Goal: Task Accomplishment & Management: Use online tool/utility

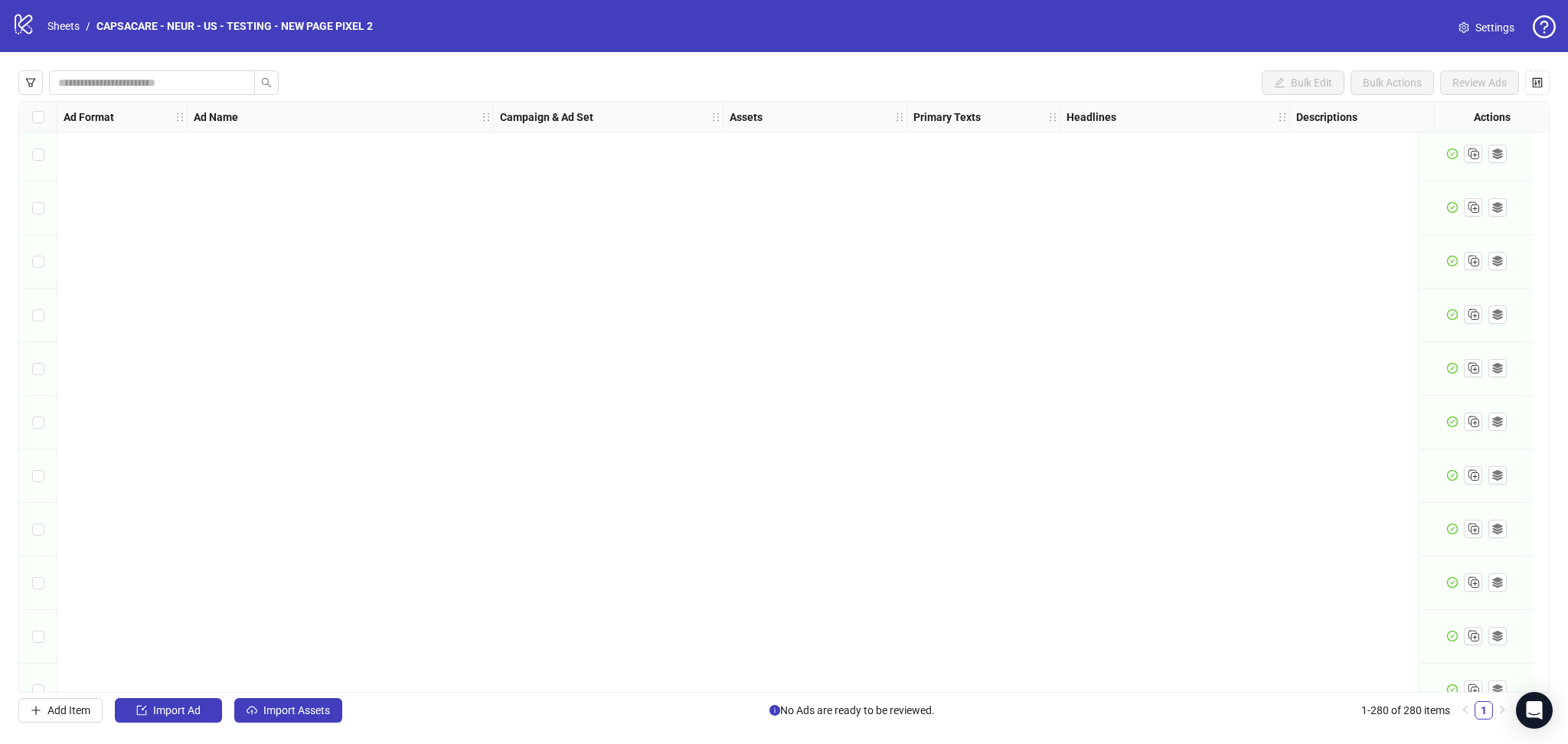
scroll to position [14455, 0]
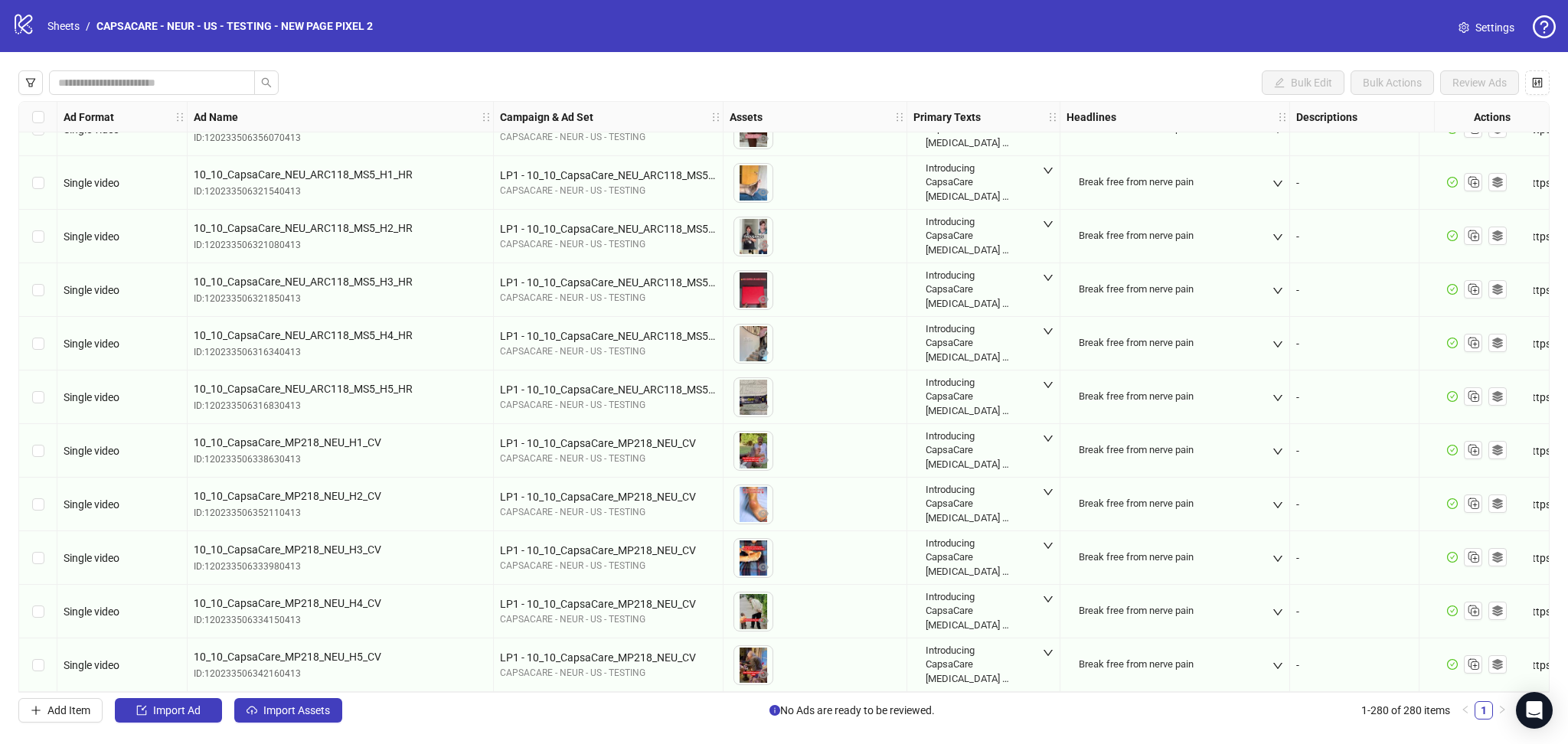
drag, startPoint x: 307, startPoint y: 717, endPoint x: 314, endPoint y: 742, distance: 26.0
click at [307, 717] on span "Import Assets" at bounding box center [296, 711] width 67 height 12
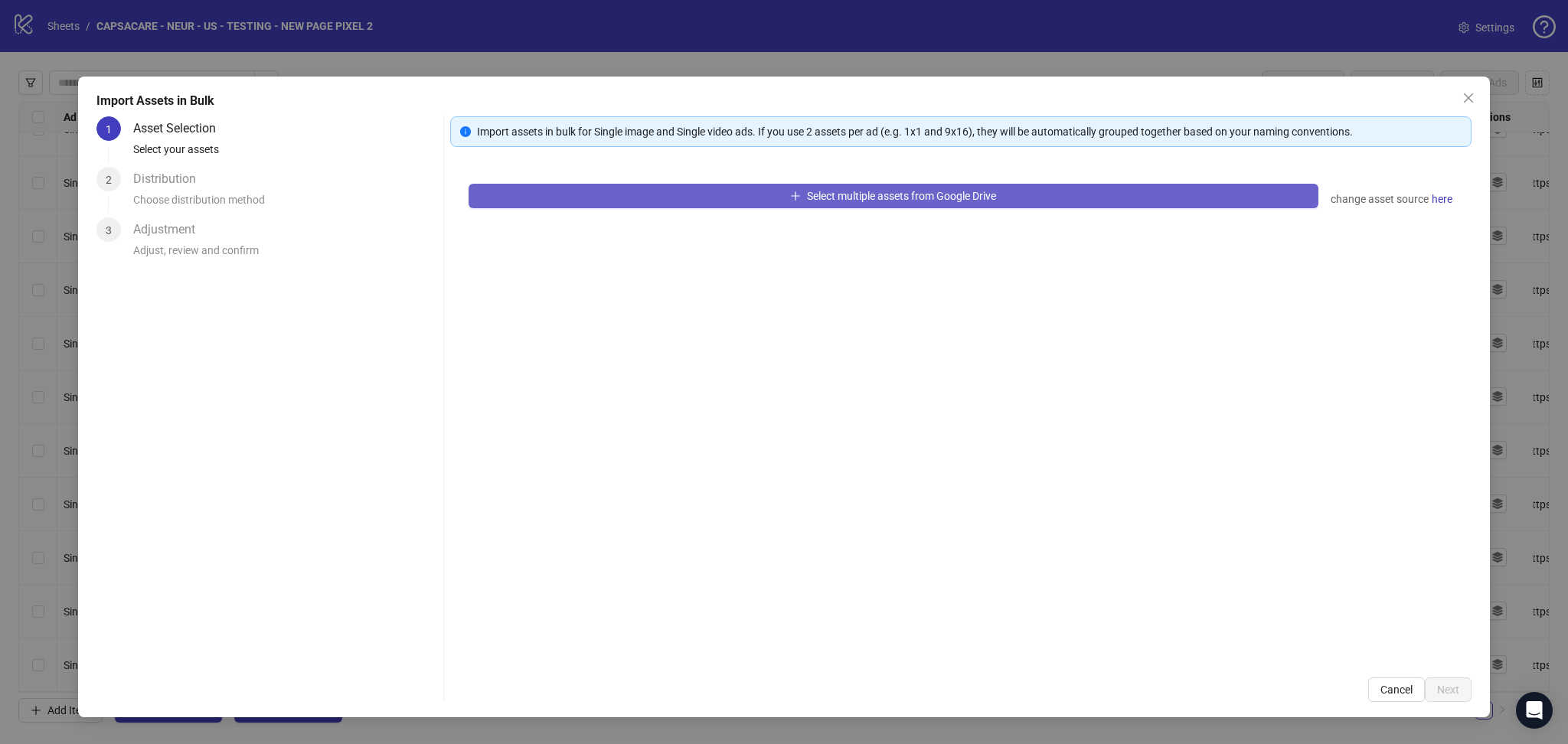
click at [766, 196] on button "Select multiple assets from Google Drive" at bounding box center [893, 196] width 850 height 25
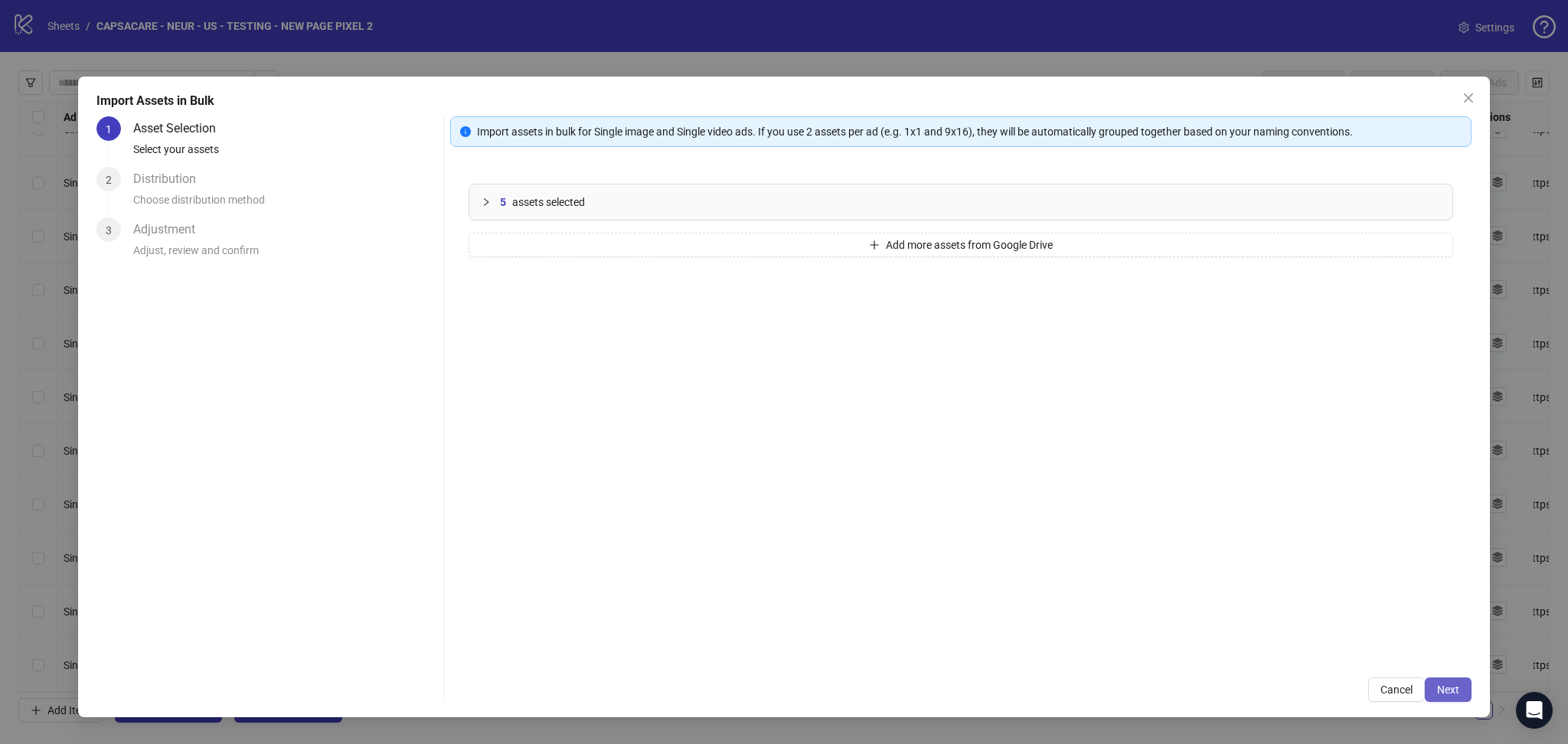
click at [1440, 699] on button "Next" at bounding box center [1448, 690] width 47 height 25
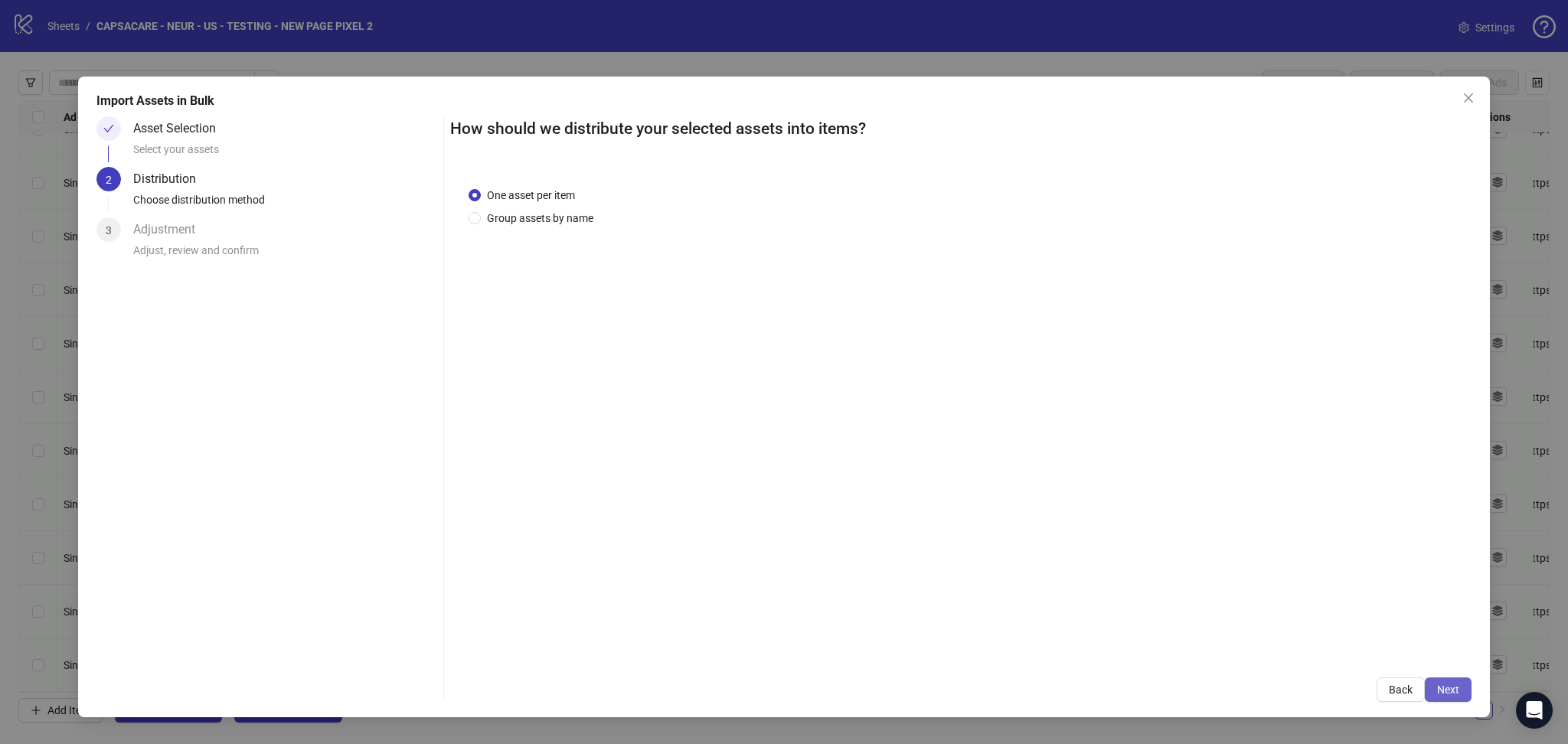
click at [1460, 690] on button "Next" at bounding box center [1448, 690] width 47 height 25
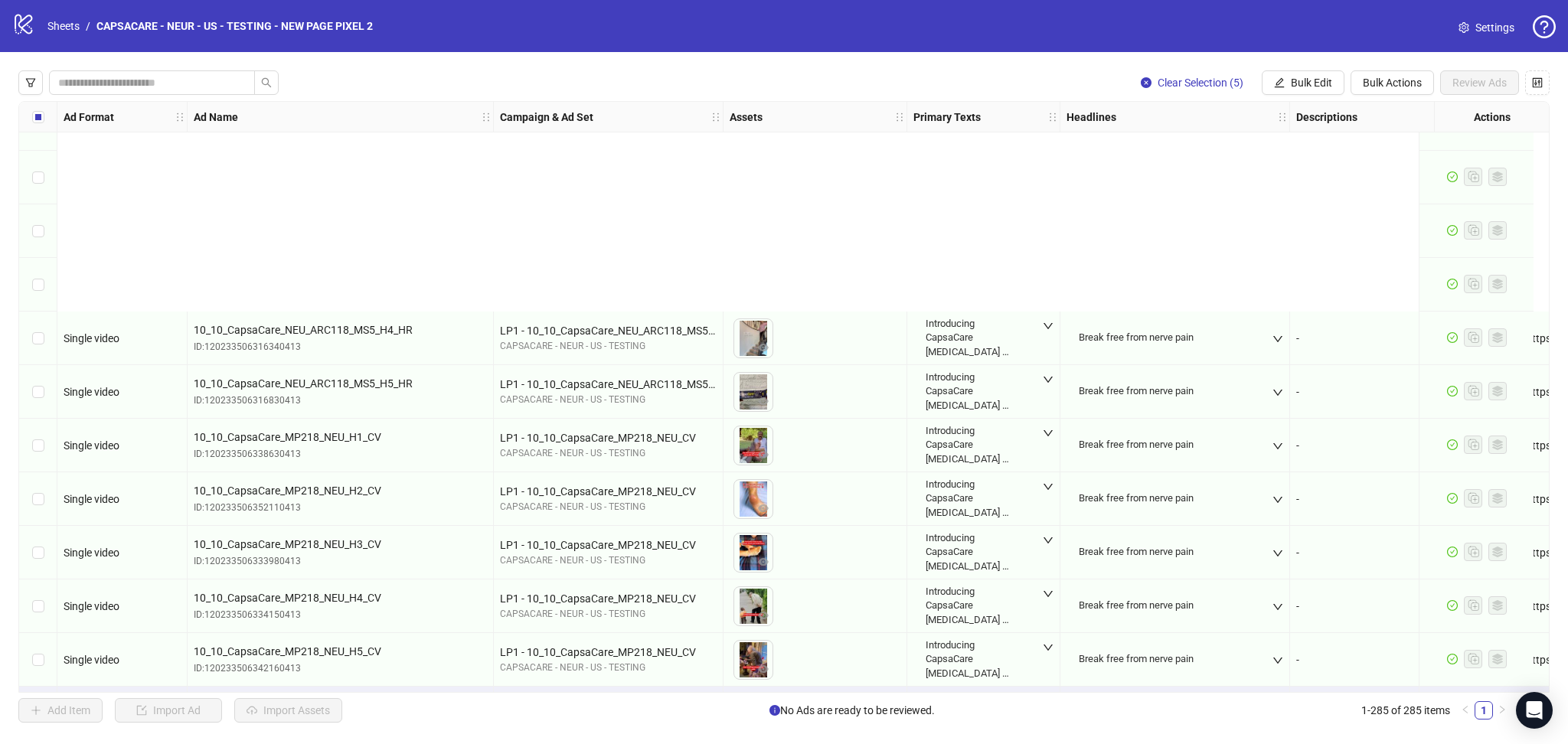
scroll to position [14723, 0]
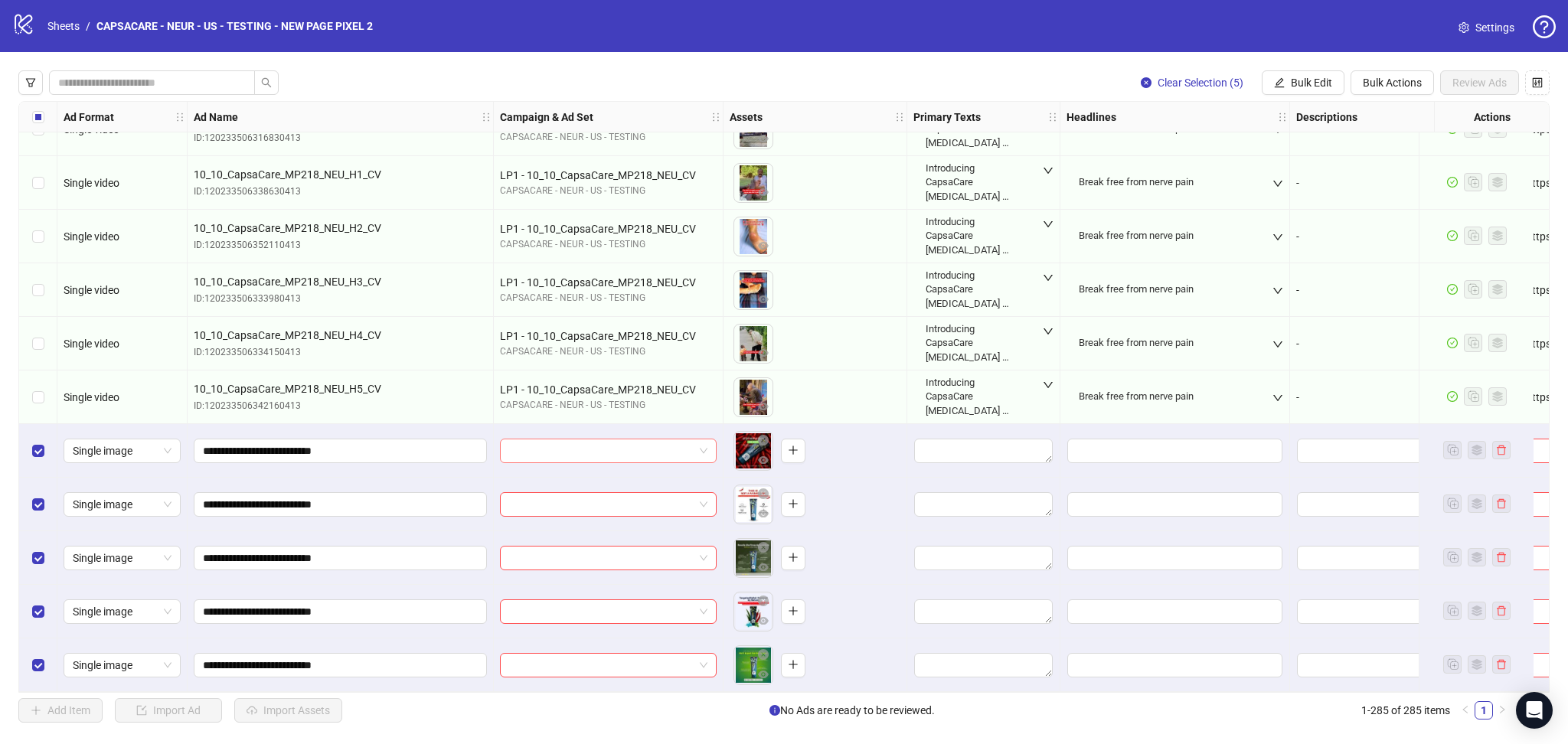
click at [556, 439] on input "search" at bounding box center [602, 451] width 185 height 23
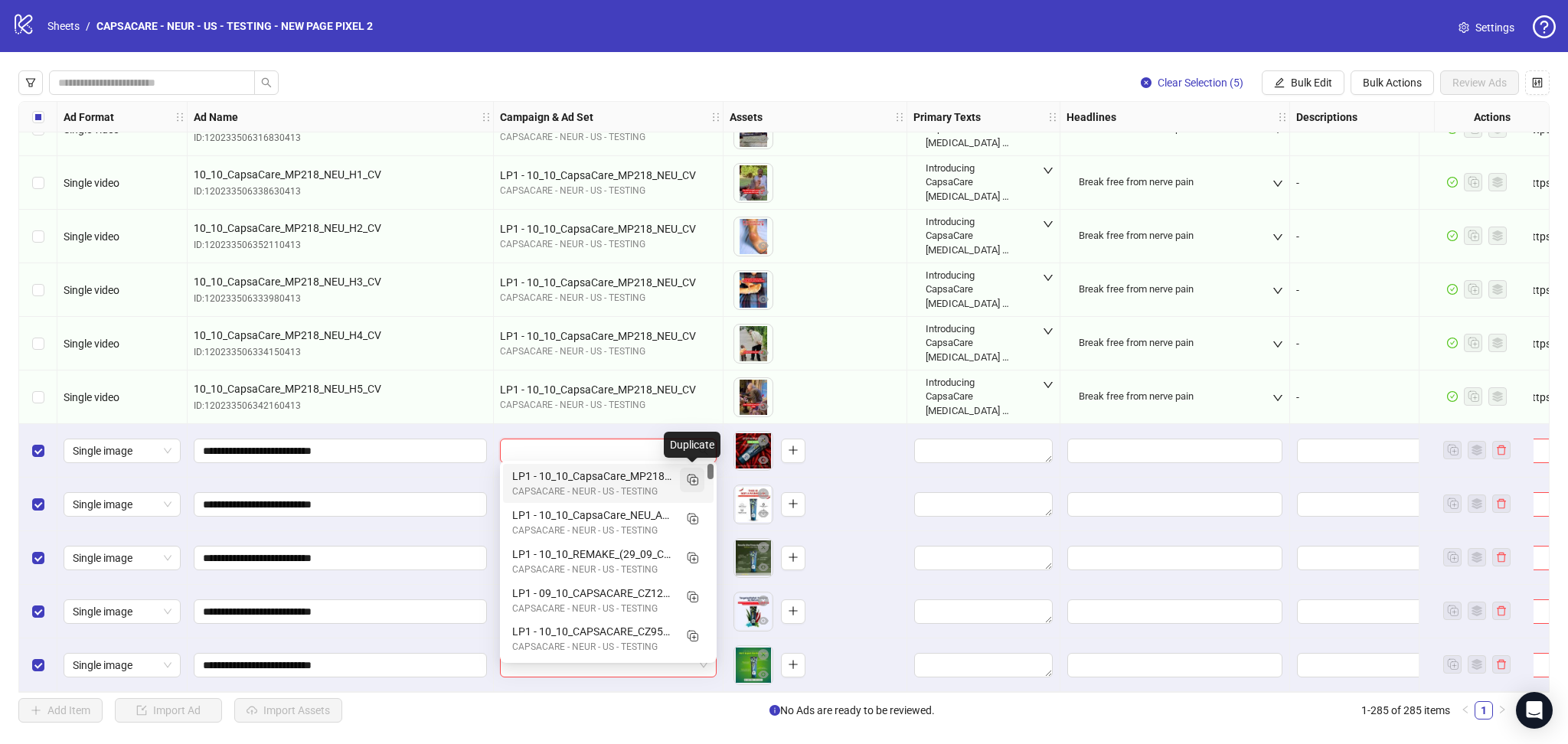
click at [697, 480] on icon "Duplicate" at bounding box center [692, 479] width 15 height 15
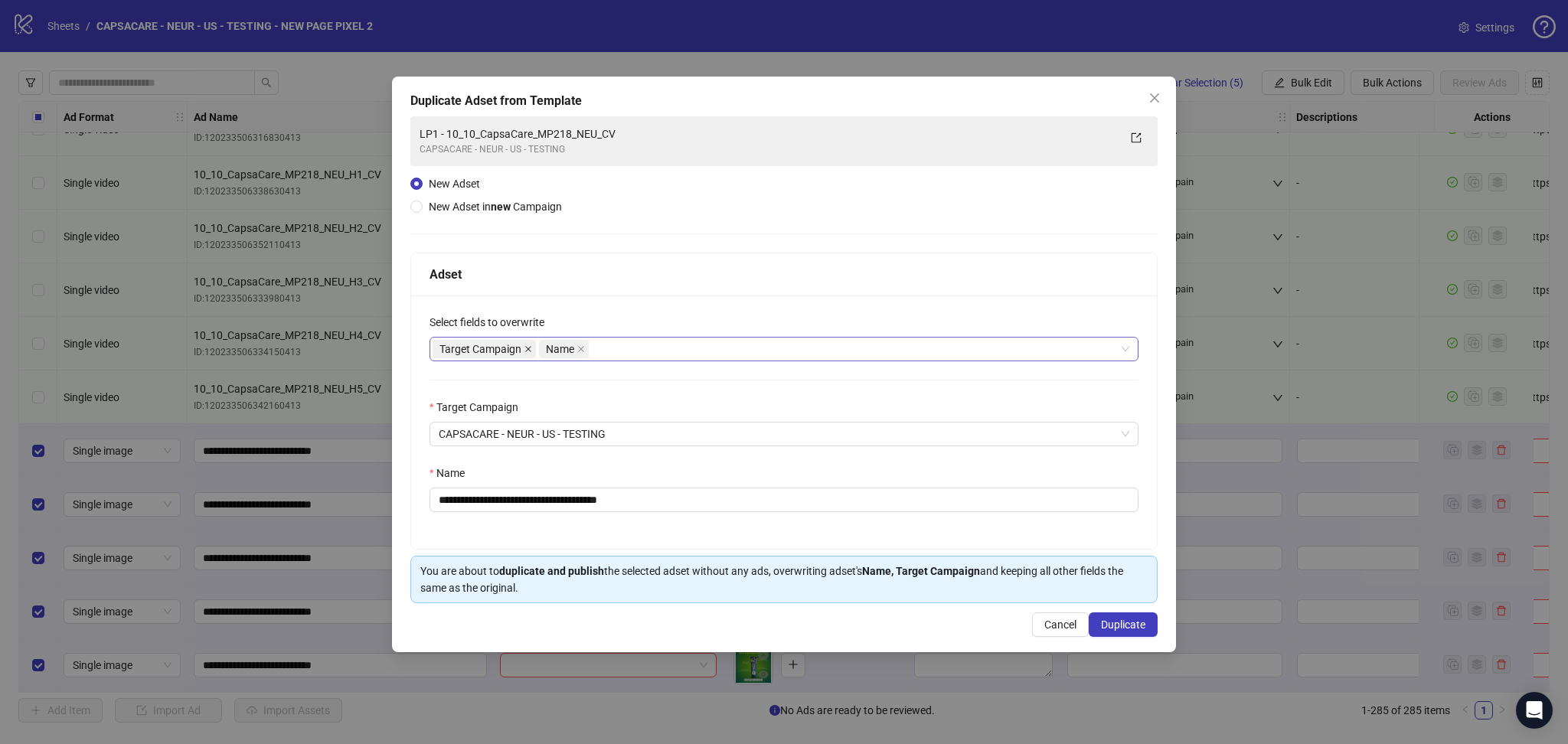
click at [530, 349] on icon "close" at bounding box center [529, 349] width 8 height 8
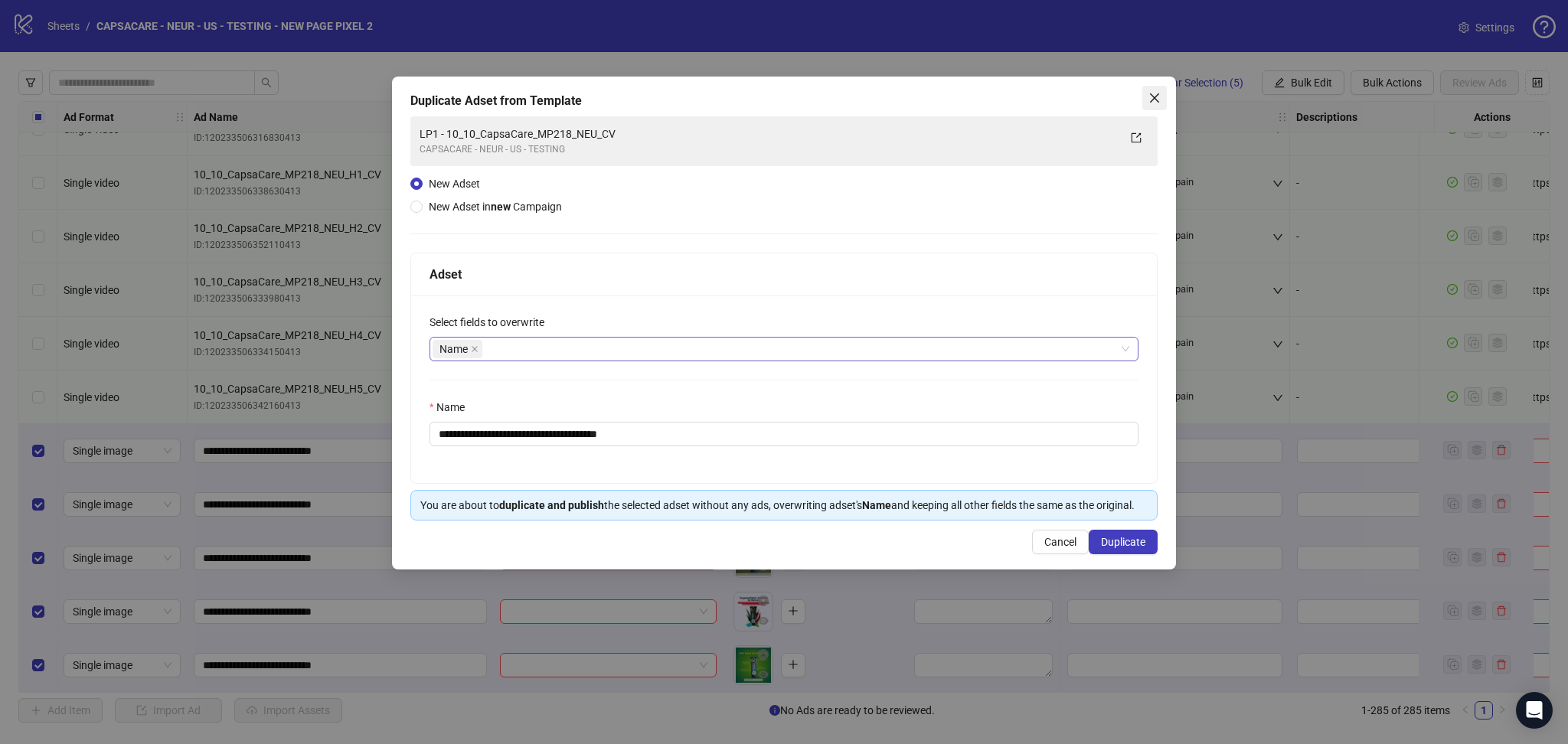
click at [1143, 102] on span "Close" at bounding box center [1155, 98] width 25 height 12
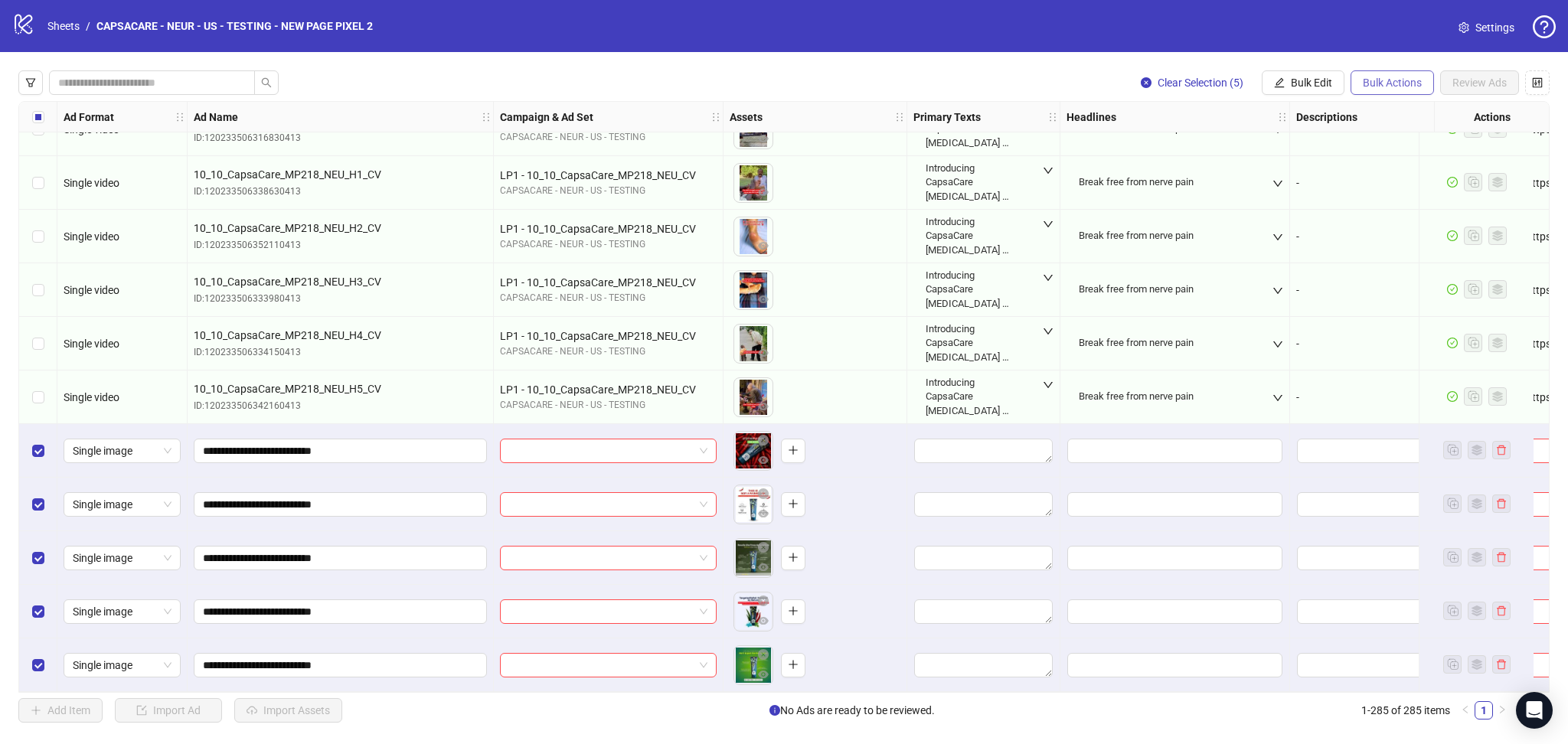
click at [1365, 82] on span "Bulk Actions" at bounding box center [1393, 83] width 59 height 12
click at [1381, 113] on span "Delete" at bounding box center [1414, 114] width 105 height 17
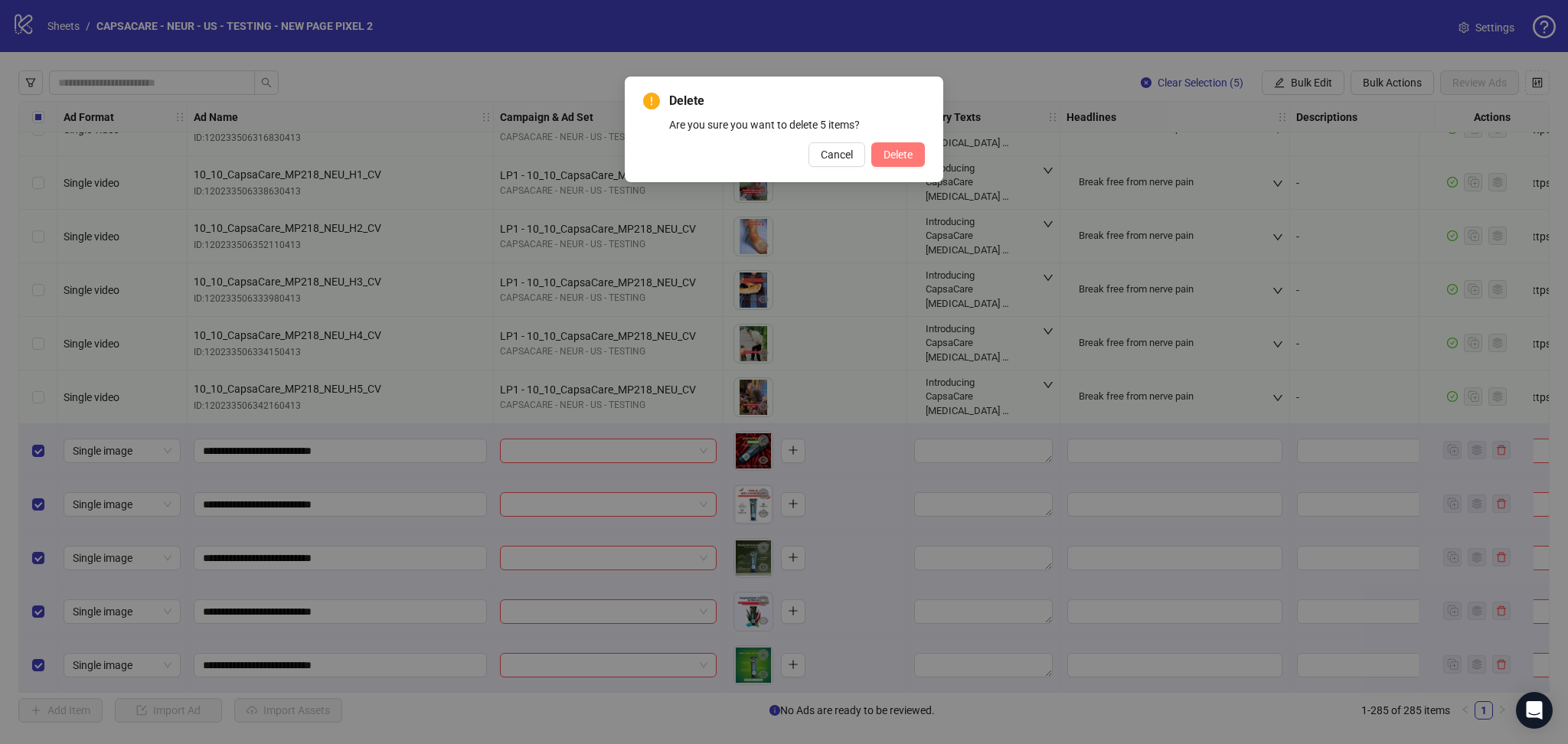
click at [899, 158] on span "Delete" at bounding box center [899, 155] width 29 height 12
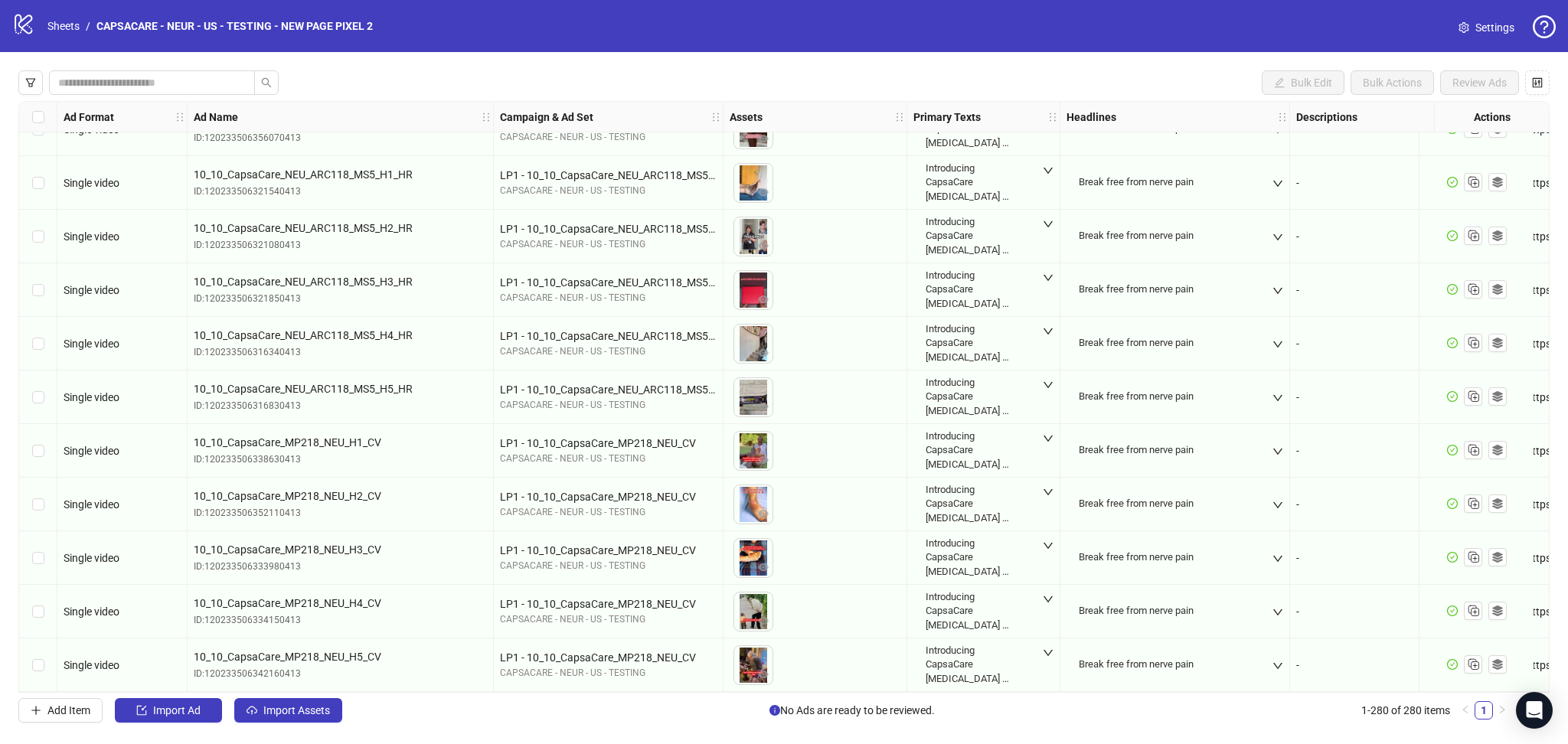
scroll to position [14455, 0]
click at [1480, 659] on icon "Duplicate" at bounding box center [1473, 664] width 15 height 15
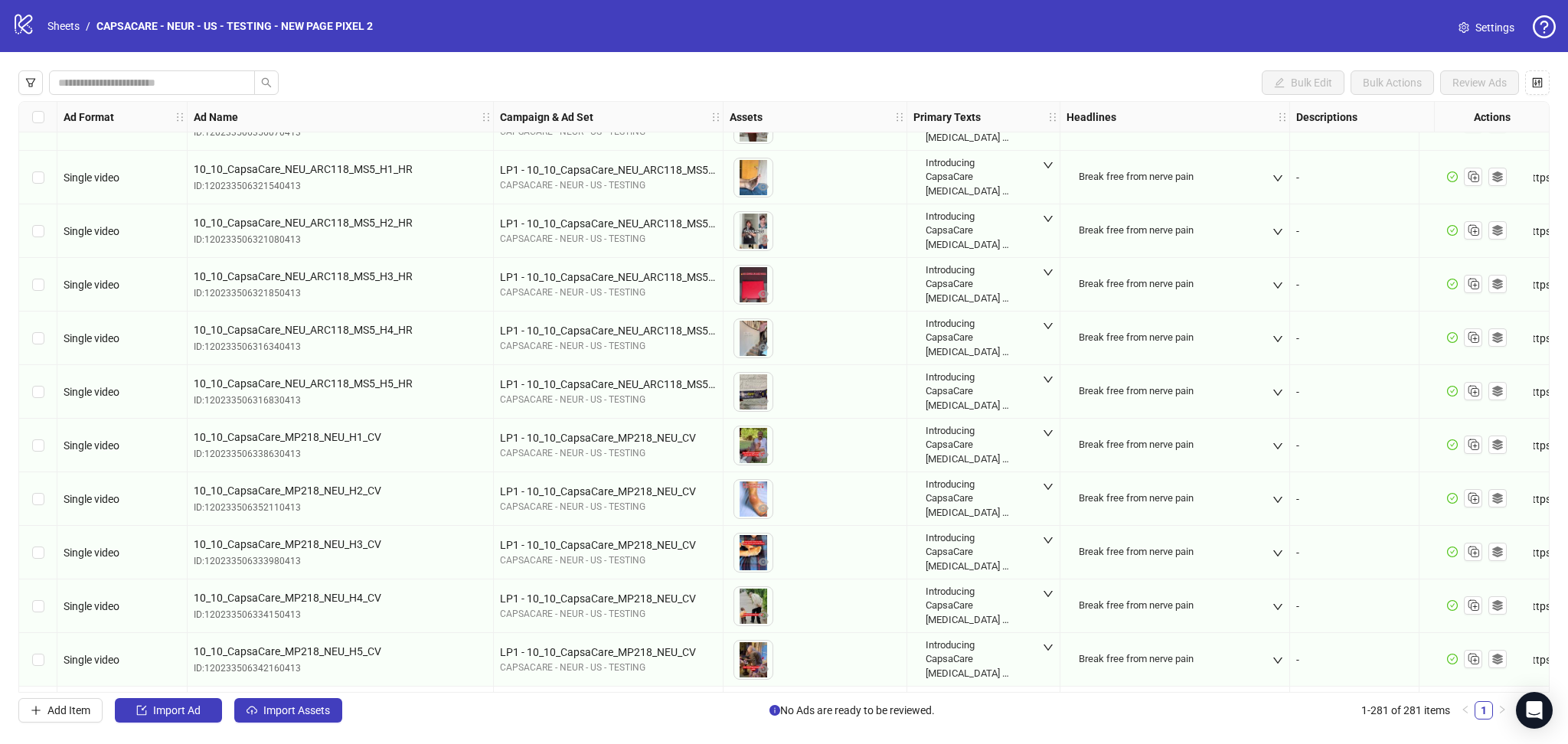
scroll to position [14508, 0]
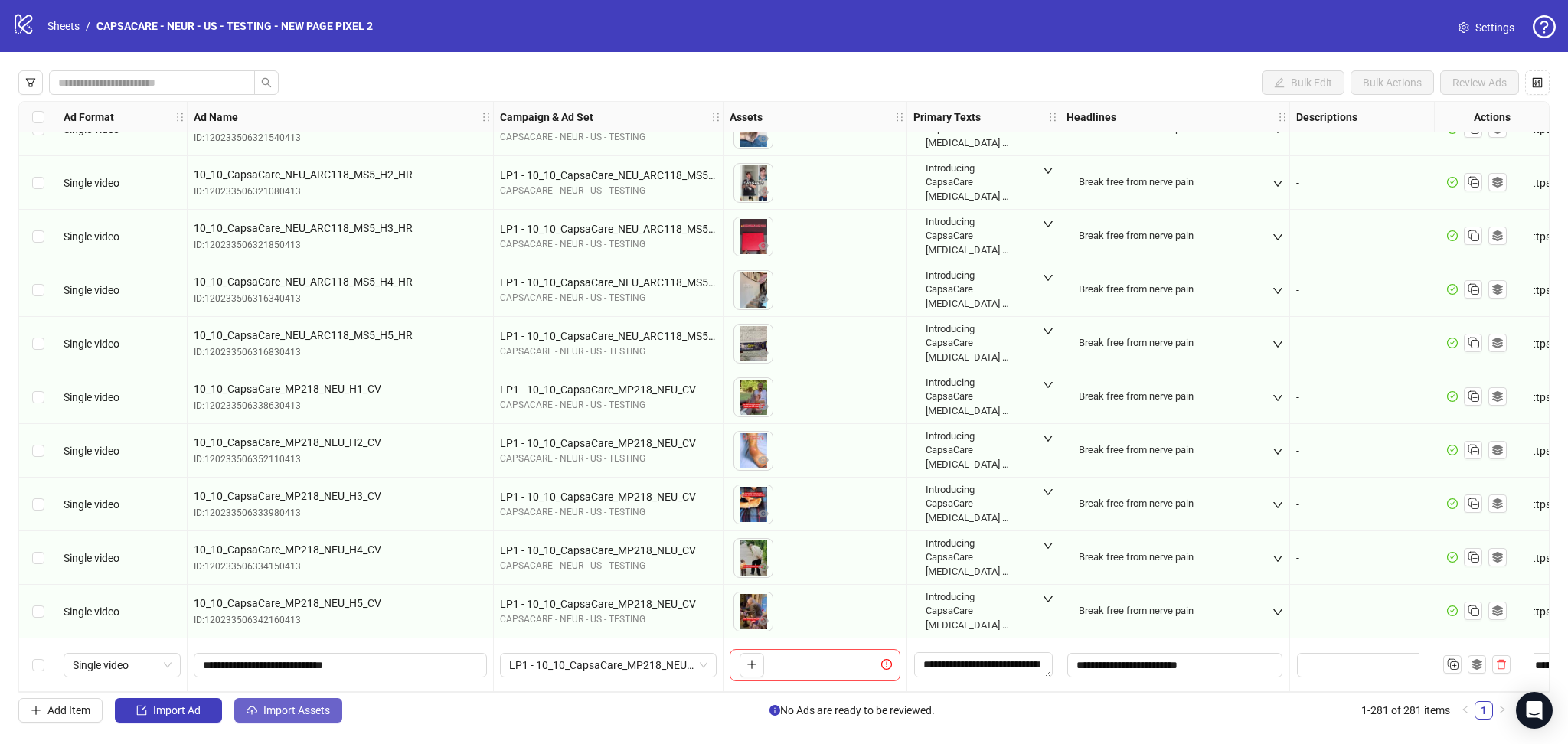
click at [310, 716] on span "Import Assets" at bounding box center [296, 711] width 67 height 12
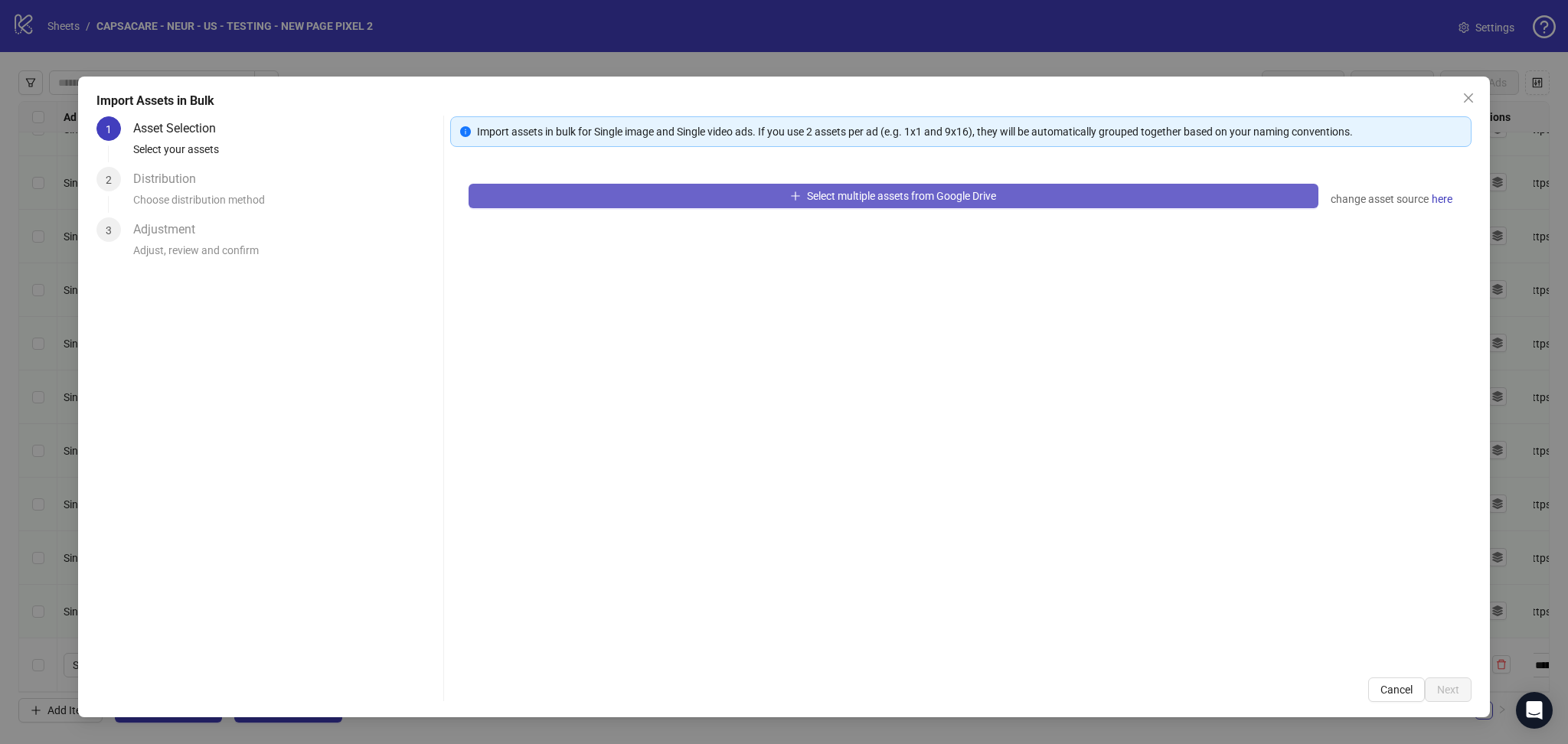
click at [648, 202] on button "Select multiple assets from Google Drive" at bounding box center [893, 196] width 850 height 25
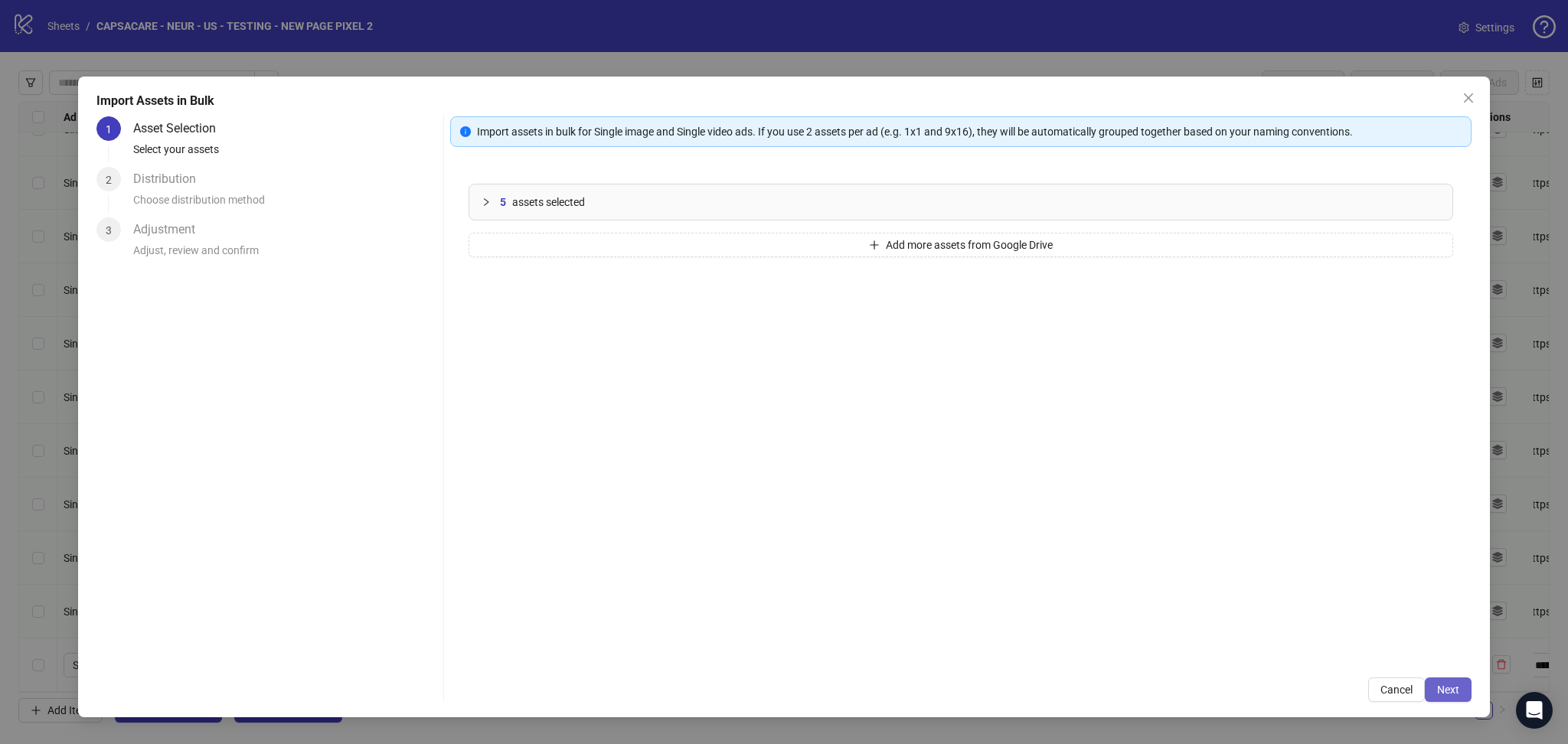
click at [1453, 686] on span "Next" at bounding box center [1448, 690] width 22 height 12
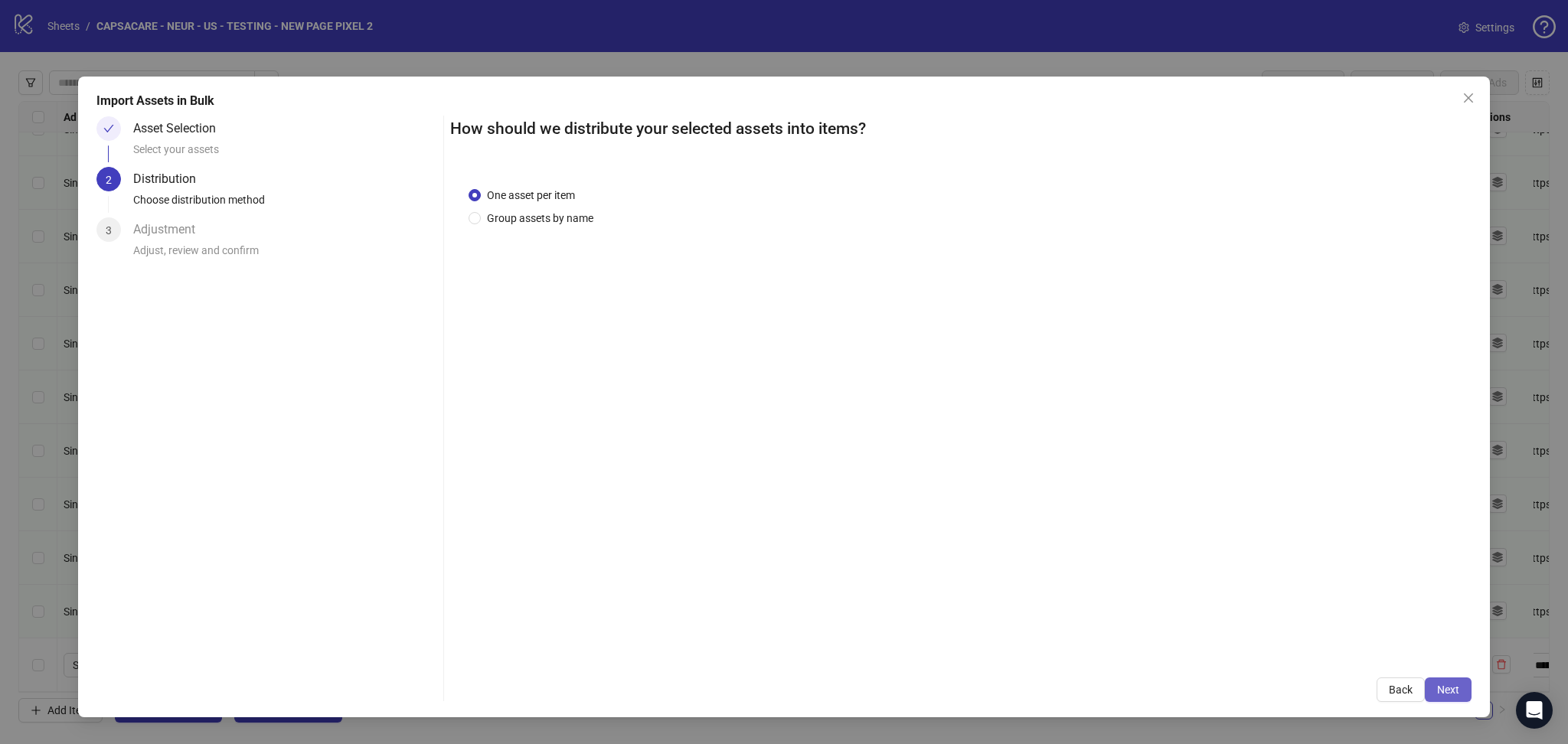
click at [1438, 691] on span "Next" at bounding box center [1448, 690] width 22 height 12
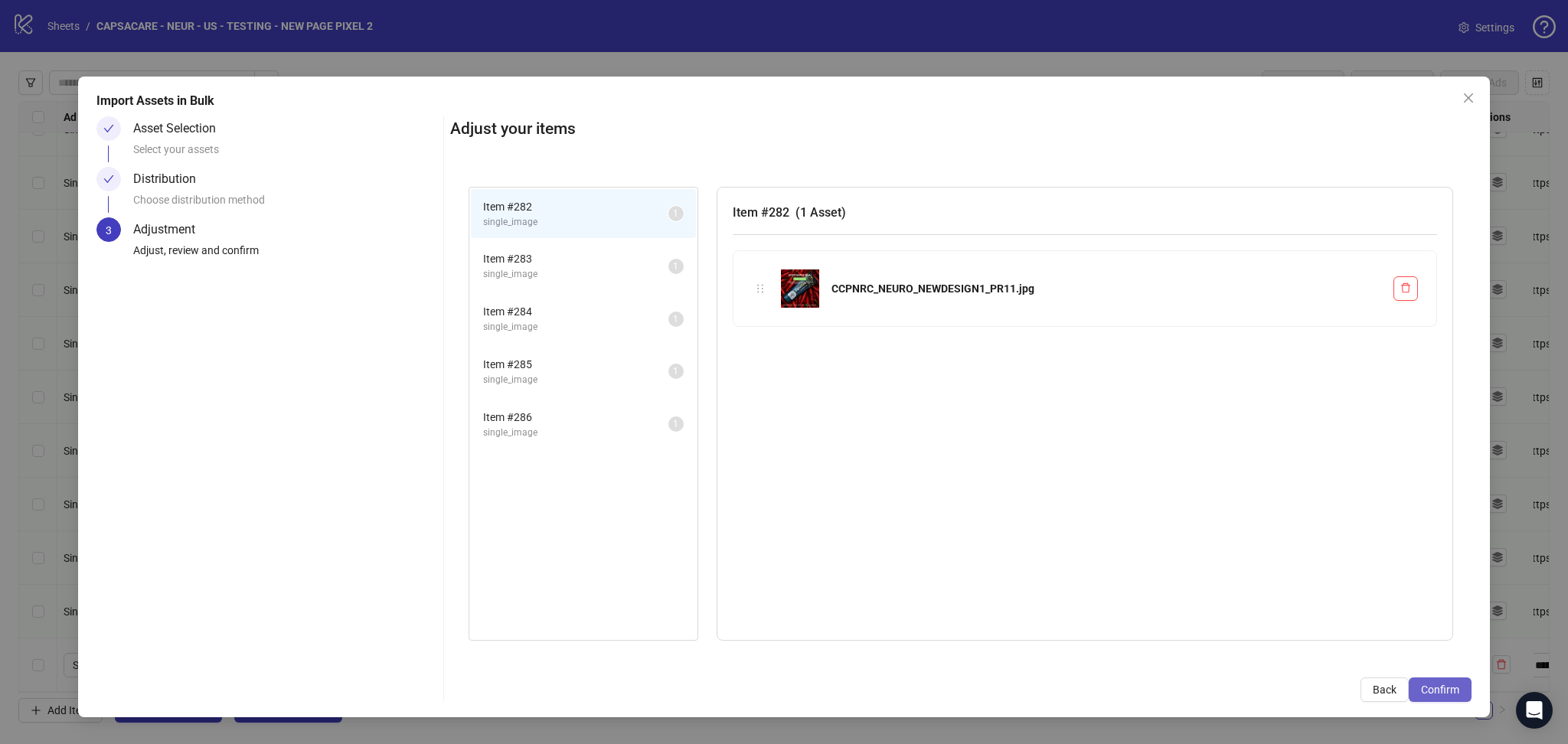
click at [1443, 689] on span "Confirm" at bounding box center [1440, 690] width 38 height 12
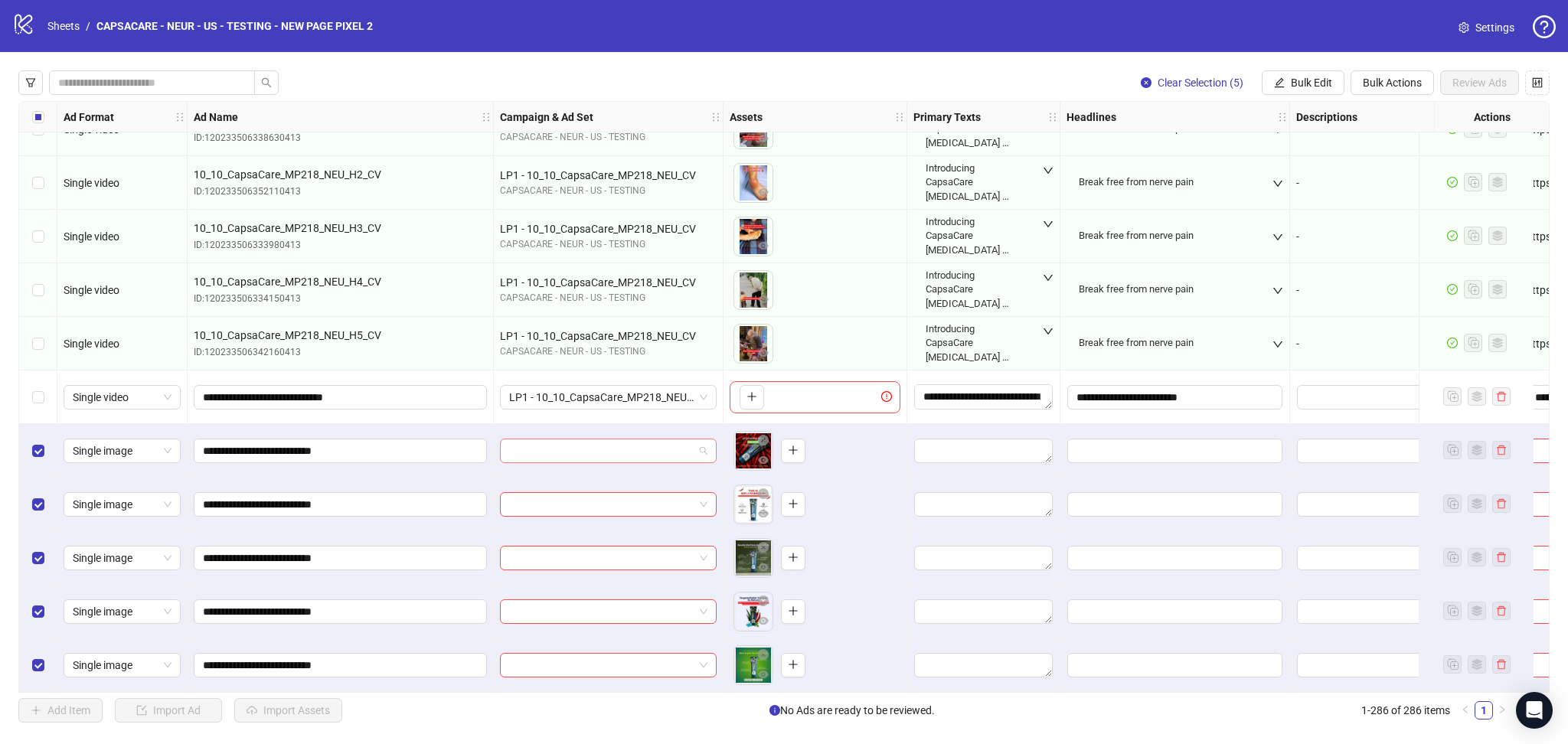
click at [562, 443] on input "search" at bounding box center [602, 451] width 185 height 23
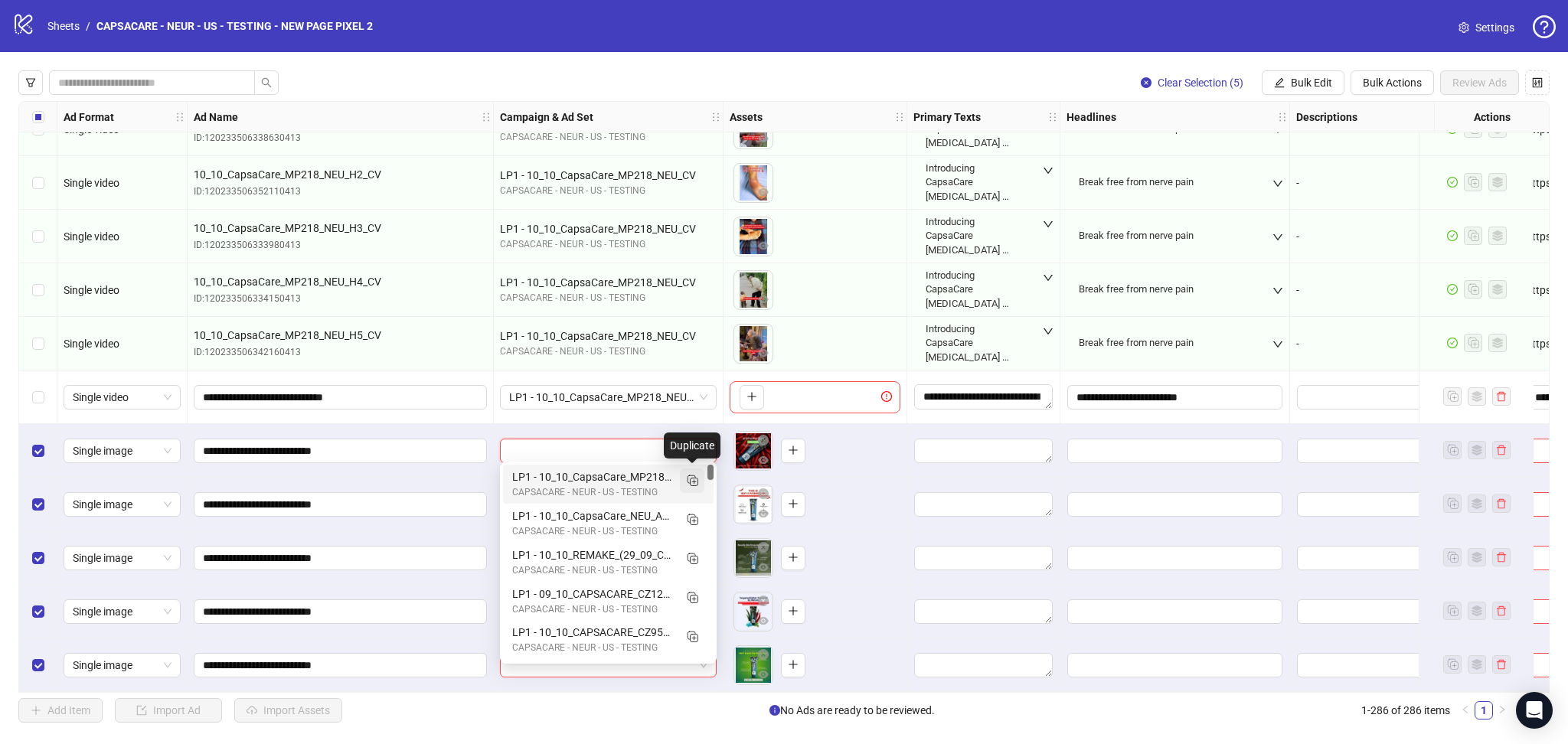
click at [692, 483] on rect "Duplicate" at bounding box center [692, 479] width 8 height 8
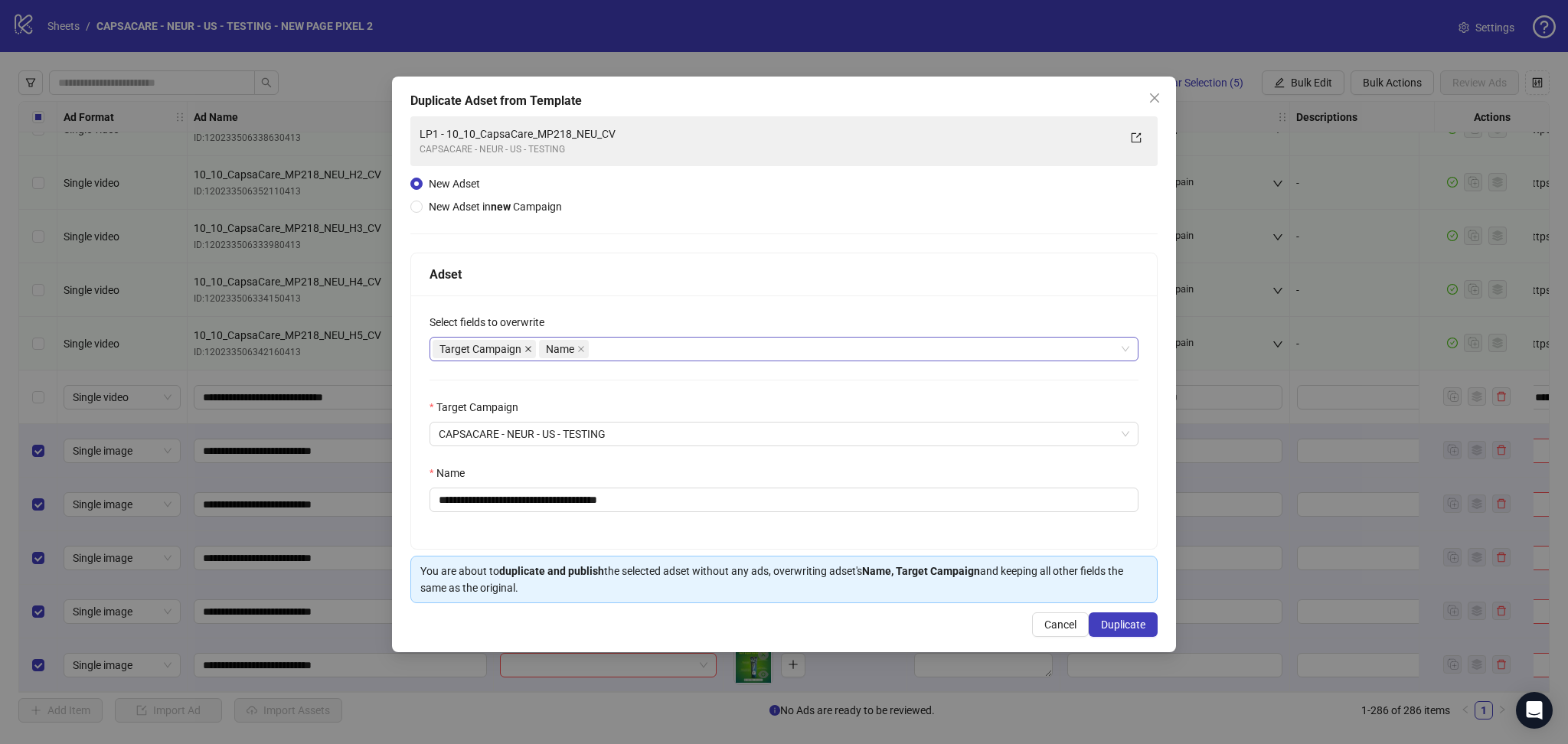
click at [525, 353] on span at bounding box center [529, 349] width 8 height 17
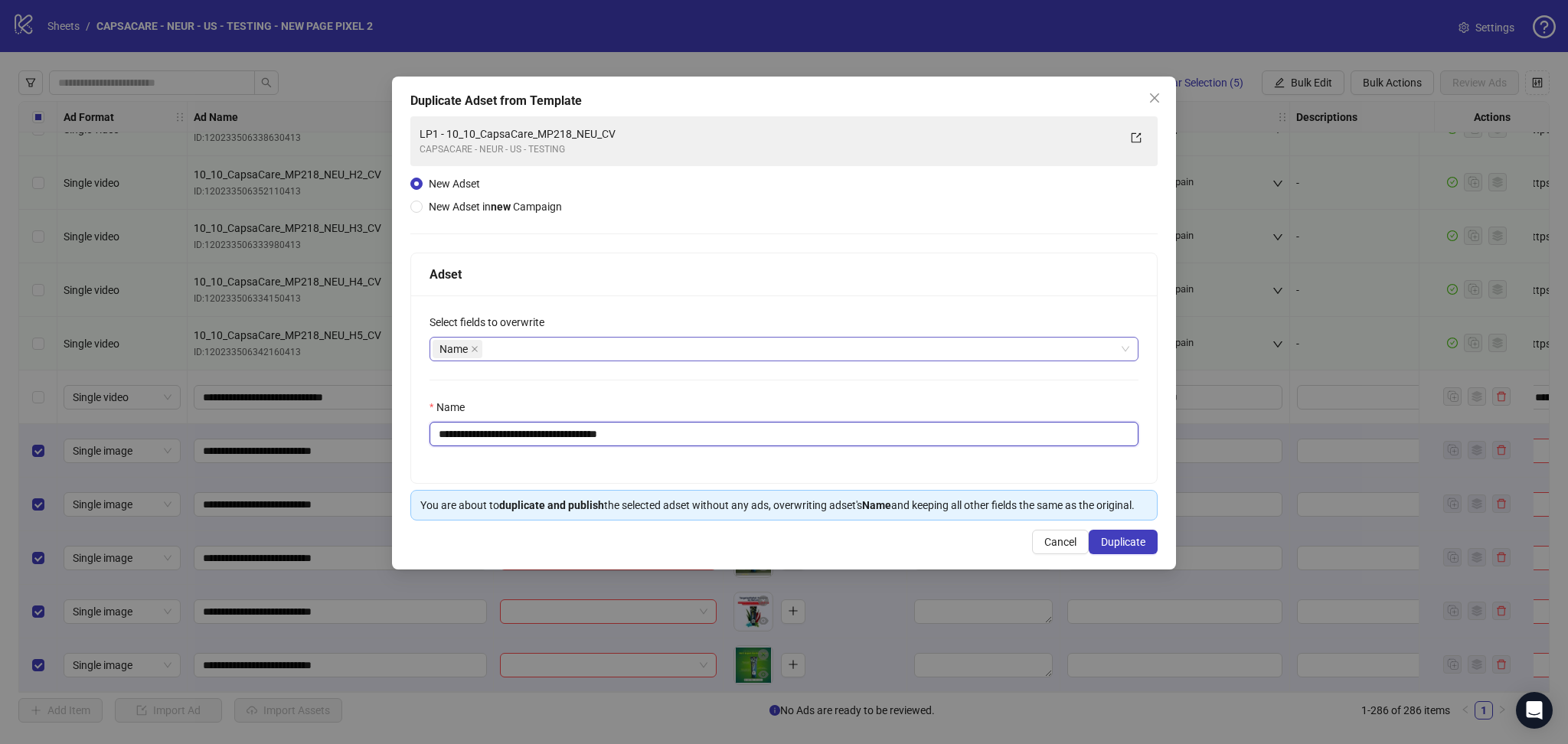
drag, startPoint x: 466, startPoint y: 432, endPoint x: 781, endPoint y: 419, distance: 315.3
click at [781, 419] on div "**********" at bounding box center [784, 423] width 709 height 48
paste input "text"
type input "**********"
click at [1147, 538] on button "Duplicate" at bounding box center [1123, 542] width 69 height 25
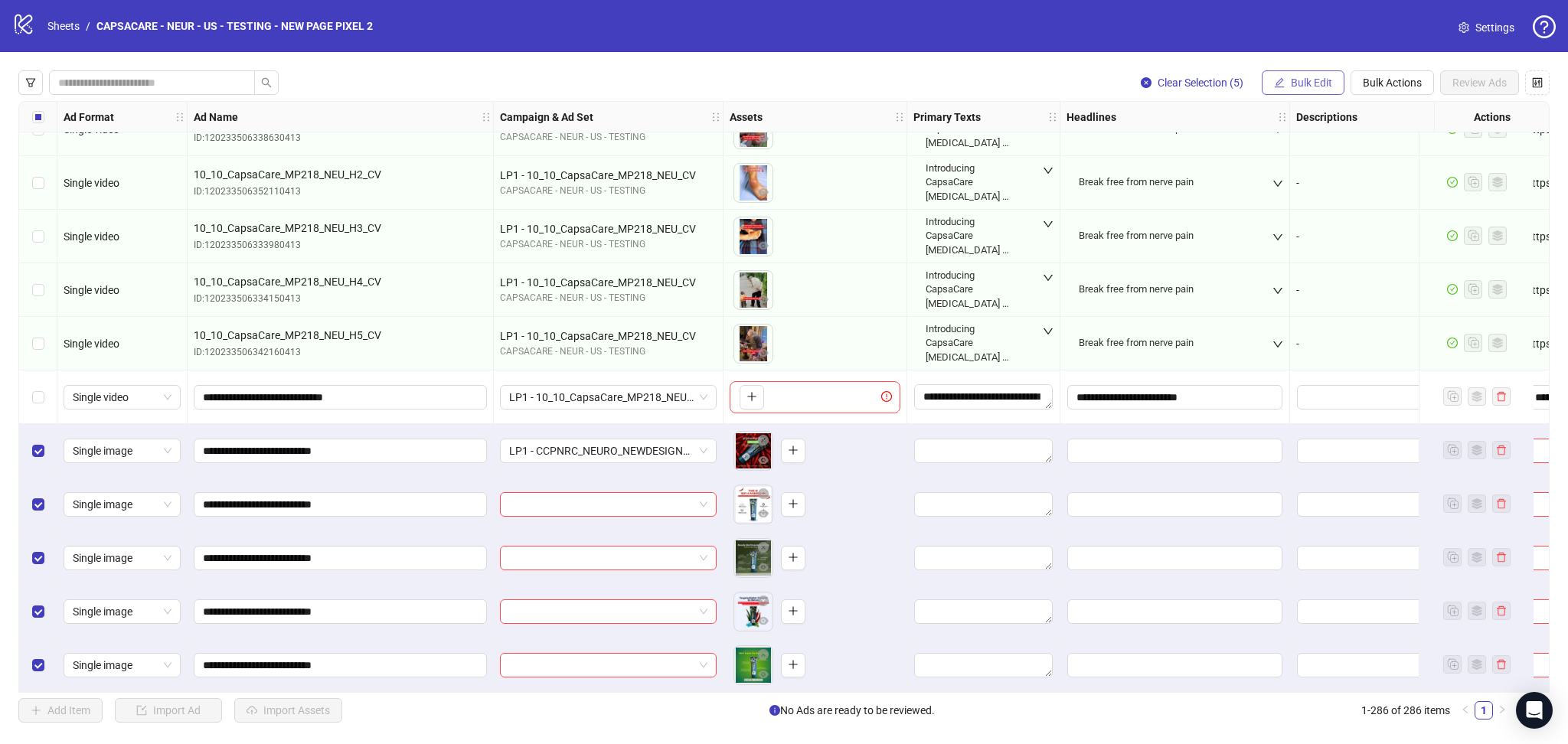
drag, startPoint x: 1304, startPoint y: 83, endPoint x: 1312, endPoint y: 82, distance: 8.1
click at [1306, 83] on span "Bulk Edit" at bounding box center [1312, 83] width 42 height 12
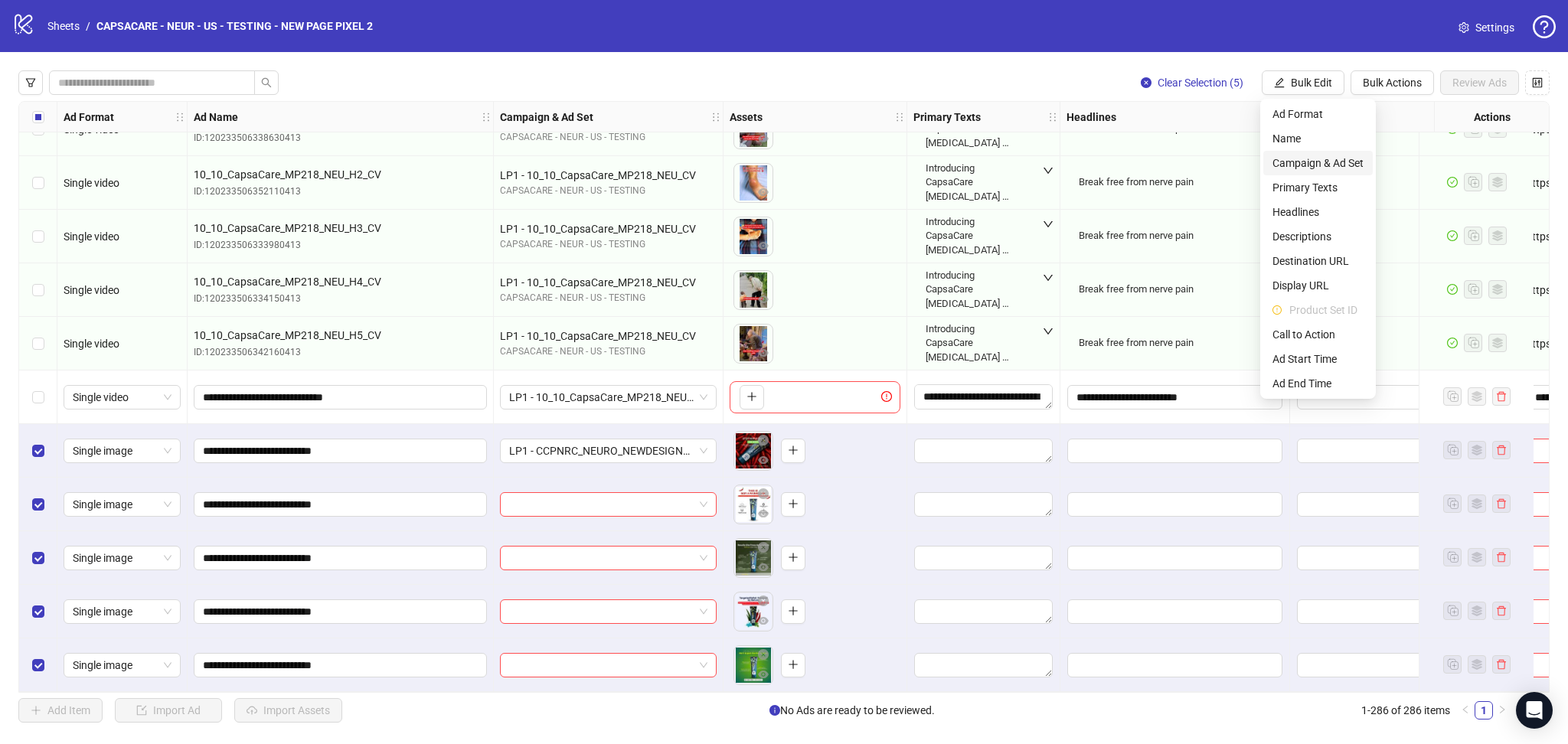
click at [1354, 164] on span "Campaign & Ad Set" at bounding box center [1318, 163] width 91 height 17
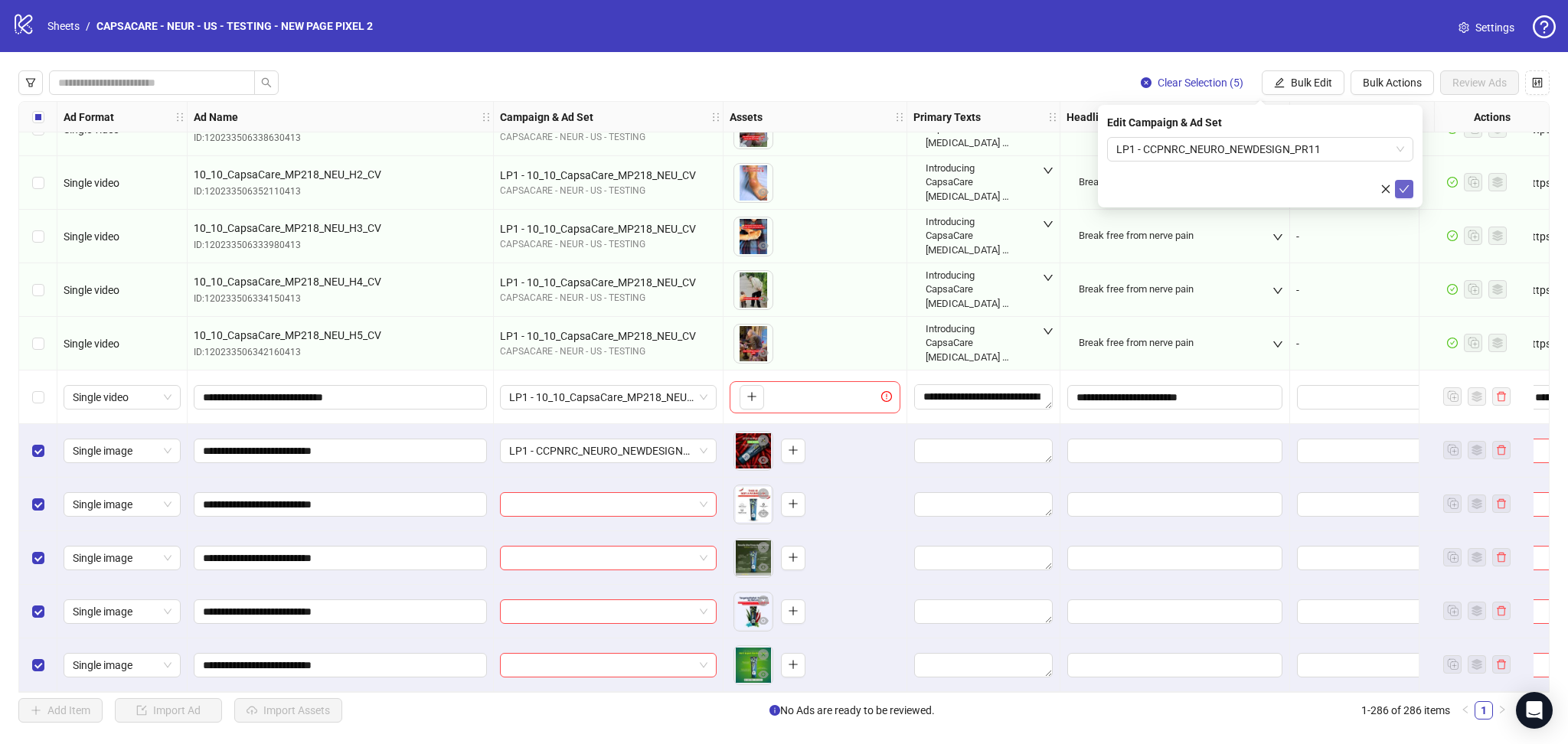
click at [1412, 187] on button "submit" at bounding box center [1404, 189] width 18 height 18
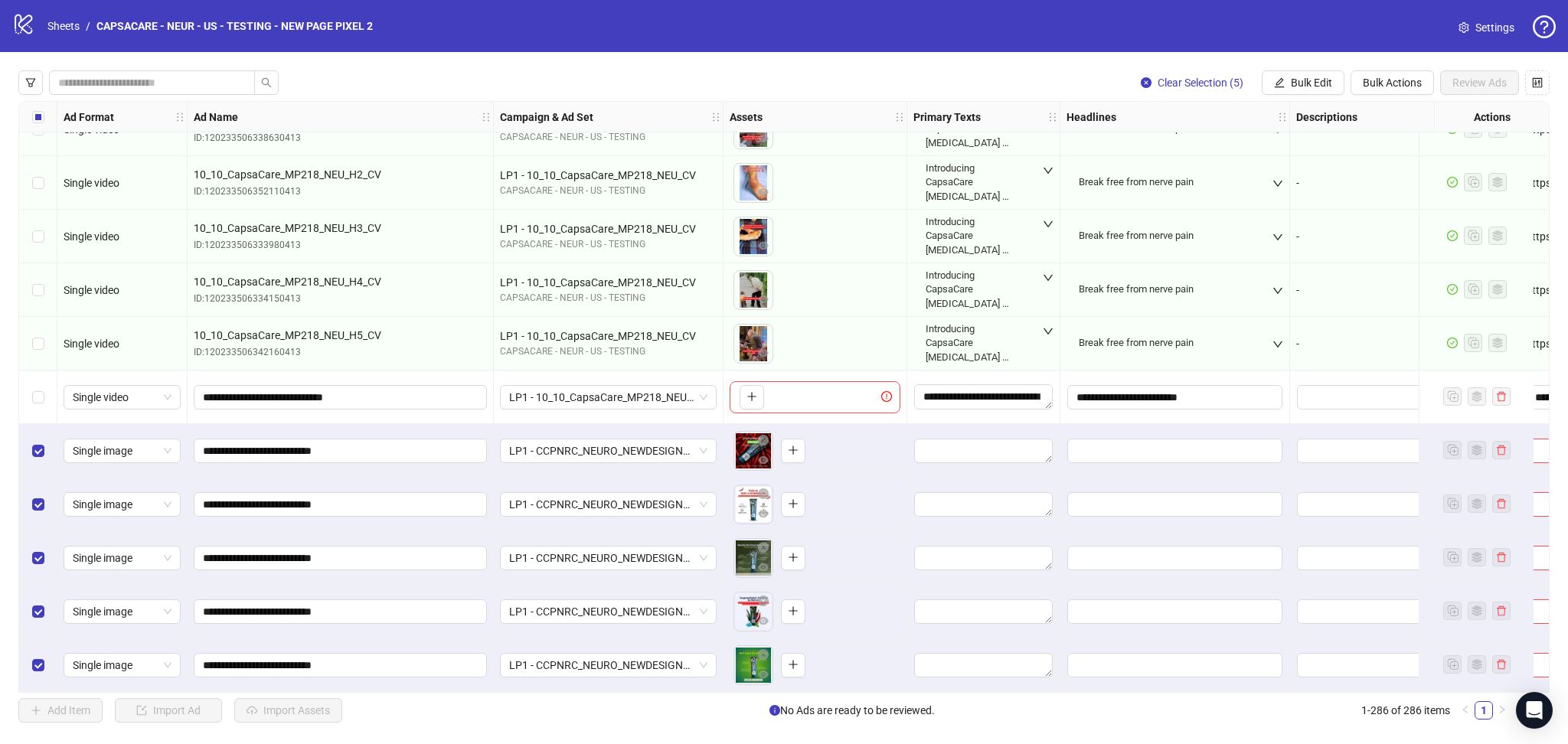
click at [31, 121] on div "Select all rows" at bounding box center [38, 117] width 38 height 31
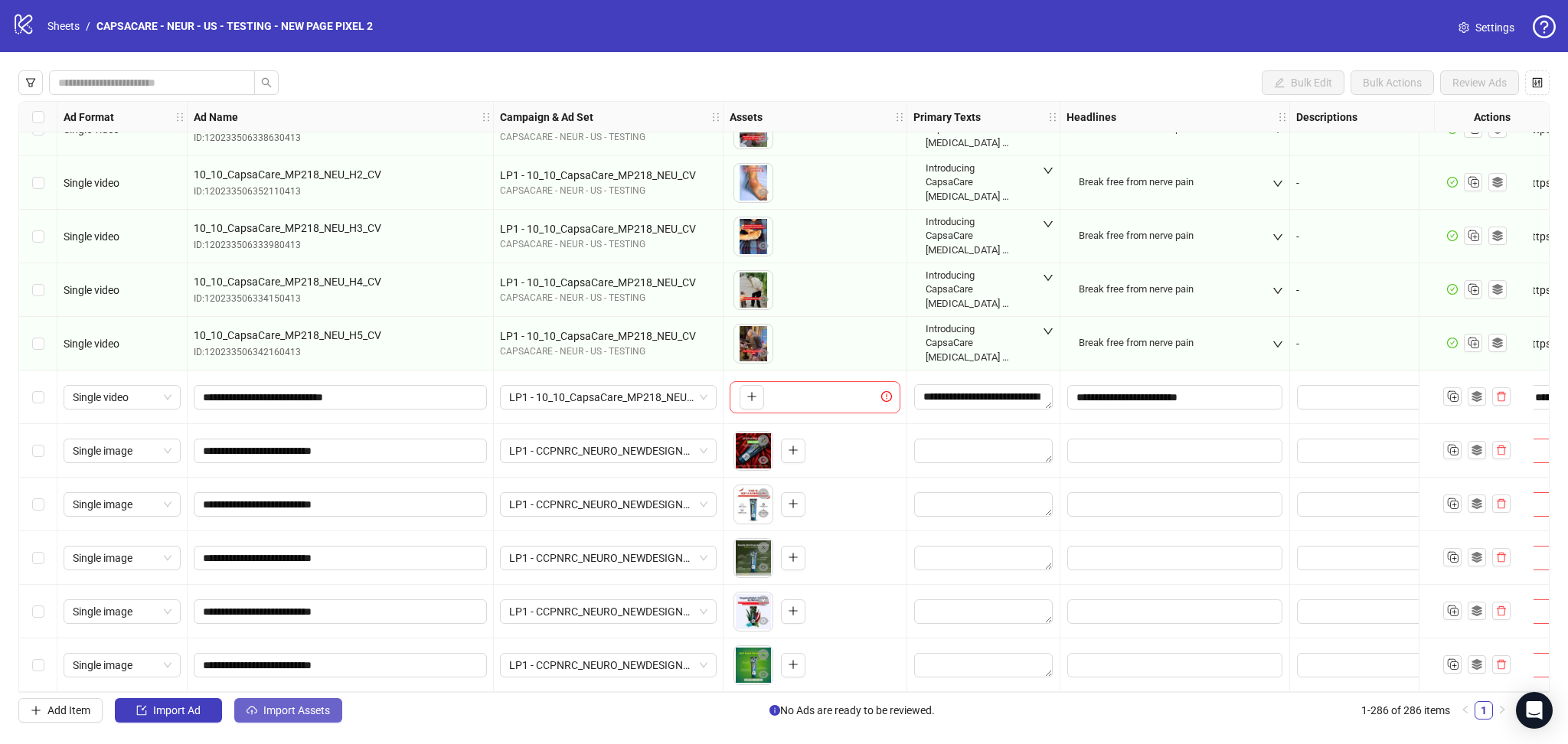
click at [310, 713] on span "Import Assets" at bounding box center [296, 711] width 67 height 12
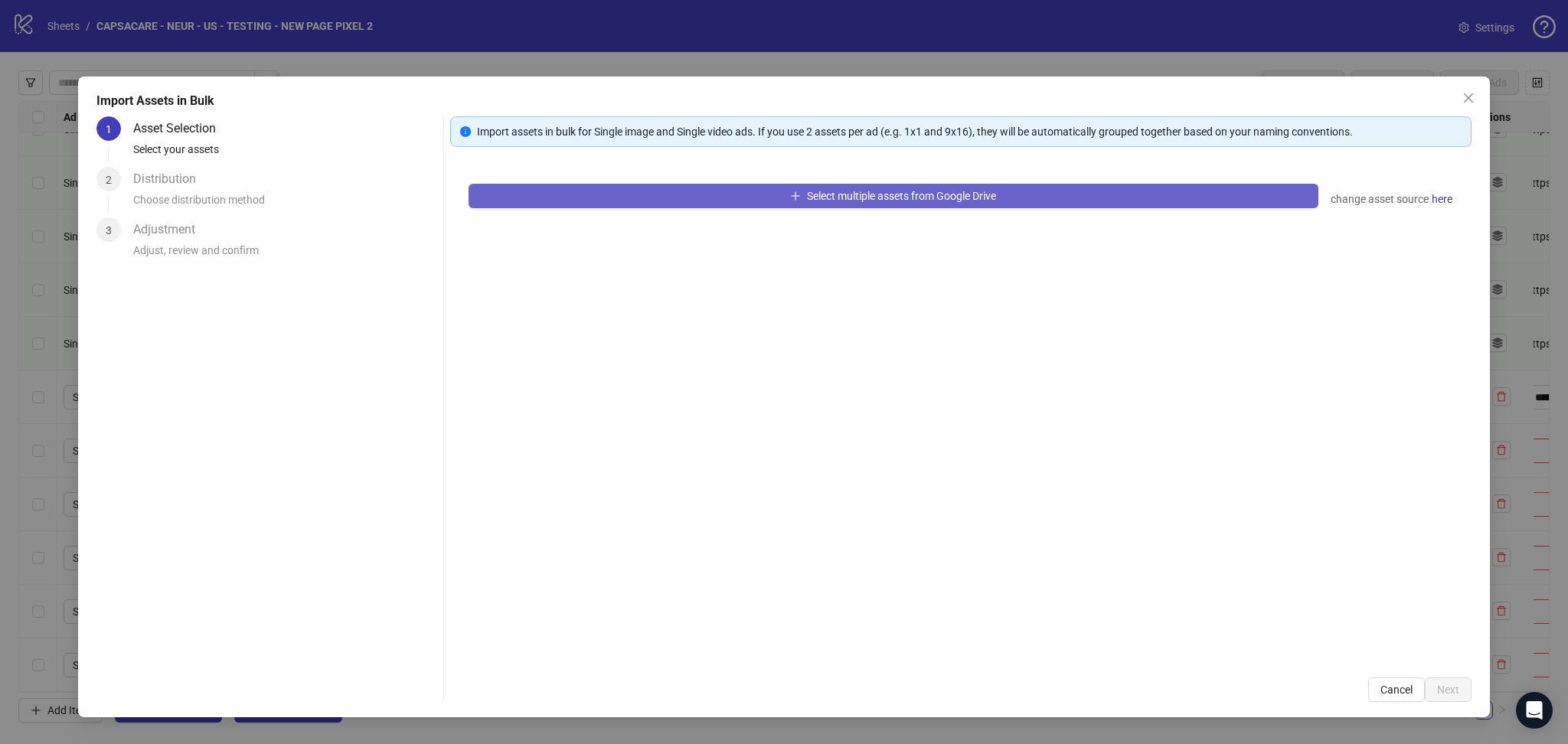
click at [643, 204] on button "Select multiple assets from Google Drive" at bounding box center [893, 196] width 850 height 25
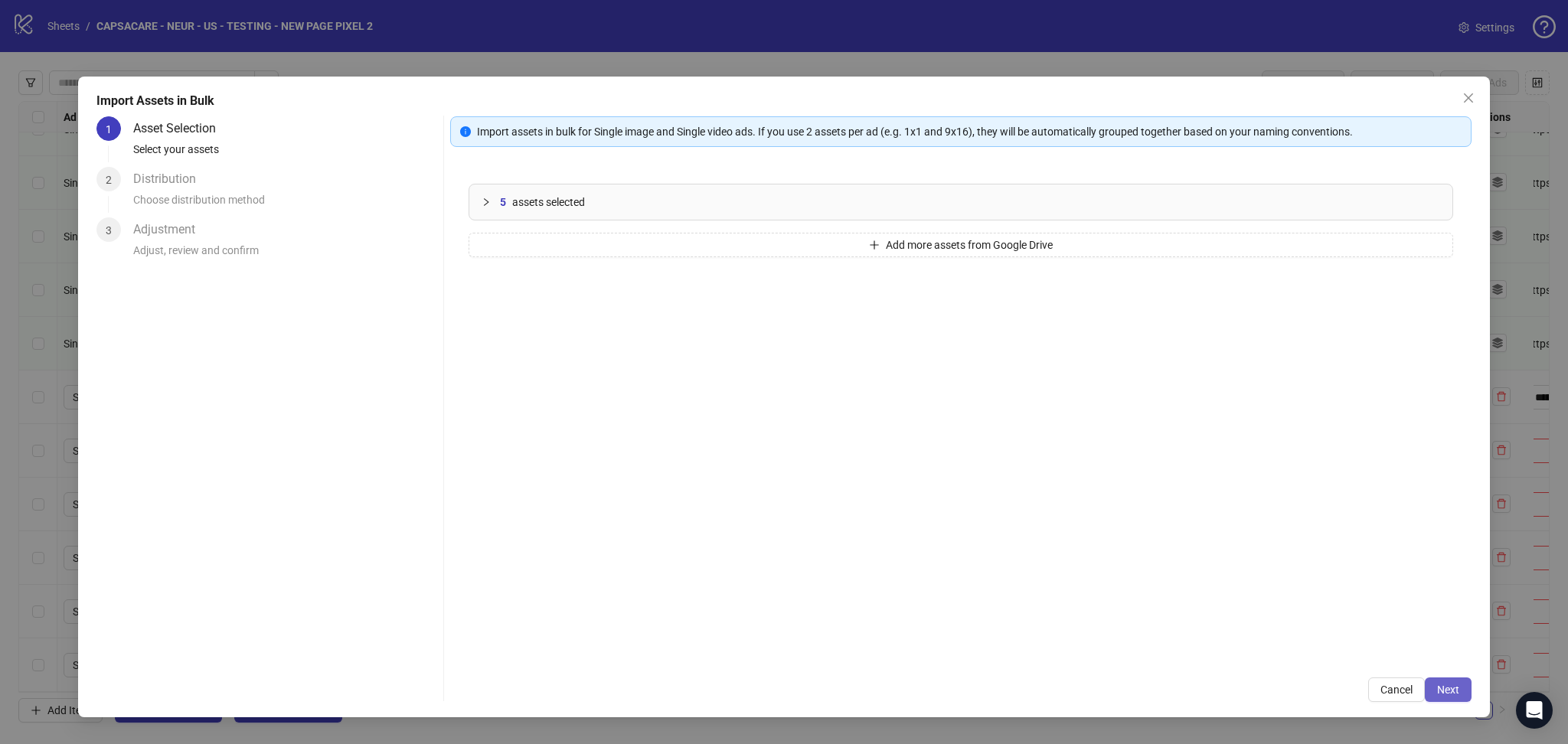
click at [1461, 696] on button "Next" at bounding box center [1448, 690] width 47 height 25
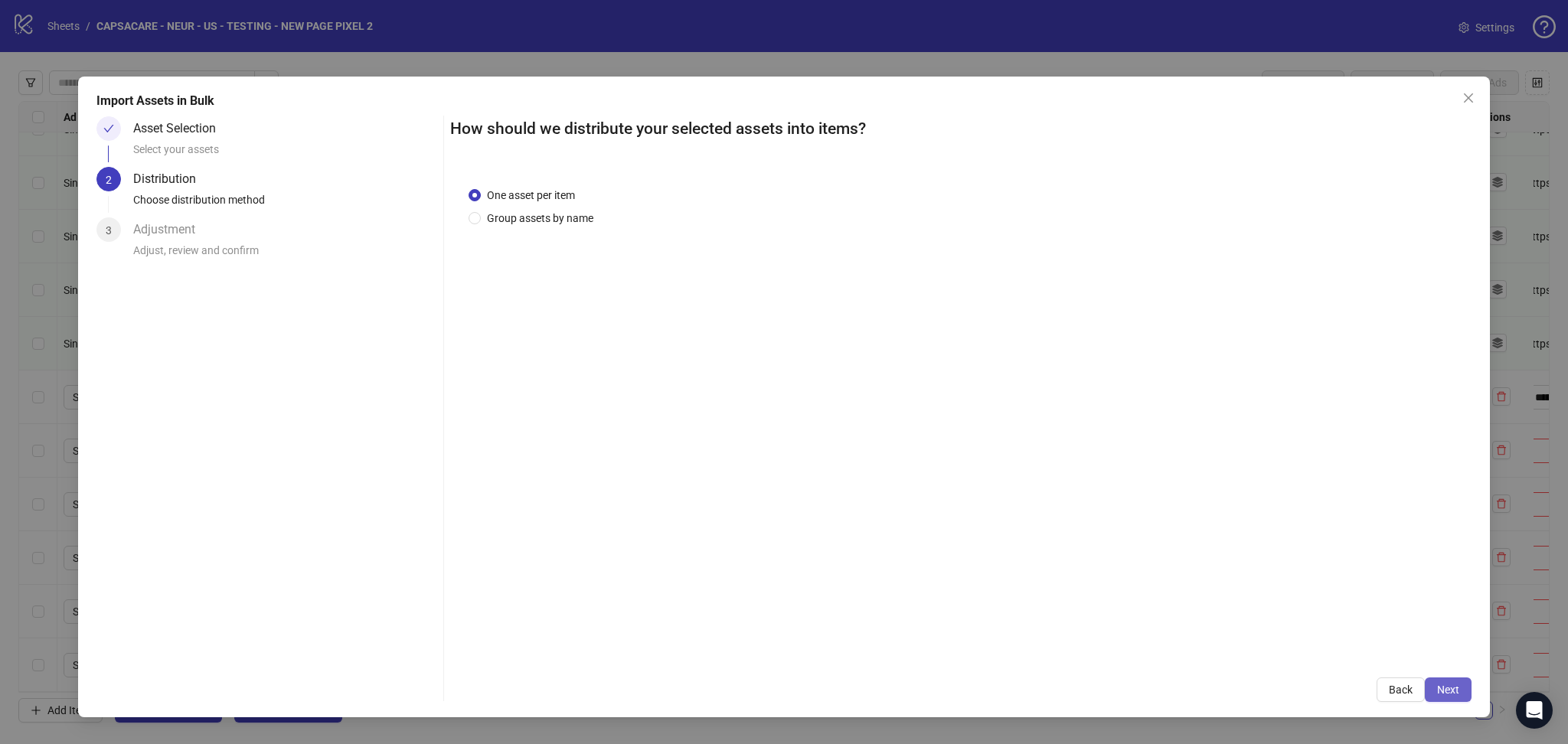
click at [1456, 696] on span "Next" at bounding box center [1448, 690] width 22 height 12
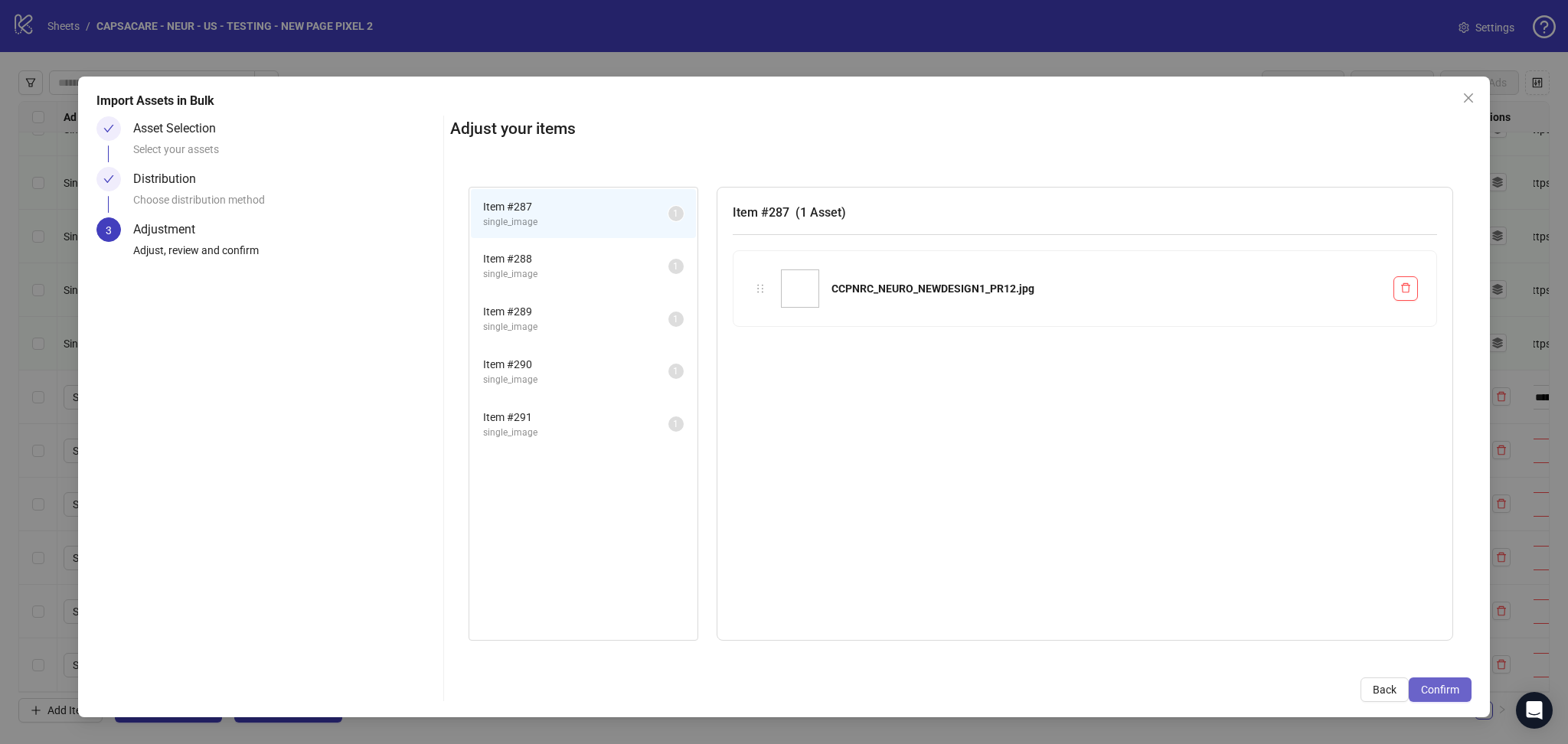
click at [1455, 694] on span "Confirm" at bounding box center [1440, 690] width 38 height 12
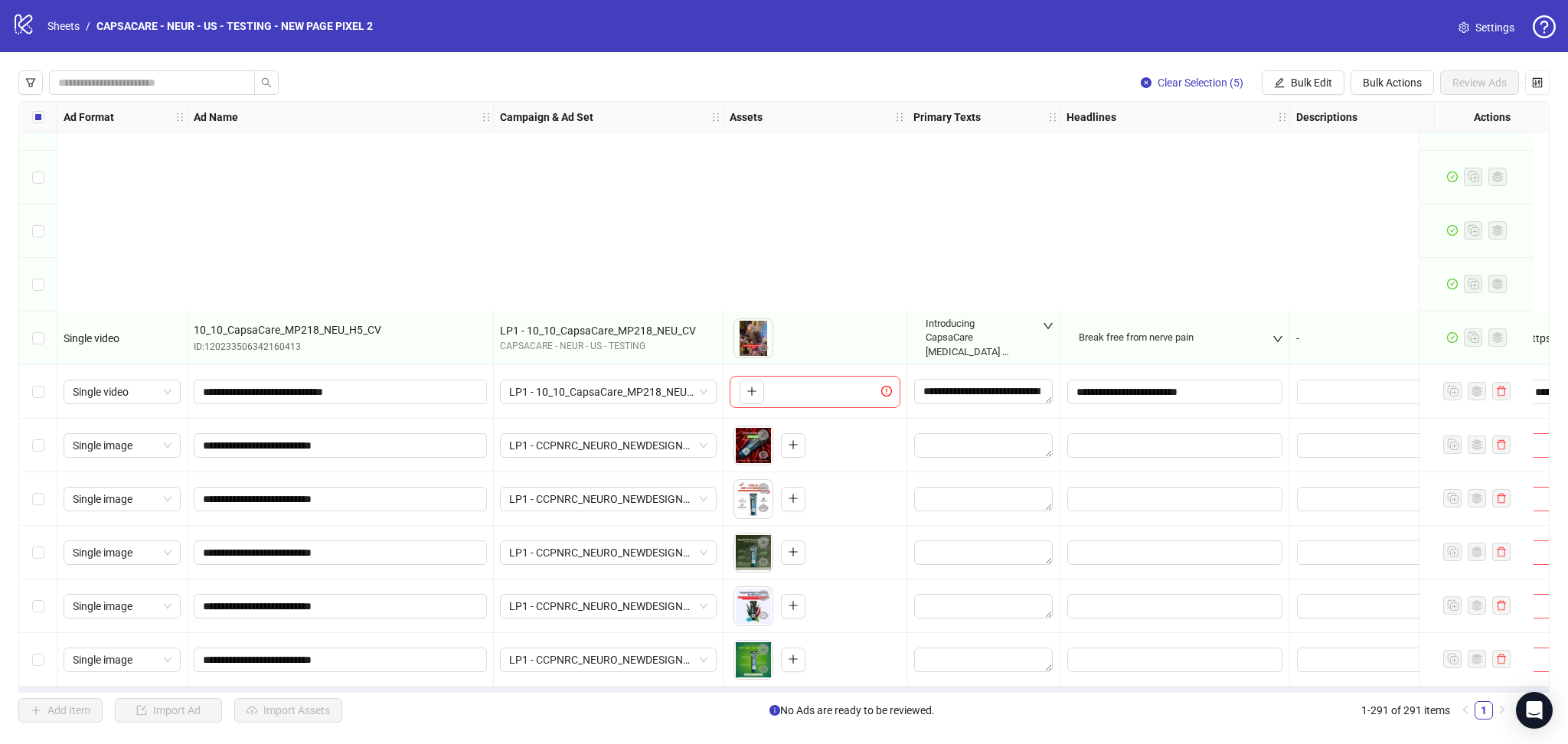
scroll to position [15044, 0]
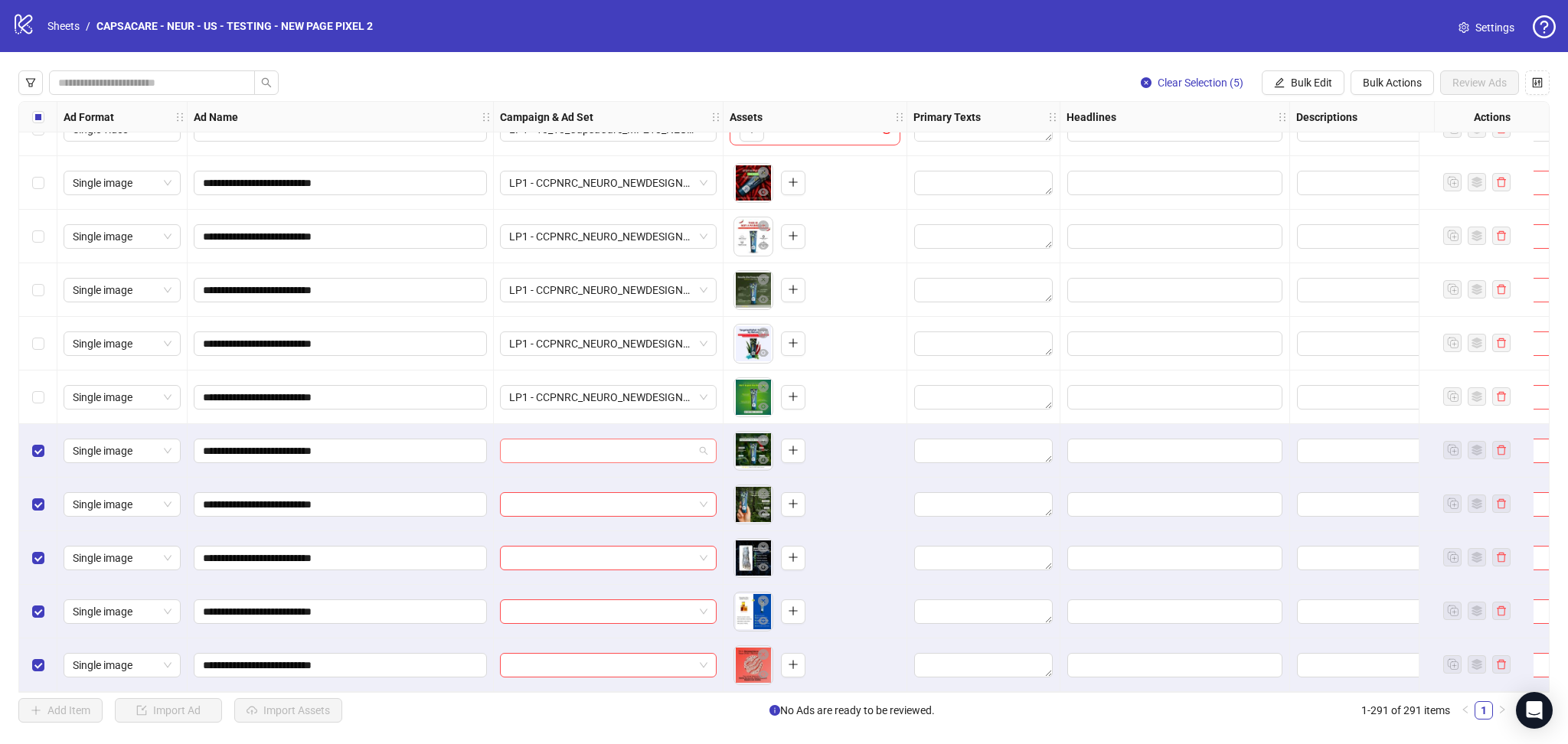
click at [584, 444] on input "search" at bounding box center [602, 451] width 185 height 23
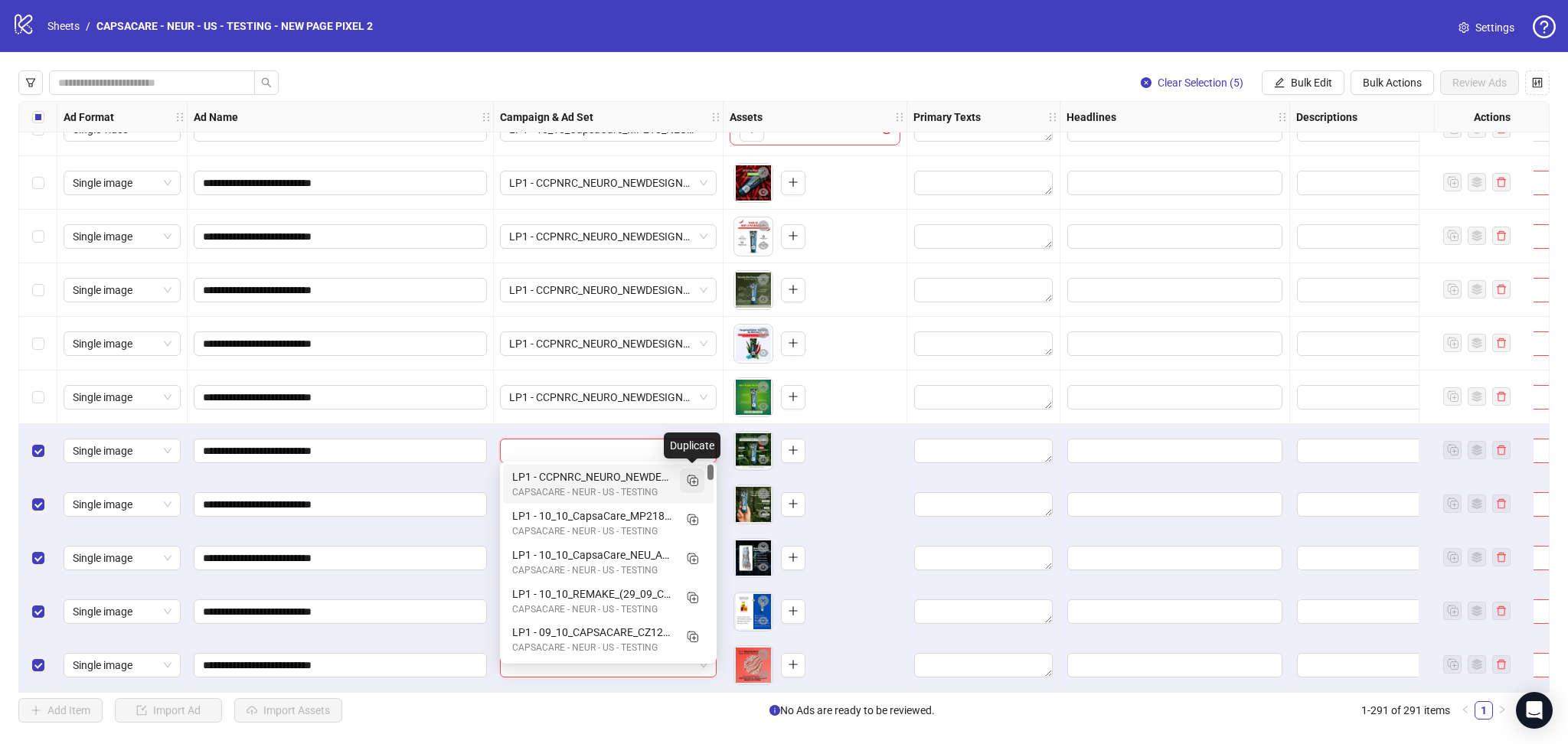
click at [691, 473] on icon "Duplicate" at bounding box center [692, 480] width 15 height 15
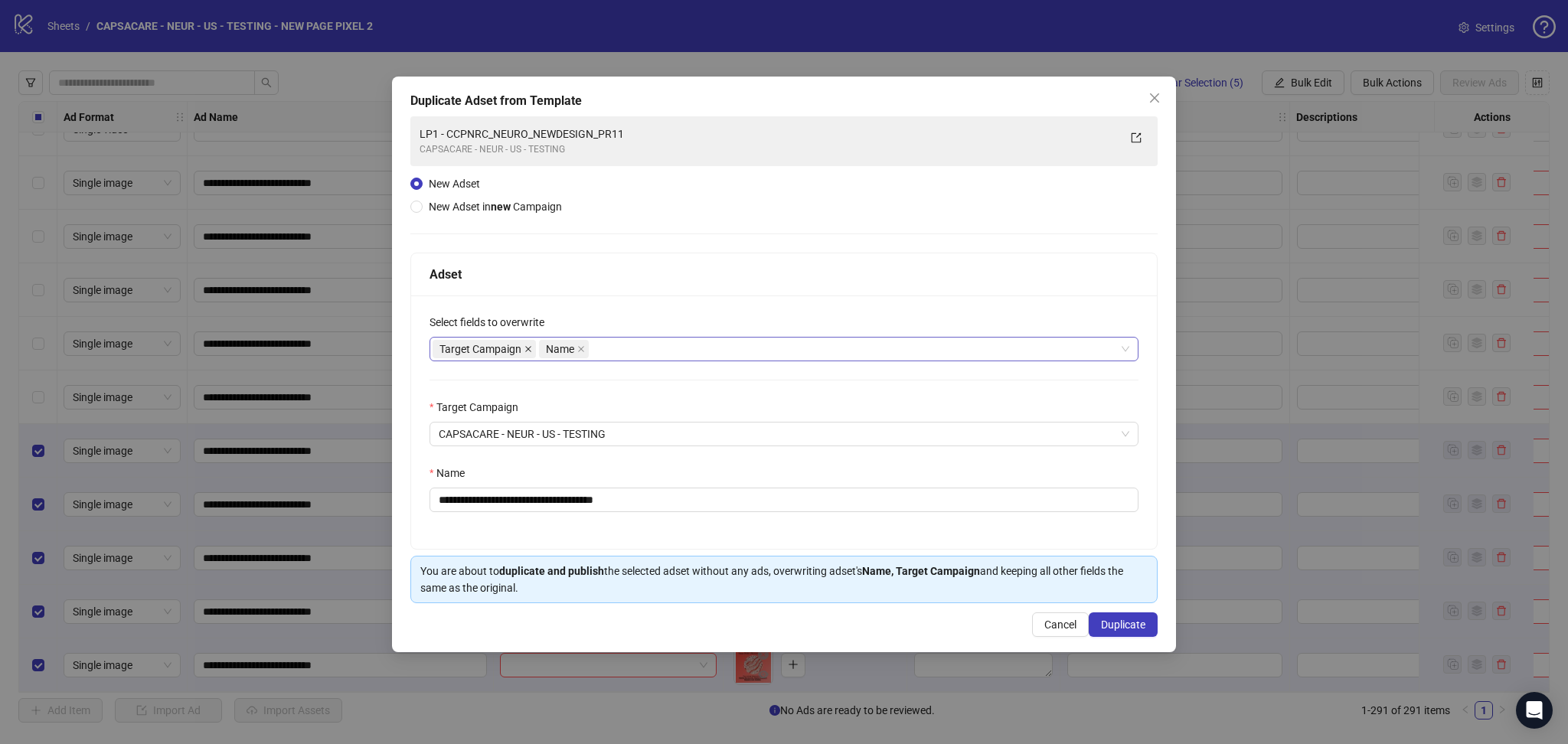
click at [529, 351] on icon "close" at bounding box center [529, 349] width 8 height 8
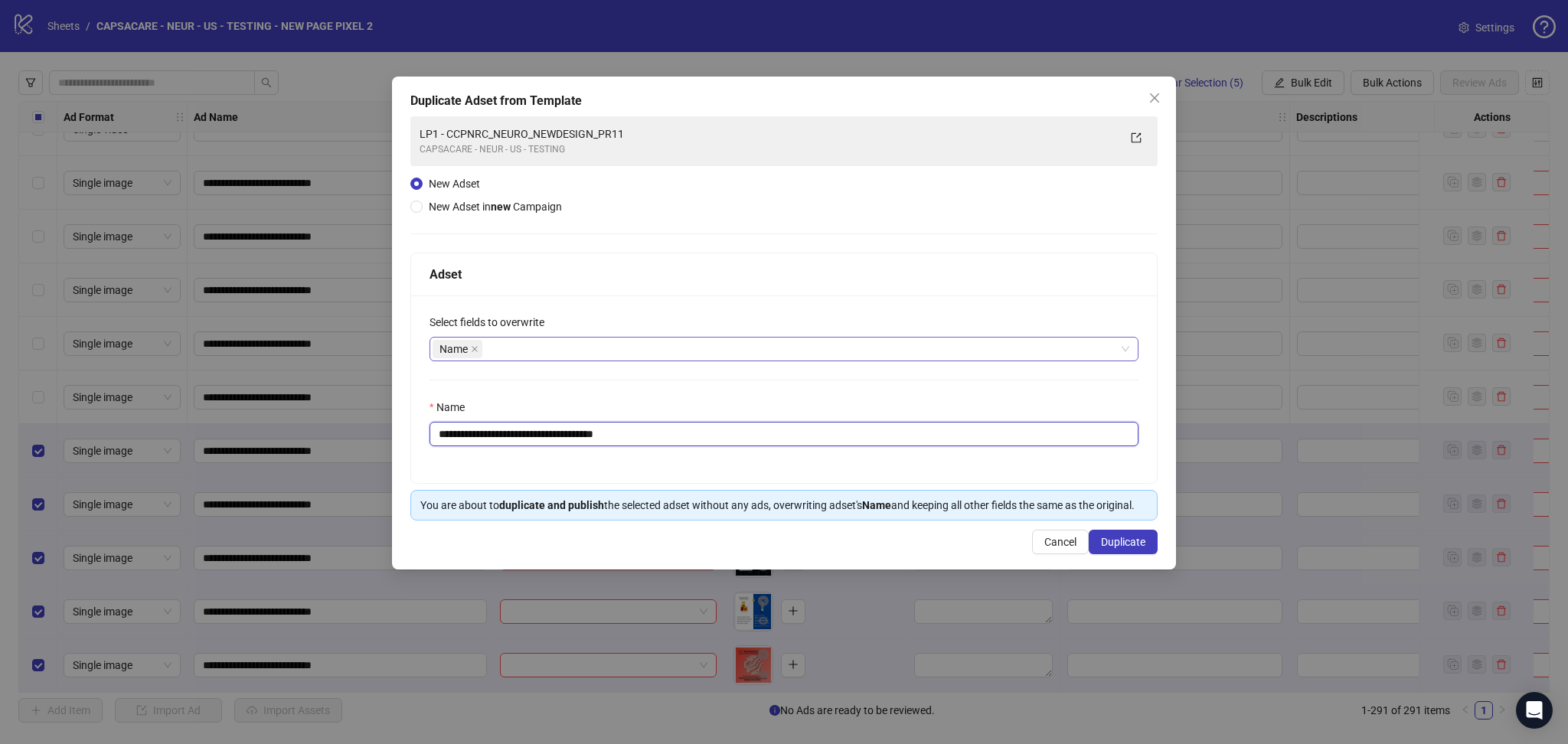
drag, startPoint x: 466, startPoint y: 429, endPoint x: 785, endPoint y: 453, distance: 319.9
click at [785, 453] on div "**********" at bounding box center [783, 389] width 746 height 188
paste input "text"
type input "**********"
click at [1146, 539] on button "Duplicate" at bounding box center [1123, 542] width 69 height 25
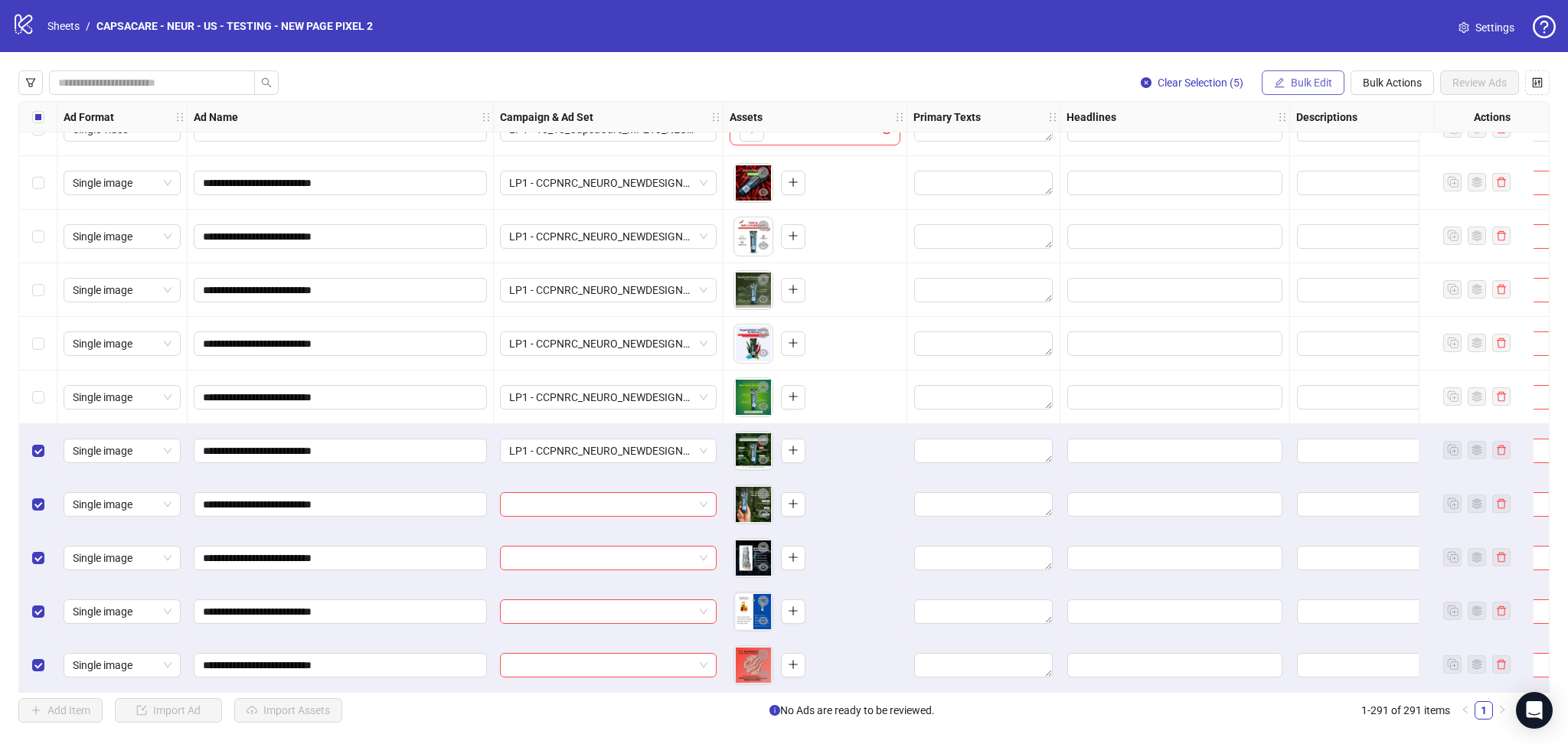
click at [1306, 83] on span "Bulk Edit" at bounding box center [1312, 83] width 42 height 12
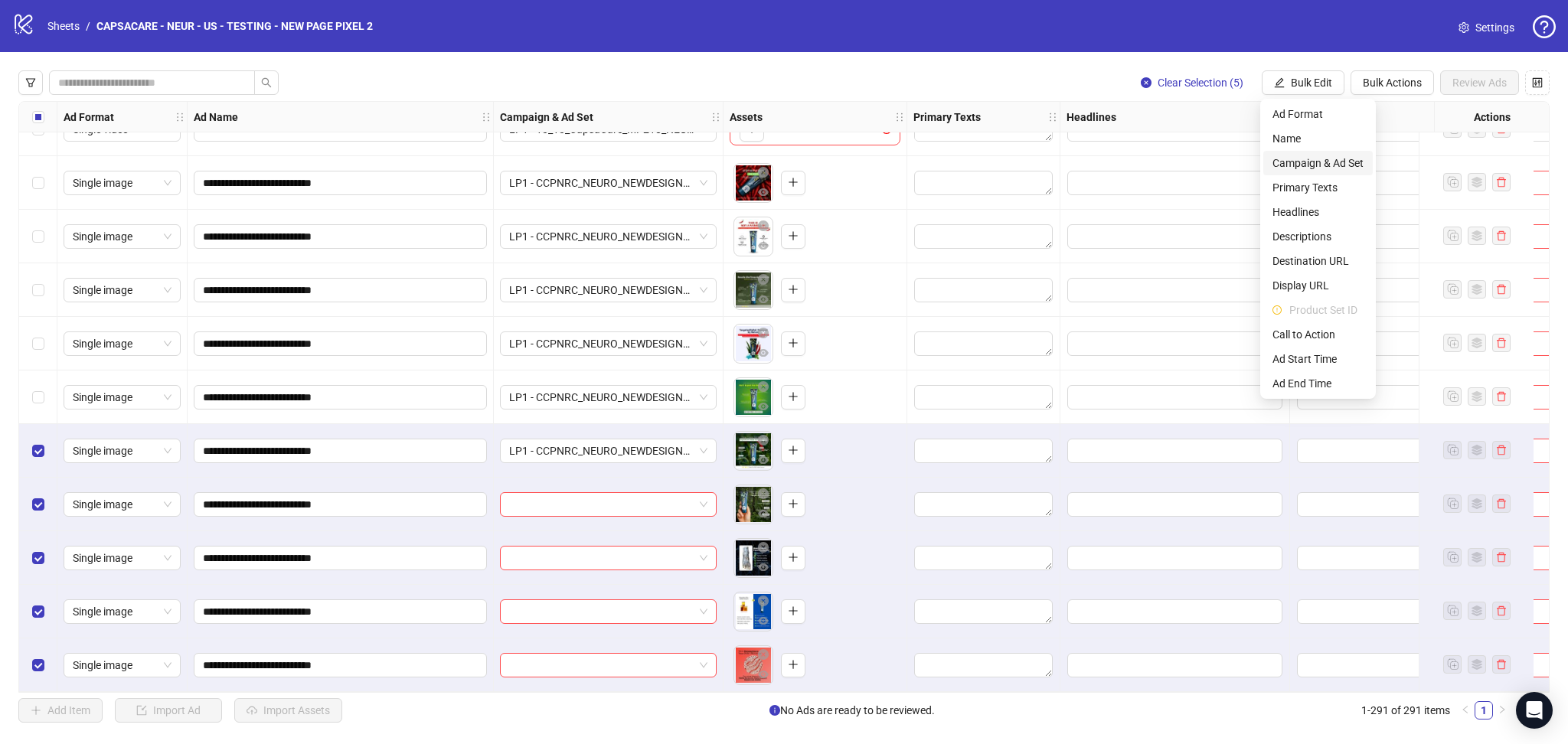
click at [1318, 159] on span "Campaign & Ad Set" at bounding box center [1318, 163] width 91 height 17
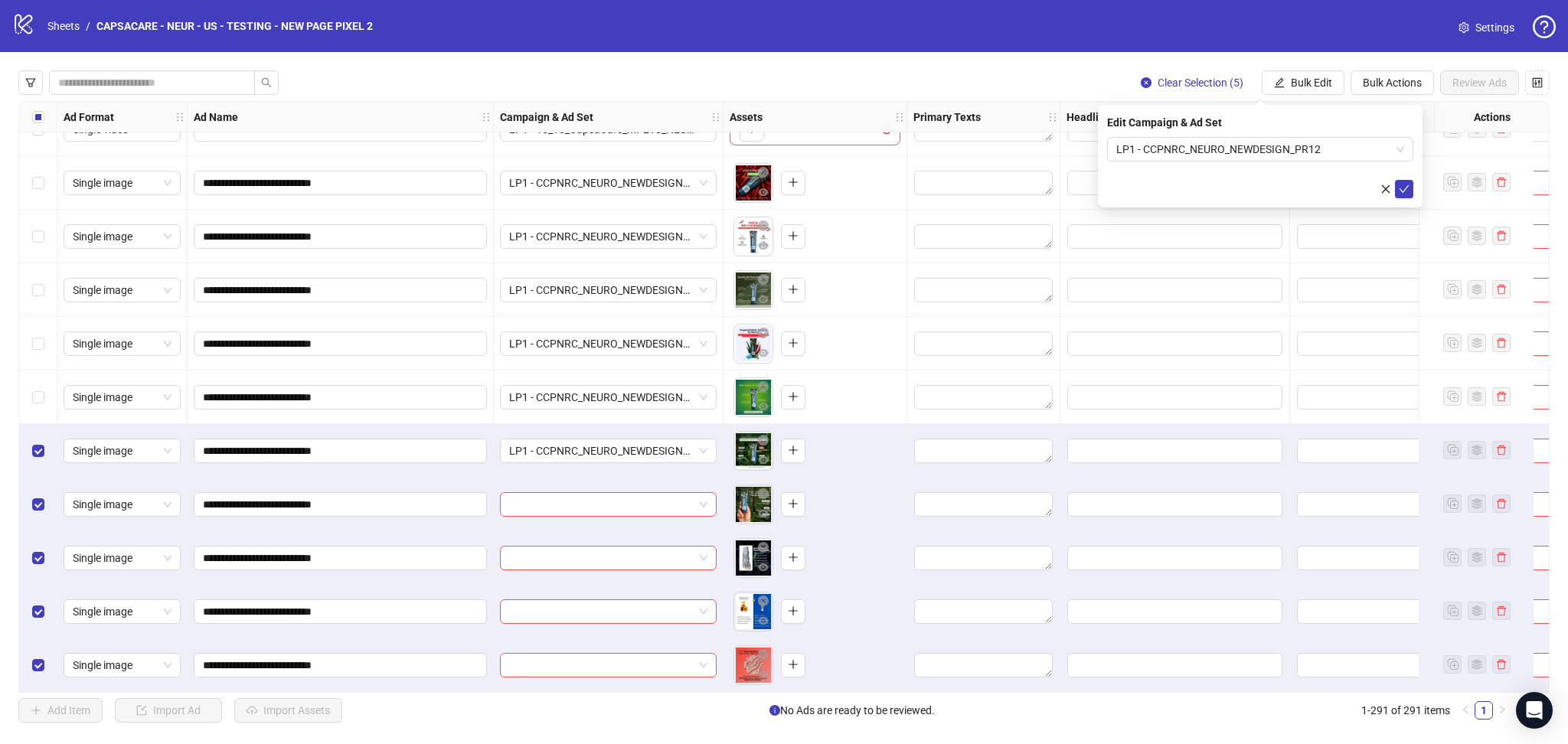
click at [1409, 172] on form "LP1 - CCPNRC_NEURO_NEWDESIGN_PR12" at bounding box center [1260, 168] width 306 height 62
click at [1400, 196] on button "submit" at bounding box center [1404, 189] width 18 height 18
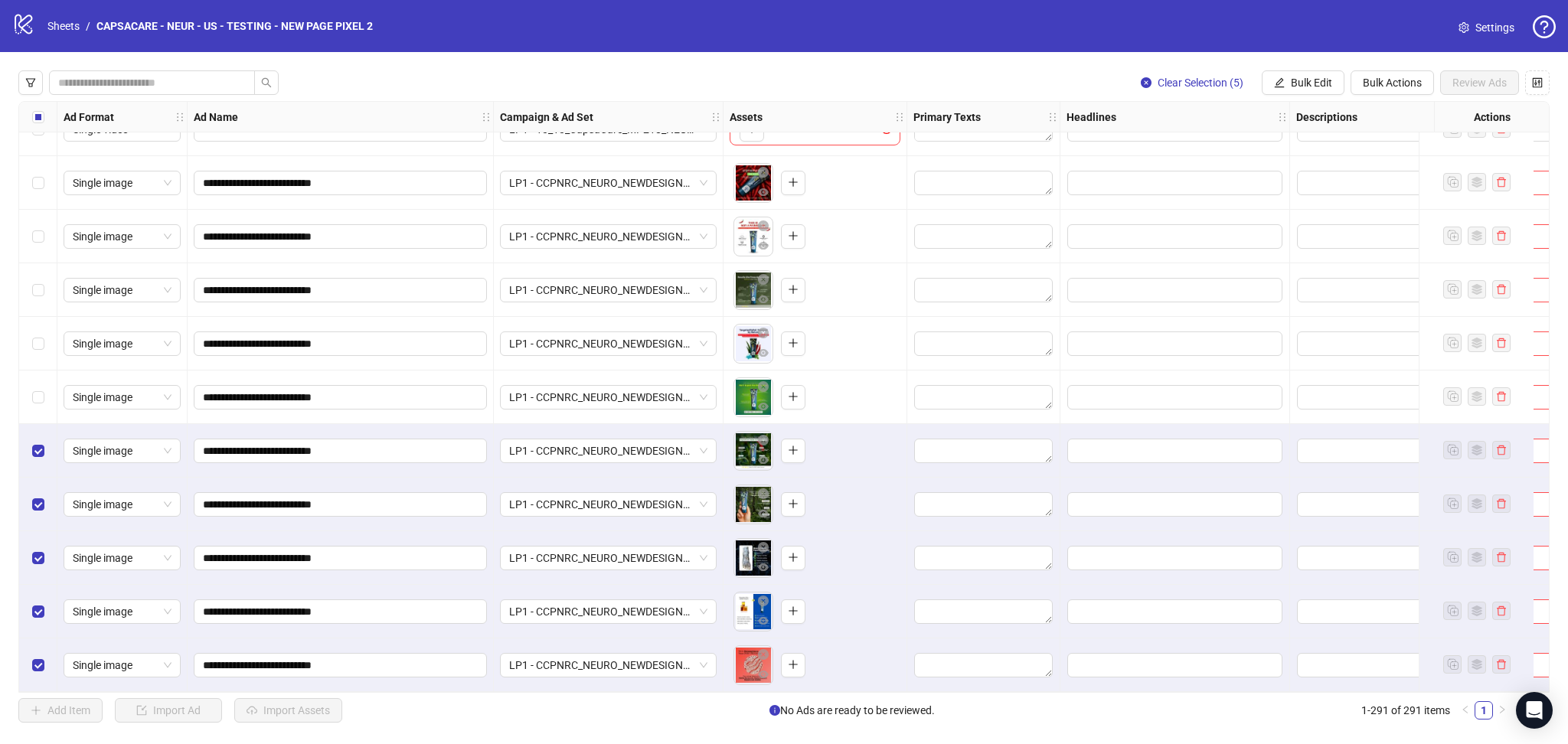
click at [45, 115] on div "Select all rows" at bounding box center [38, 117] width 38 height 31
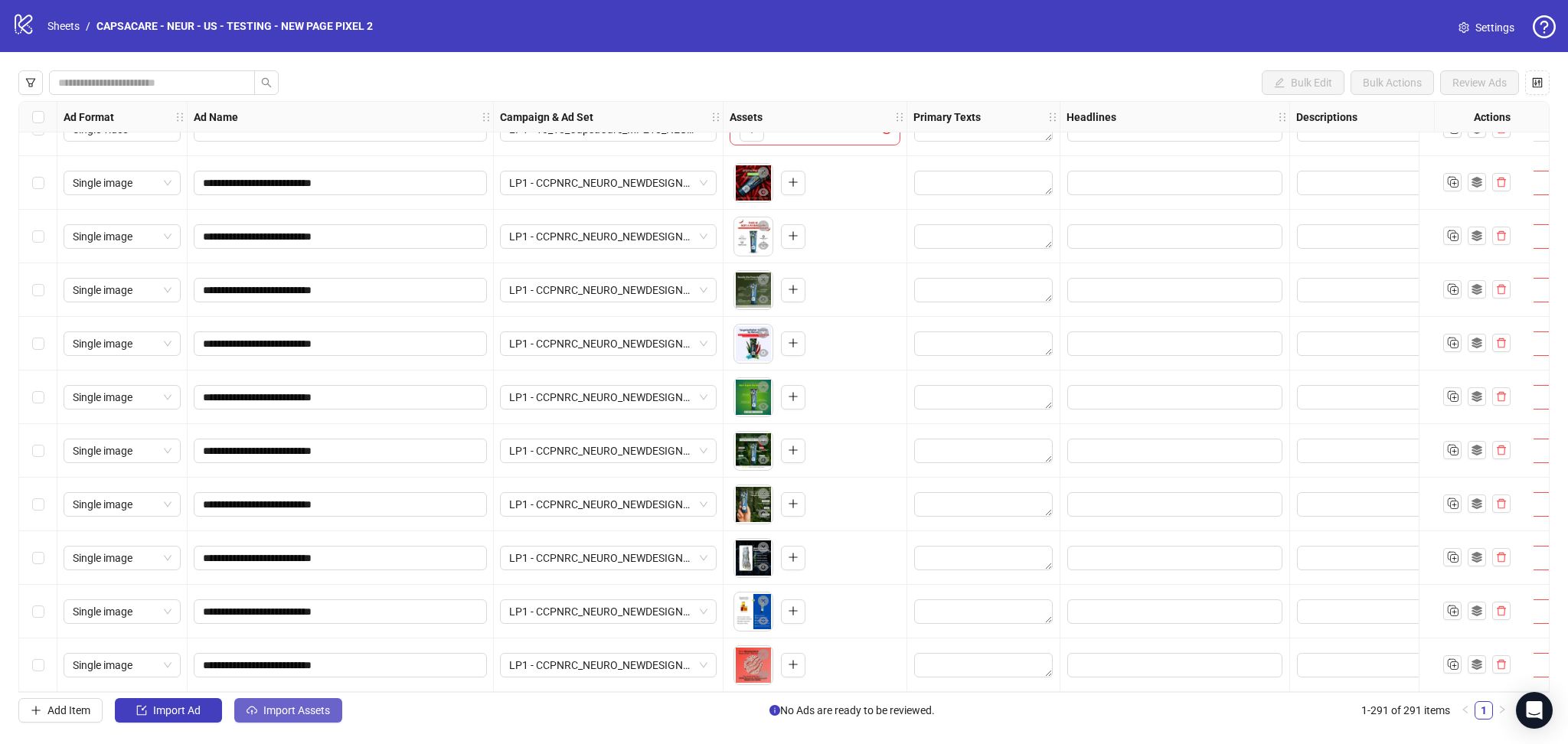
click at [305, 705] on span "Import Assets" at bounding box center [296, 711] width 67 height 12
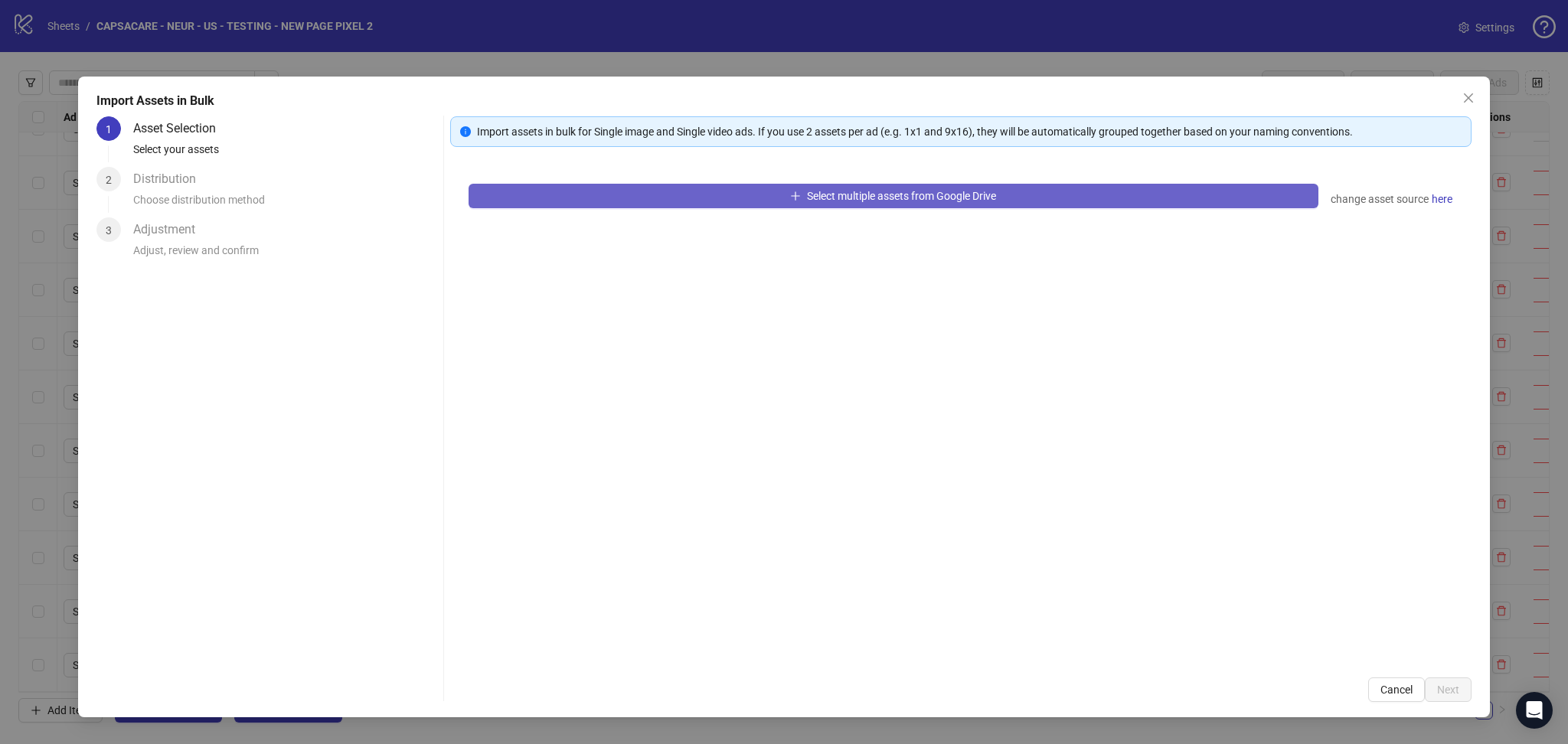
click at [731, 199] on button "Select multiple assets from Google Drive" at bounding box center [893, 196] width 850 height 25
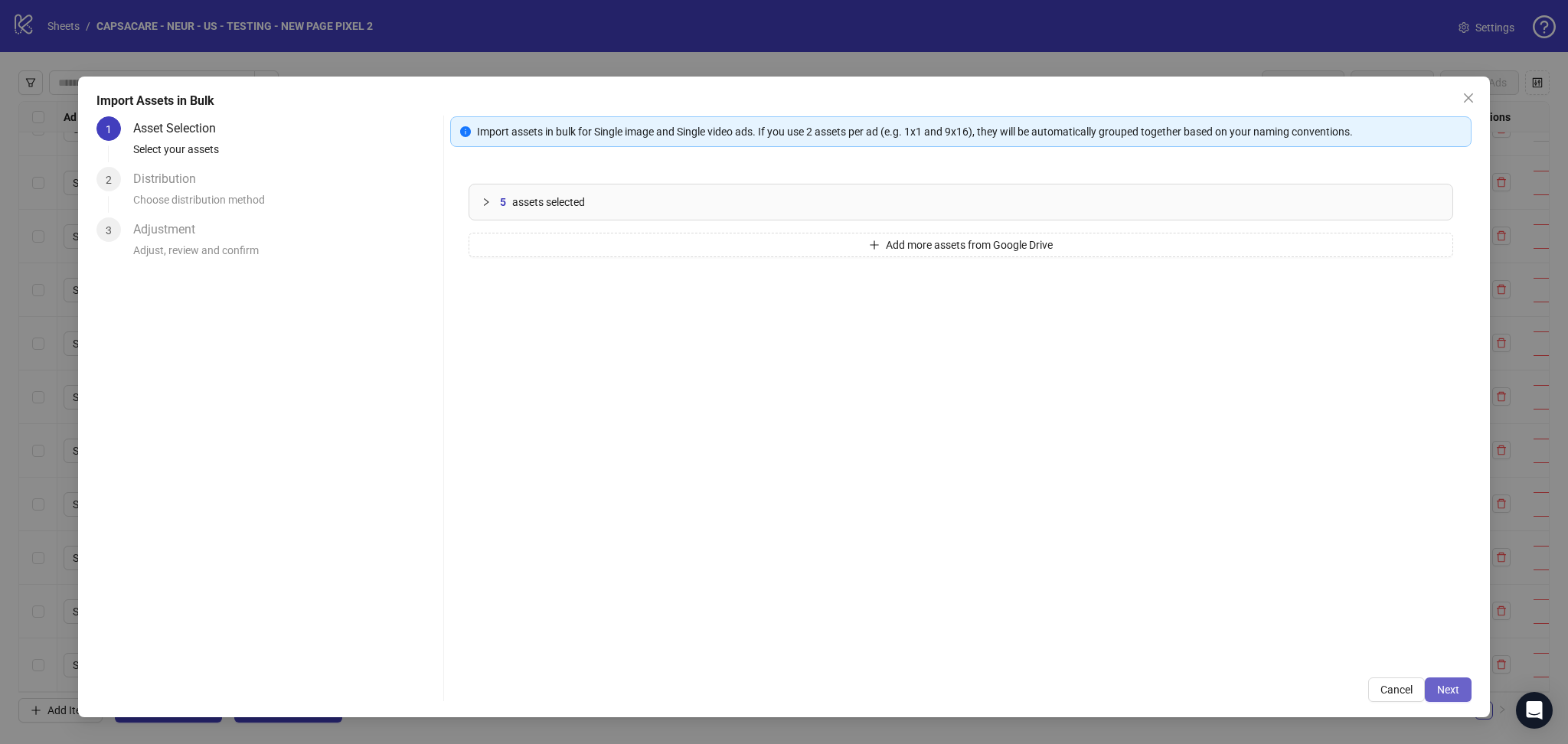
click at [1446, 685] on span "Next" at bounding box center [1448, 690] width 22 height 12
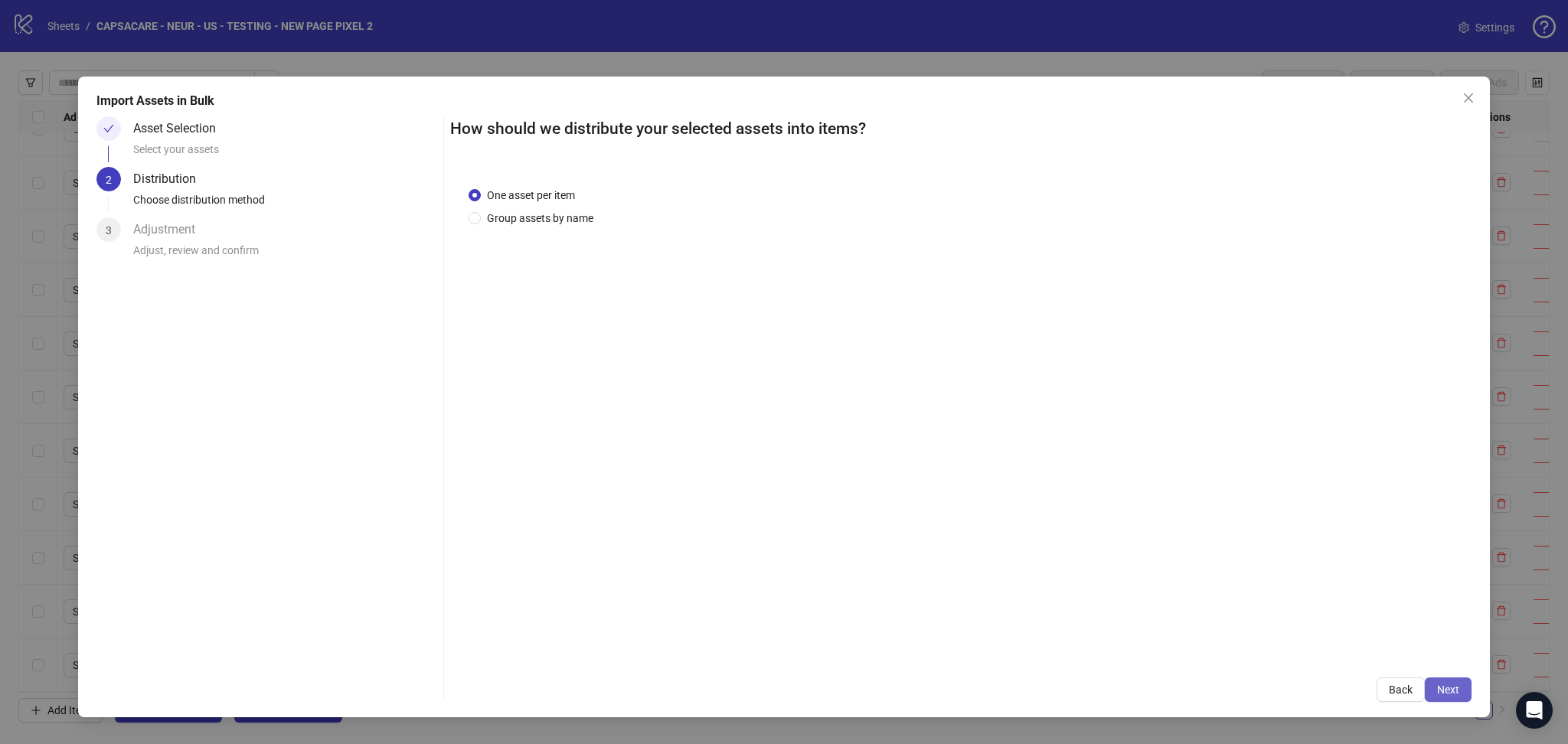
click at [1443, 686] on span "Next" at bounding box center [1448, 690] width 22 height 12
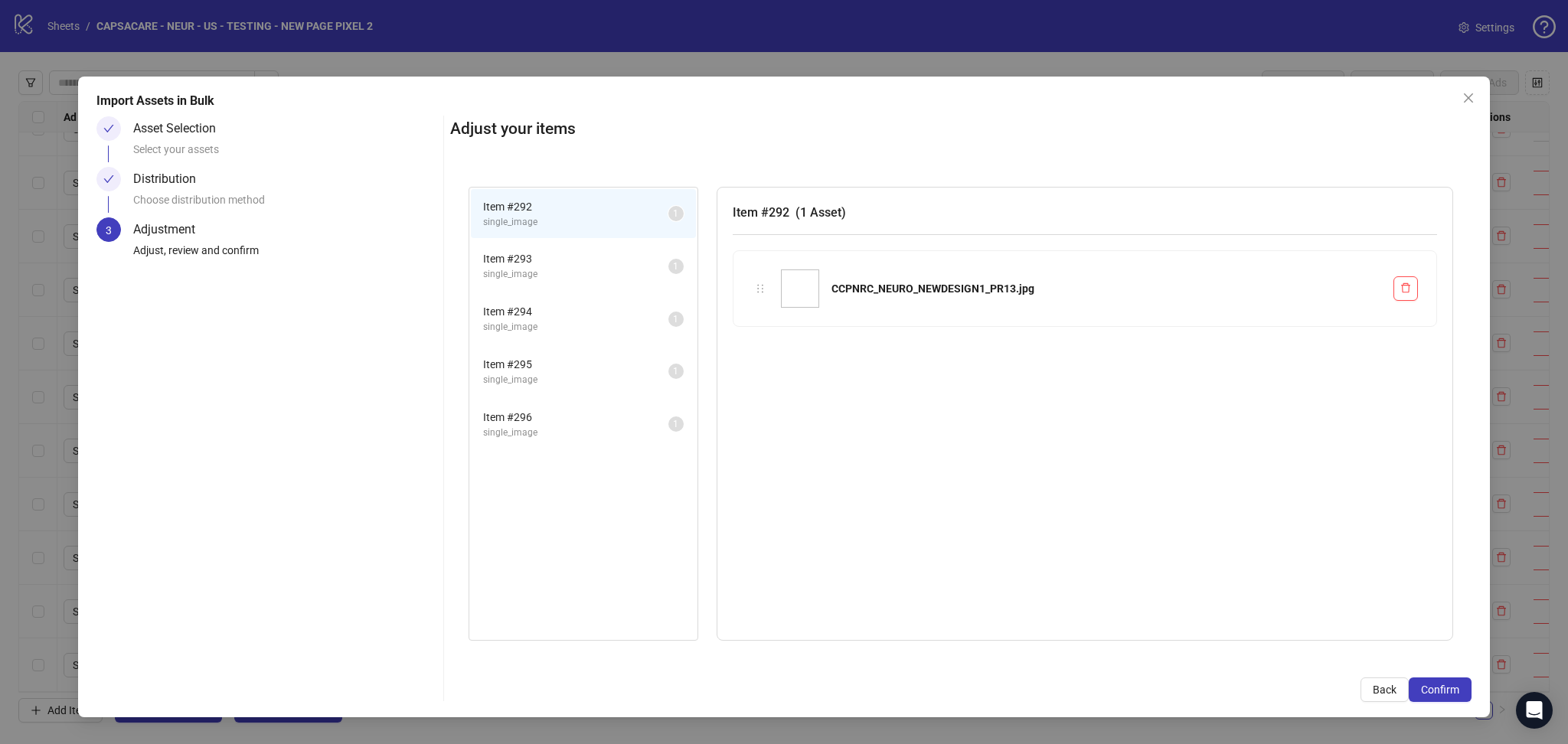
click at [1439, 689] on span "Confirm" at bounding box center [1440, 690] width 38 height 12
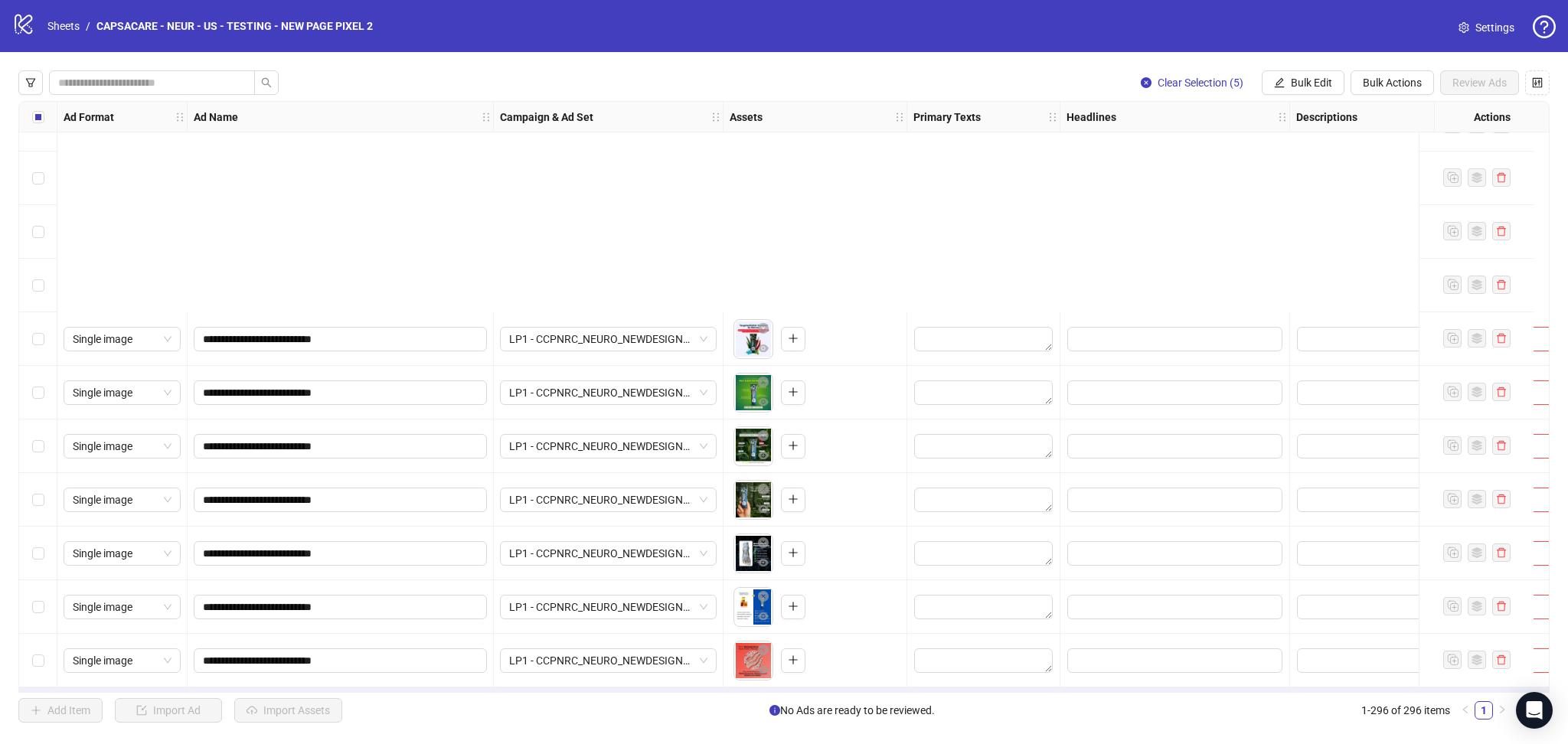
scroll to position [15312, 0]
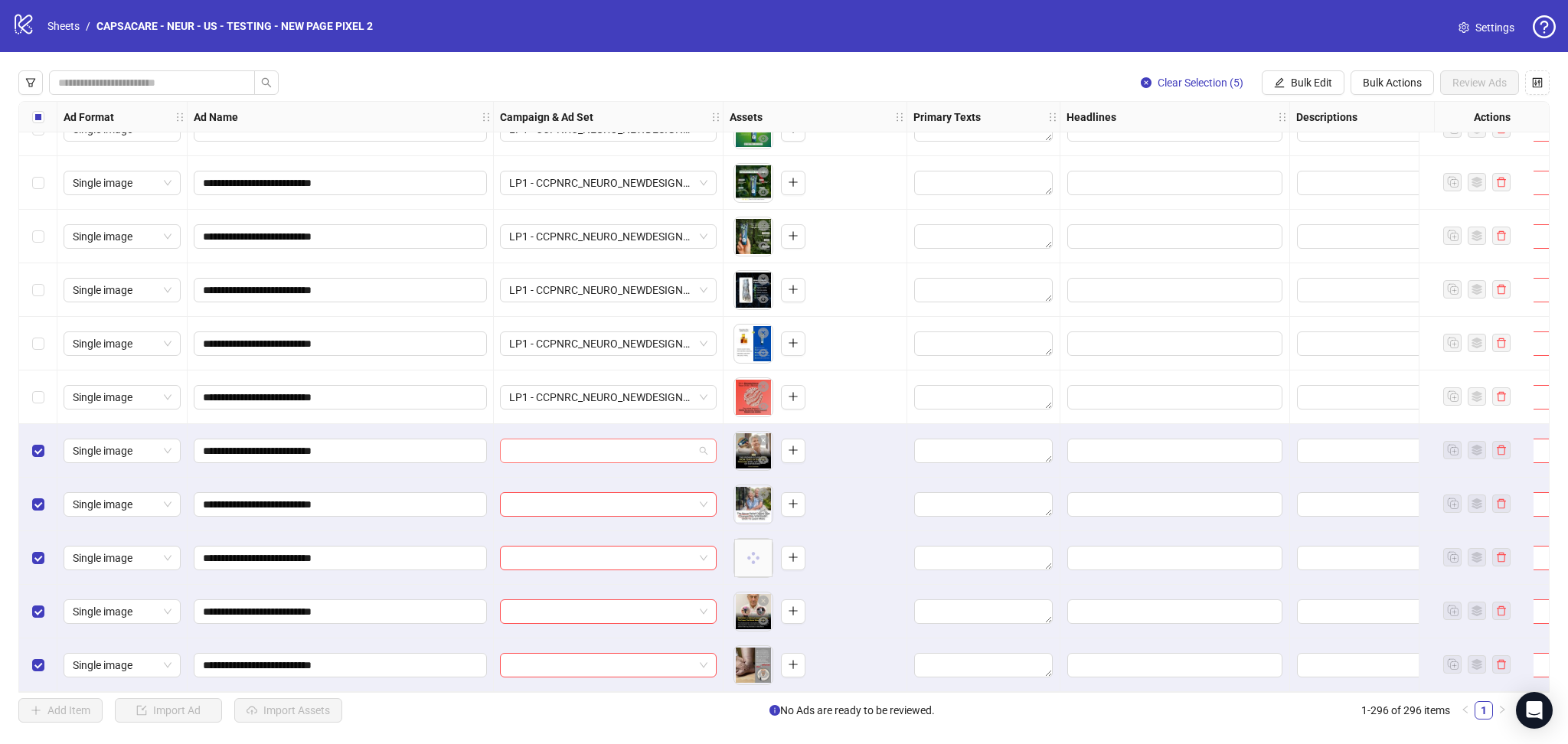
click at [542, 450] on input "search" at bounding box center [602, 451] width 185 height 23
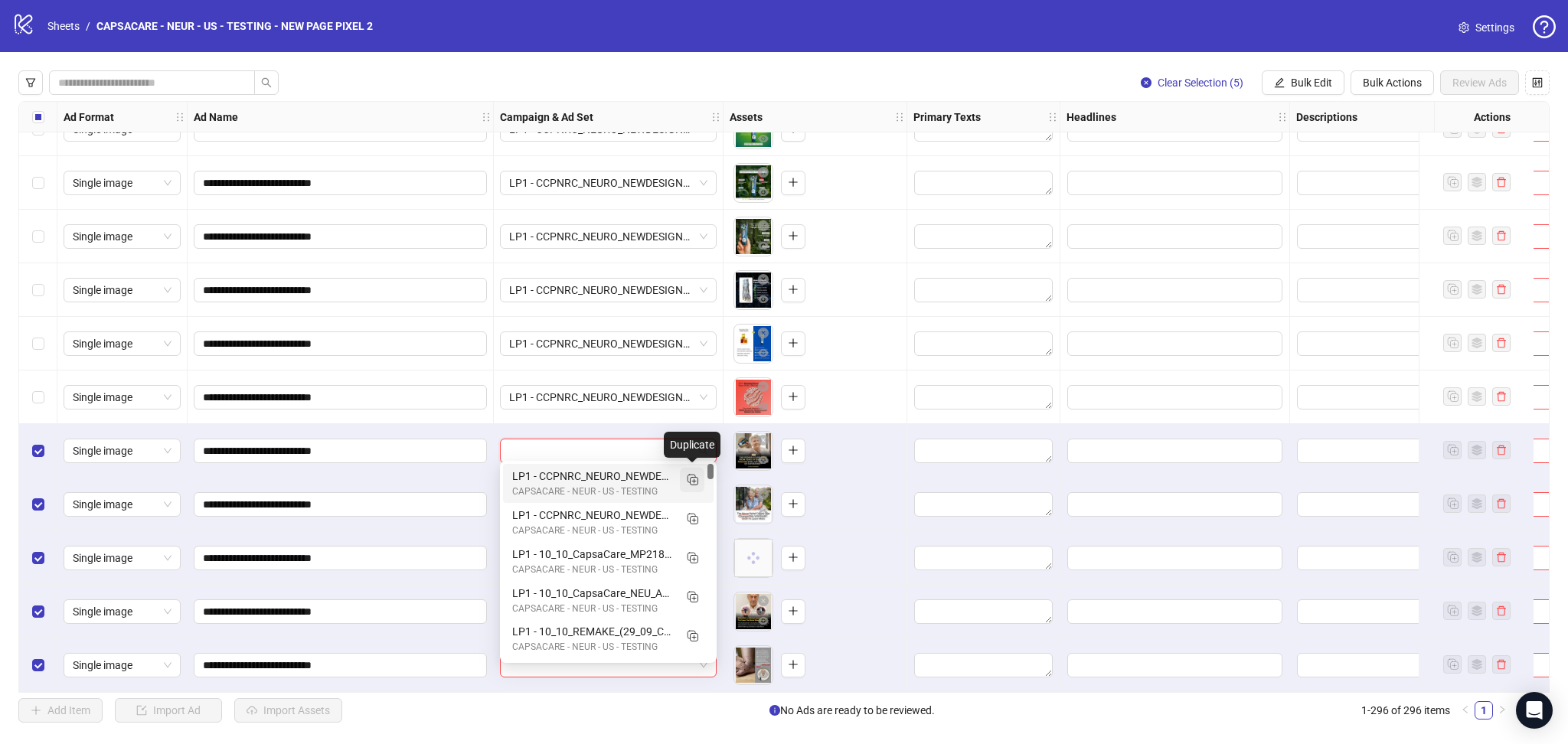
click at [697, 480] on icon "Duplicate" at bounding box center [692, 479] width 15 height 15
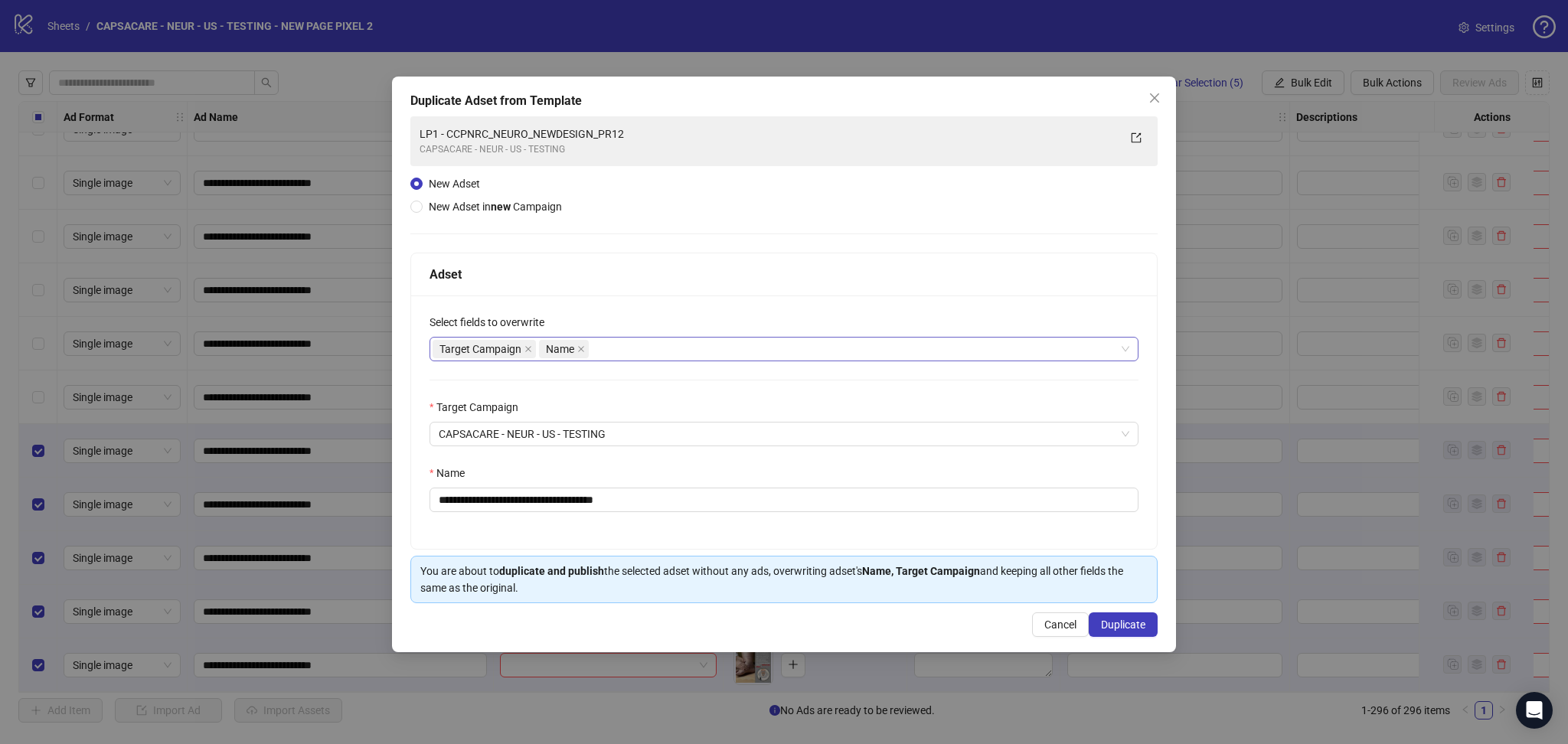
click at [529, 350] on icon "close" at bounding box center [529, 349] width 8 height 8
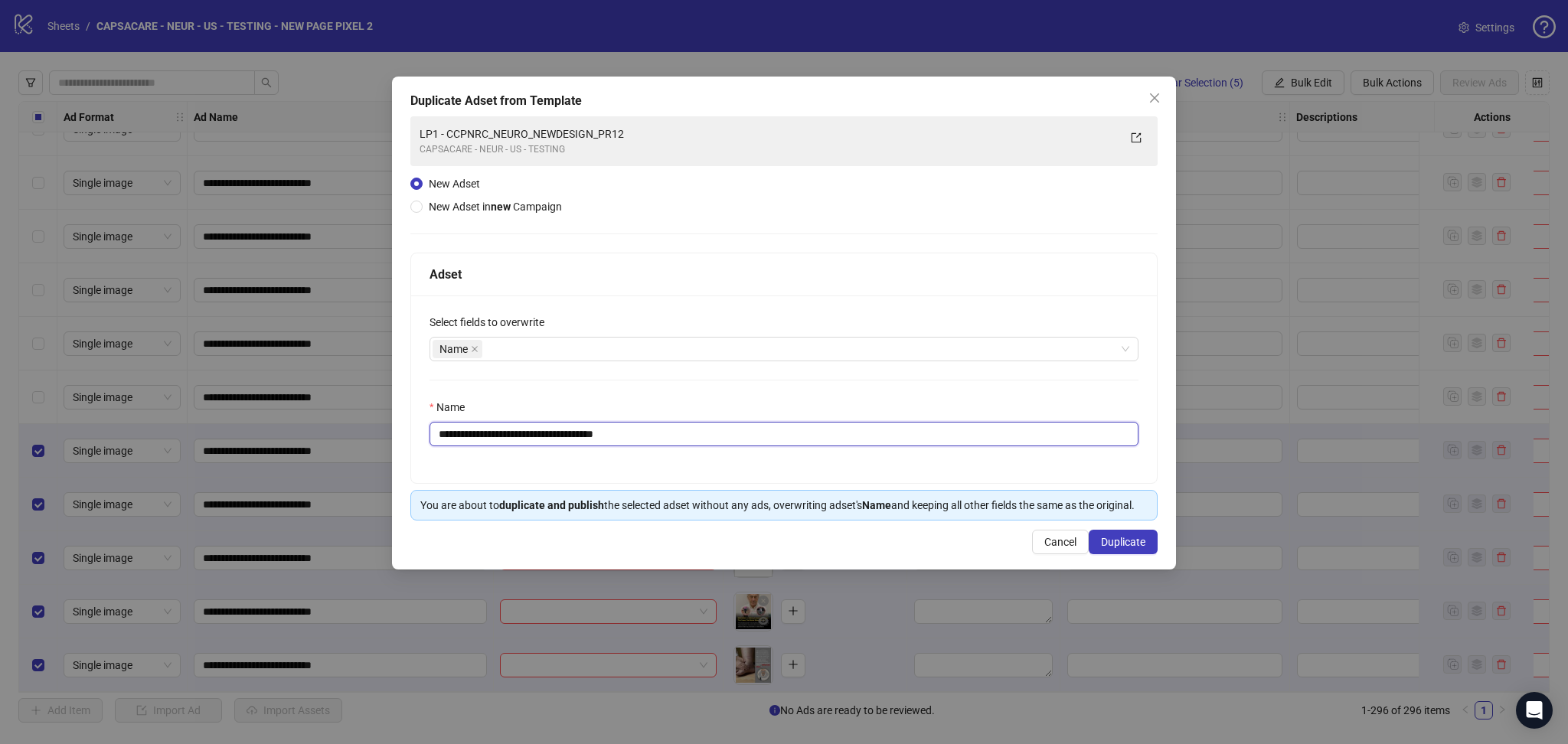
drag, startPoint x: 465, startPoint y: 434, endPoint x: 769, endPoint y: 464, distance: 305.5
click at [769, 464] on div "**********" at bounding box center [783, 389] width 746 height 188
paste input "text"
type input "**********"
click at [1143, 534] on button "Duplicate" at bounding box center [1123, 542] width 69 height 25
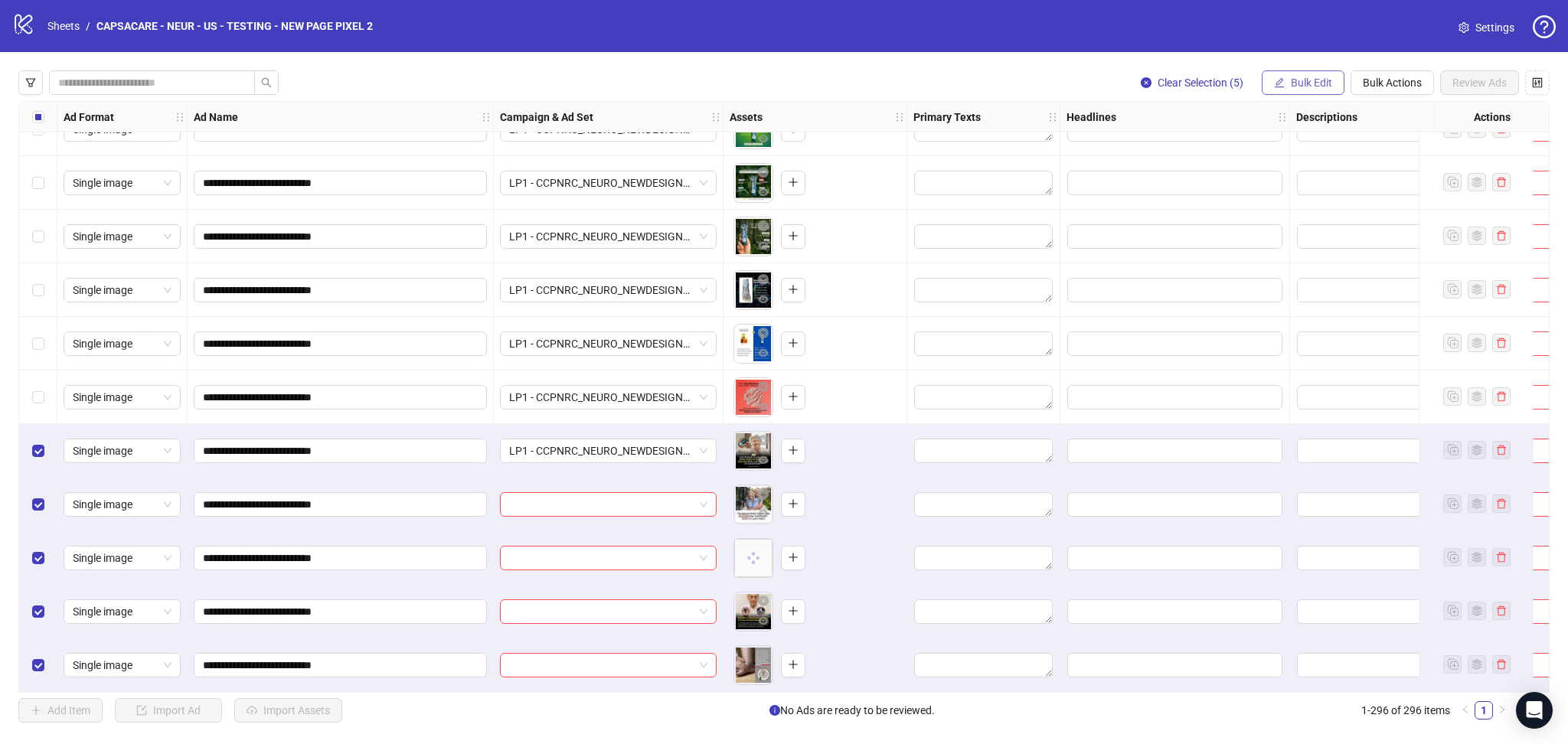
click at [1313, 90] on button "Bulk Edit" at bounding box center [1303, 83] width 82 height 25
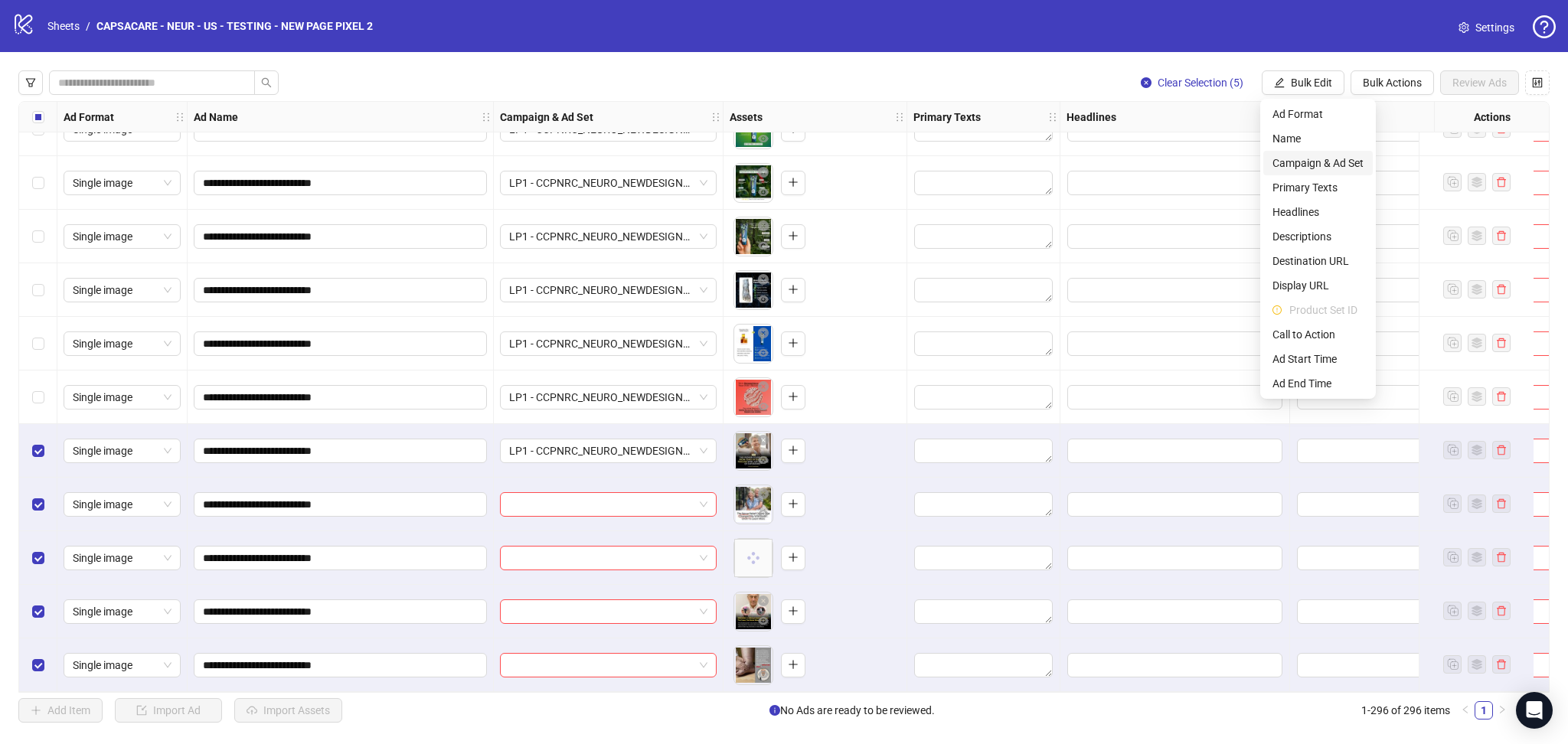
click at [1330, 162] on span "Campaign & Ad Set" at bounding box center [1318, 163] width 91 height 17
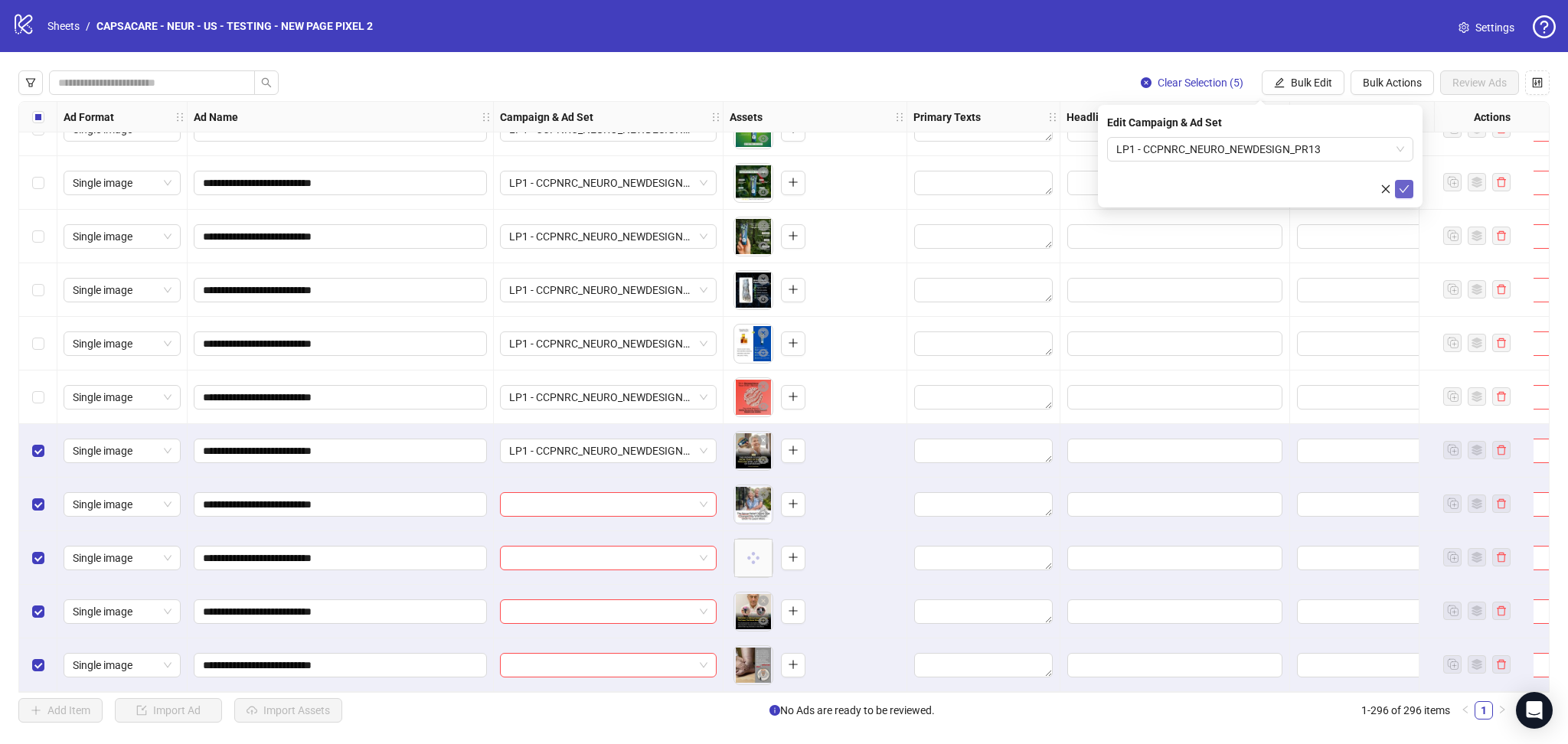
click at [1409, 195] on span "submit" at bounding box center [1404, 189] width 11 height 12
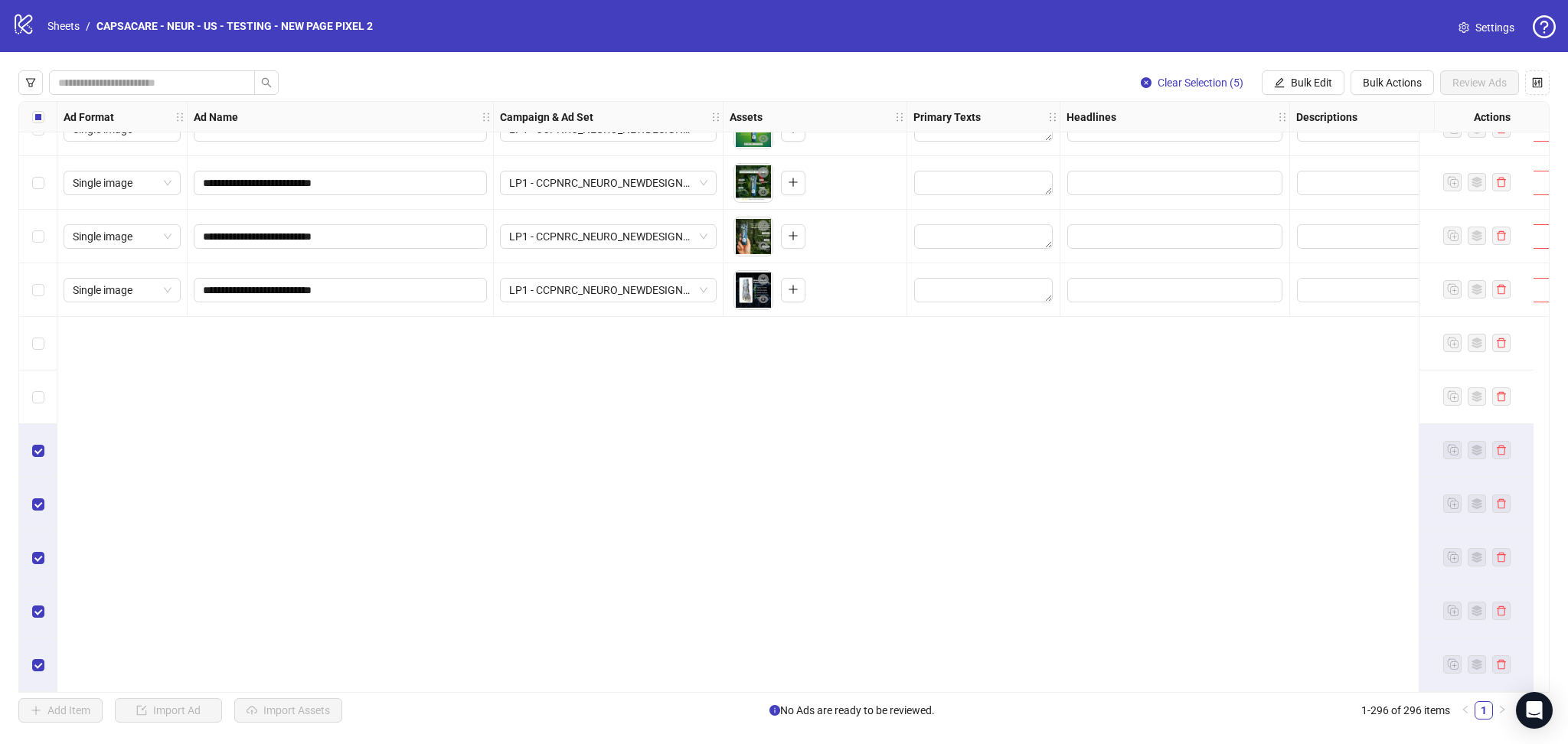
scroll to position [14870, 0]
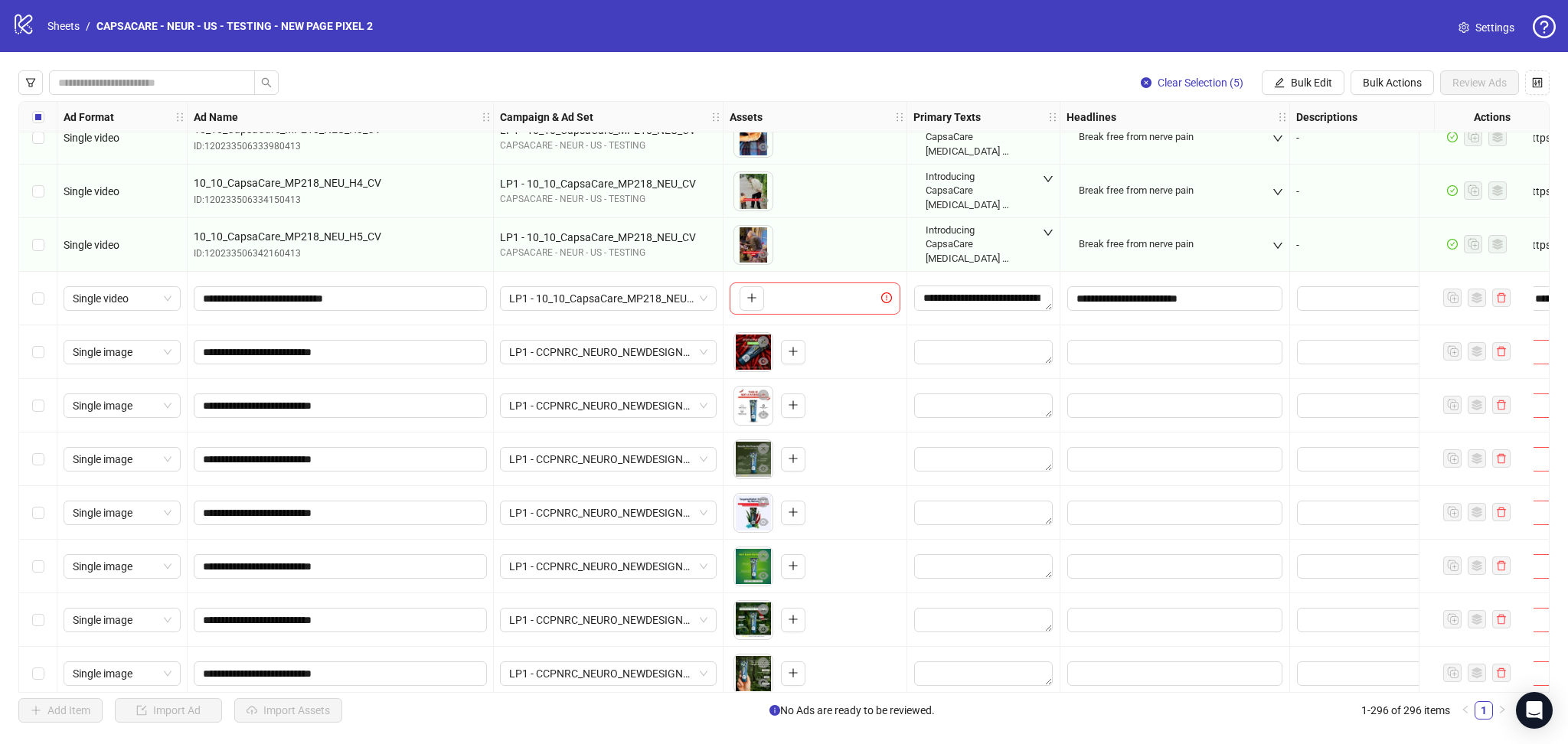
click at [22, 292] on div "Select row 281" at bounding box center [38, 299] width 38 height 54
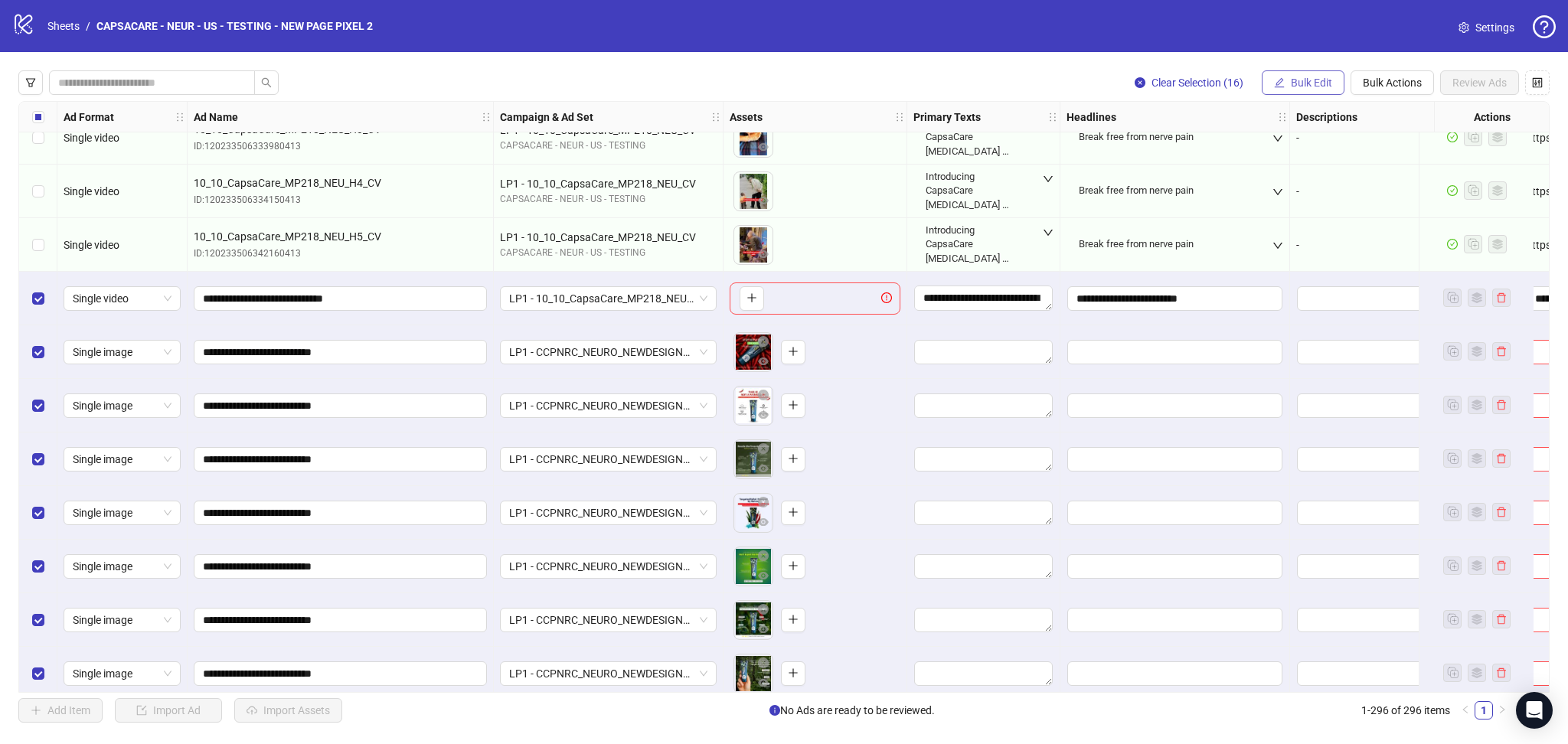
click at [1319, 77] on span "Bulk Edit" at bounding box center [1312, 83] width 42 height 12
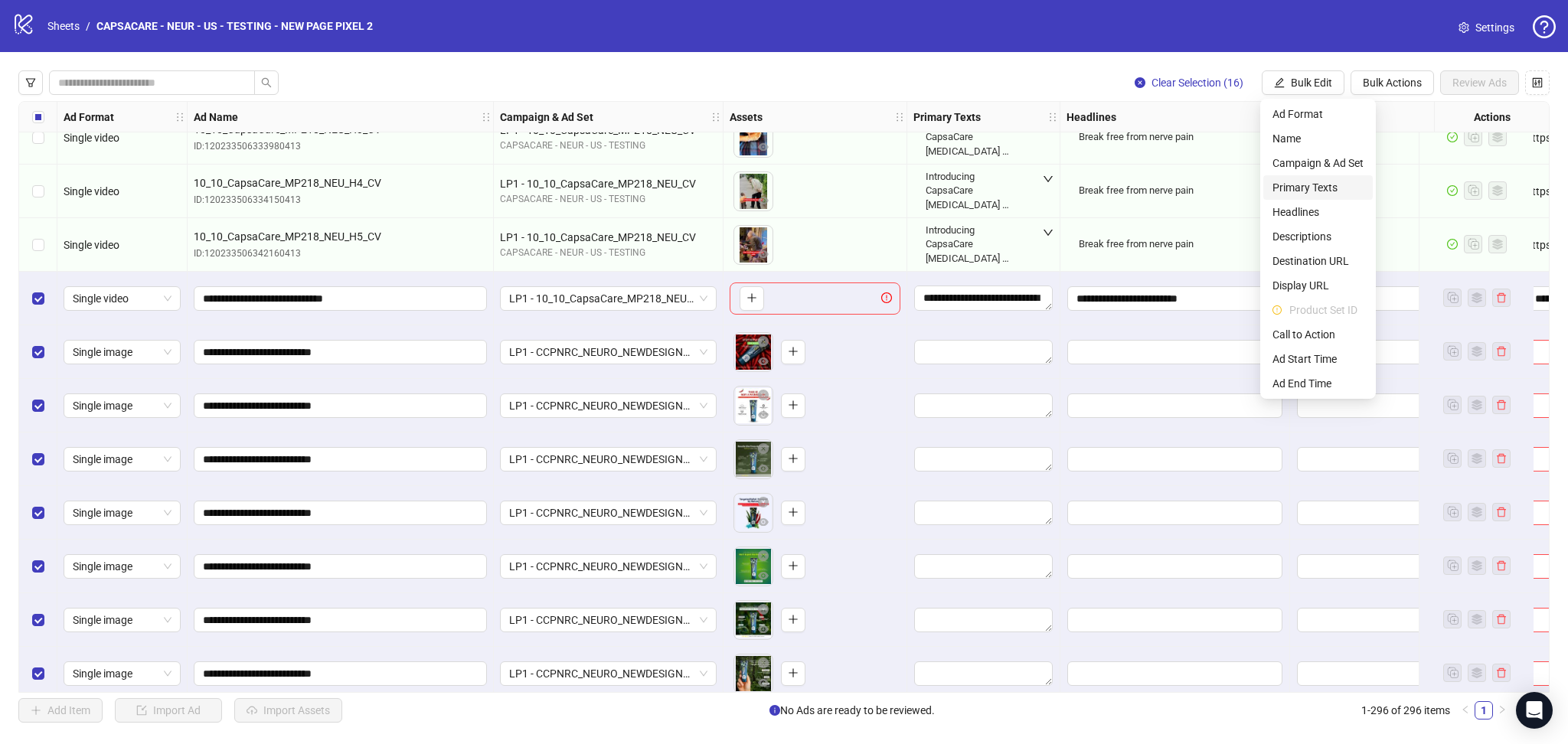
click at [1339, 182] on span "Primary Texts" at bounding box center [1318, 188] width 91 height 17
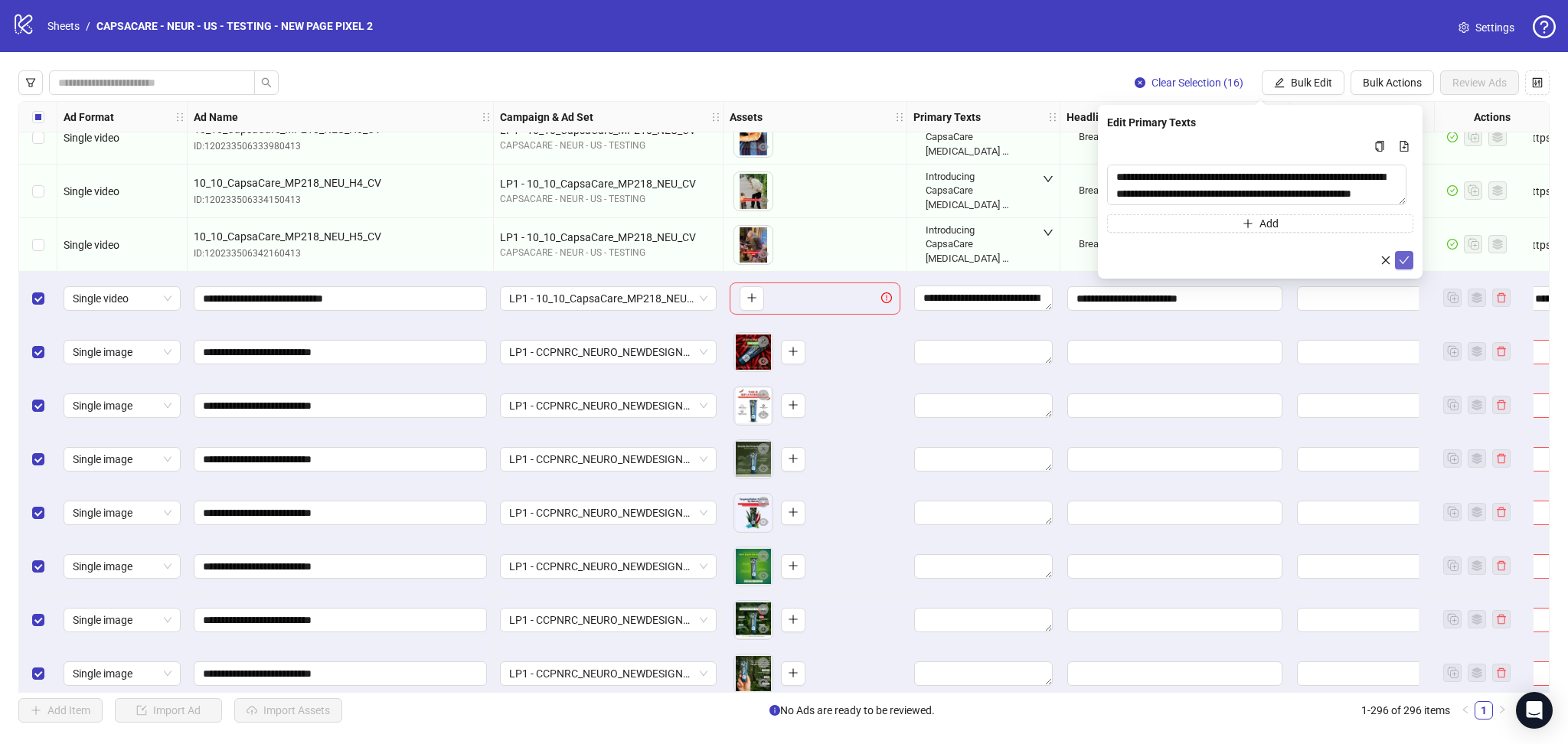
click at [1406, 255] on icon "check" at bounding box center [1404, 260] width 11 height 11
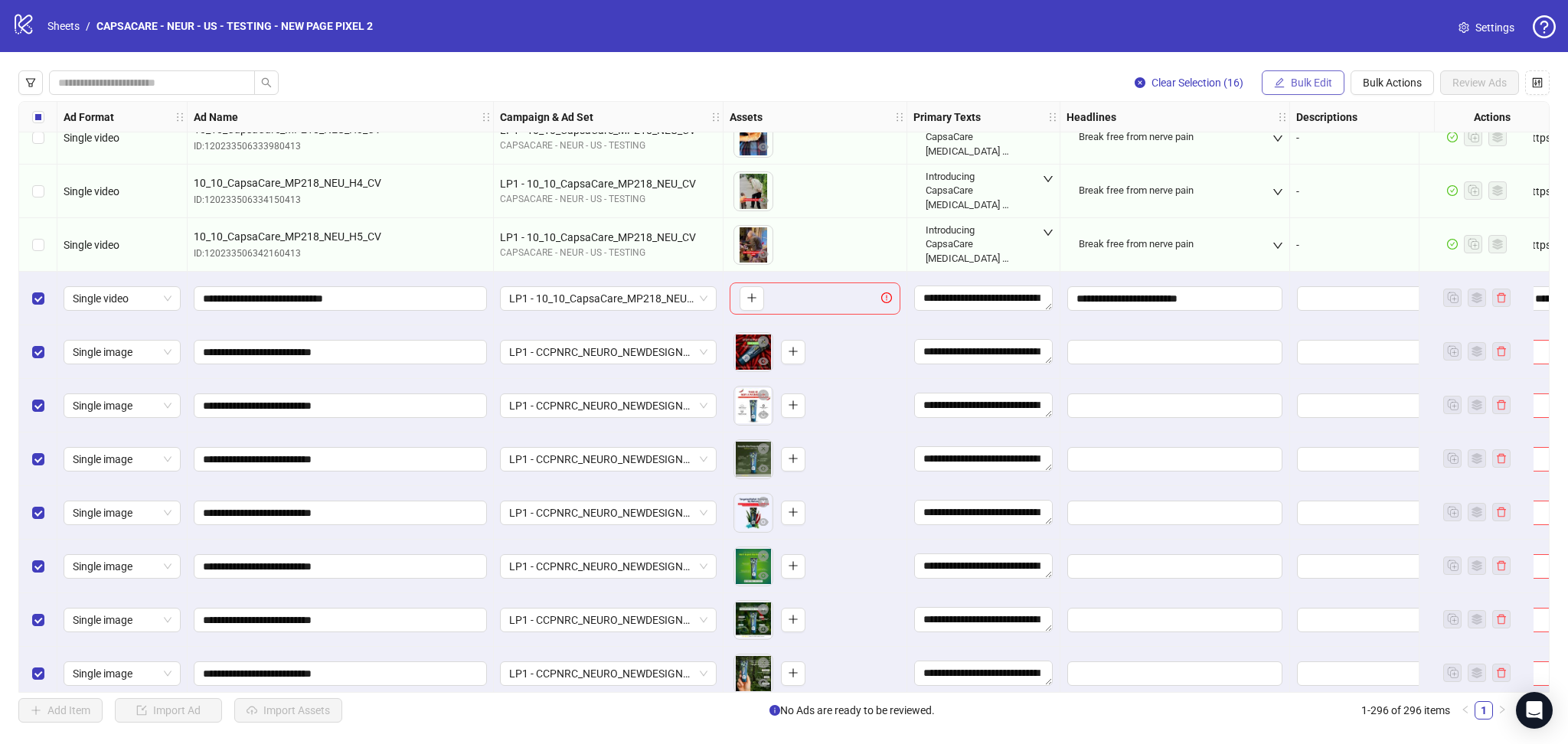
click at [1306, 85] on span "Bulk Edit" at bounding box center [1312, 83] width 42 height 12
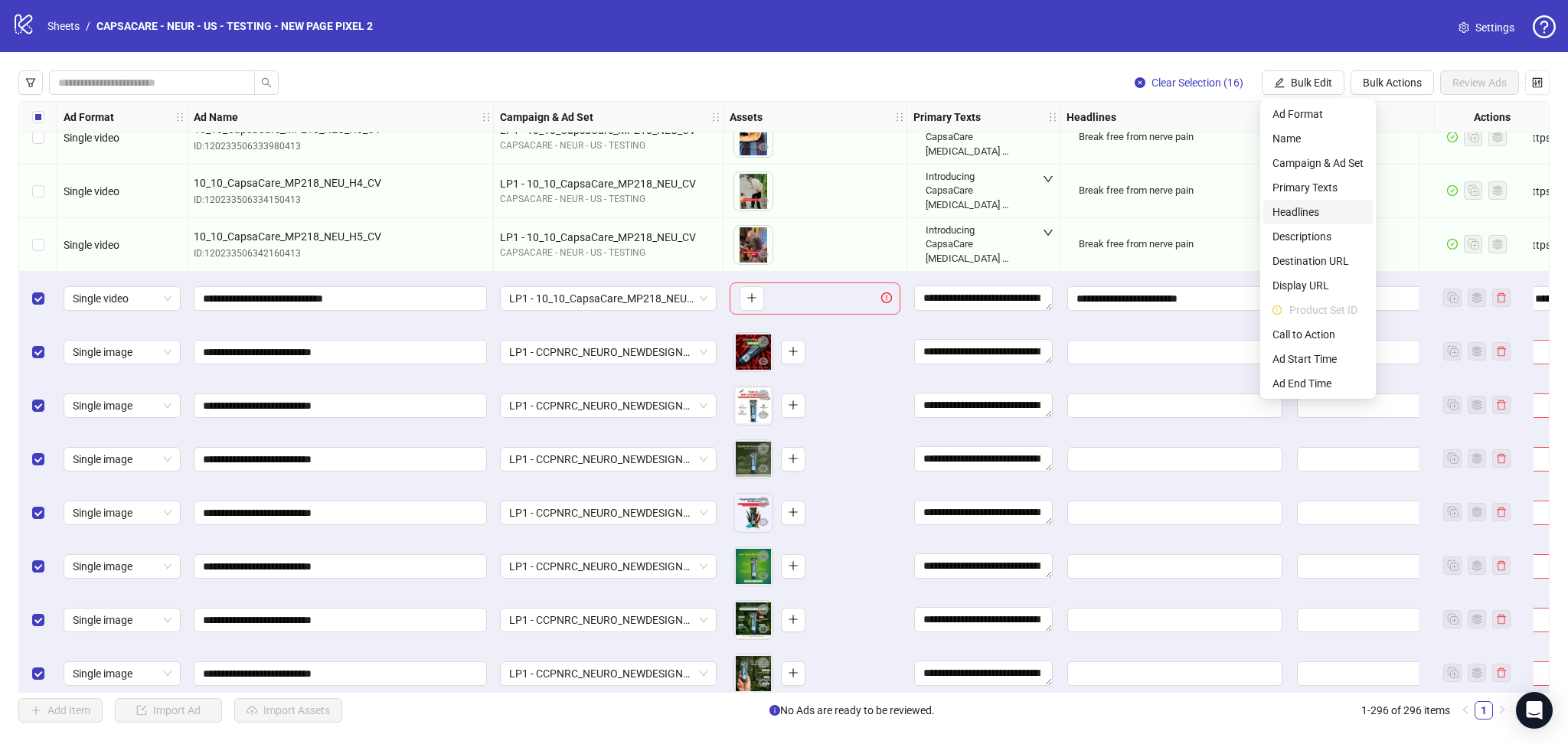
click at [1316, 218] on span "Headlines" at bounding box center [1318, 212] width 91 height 17
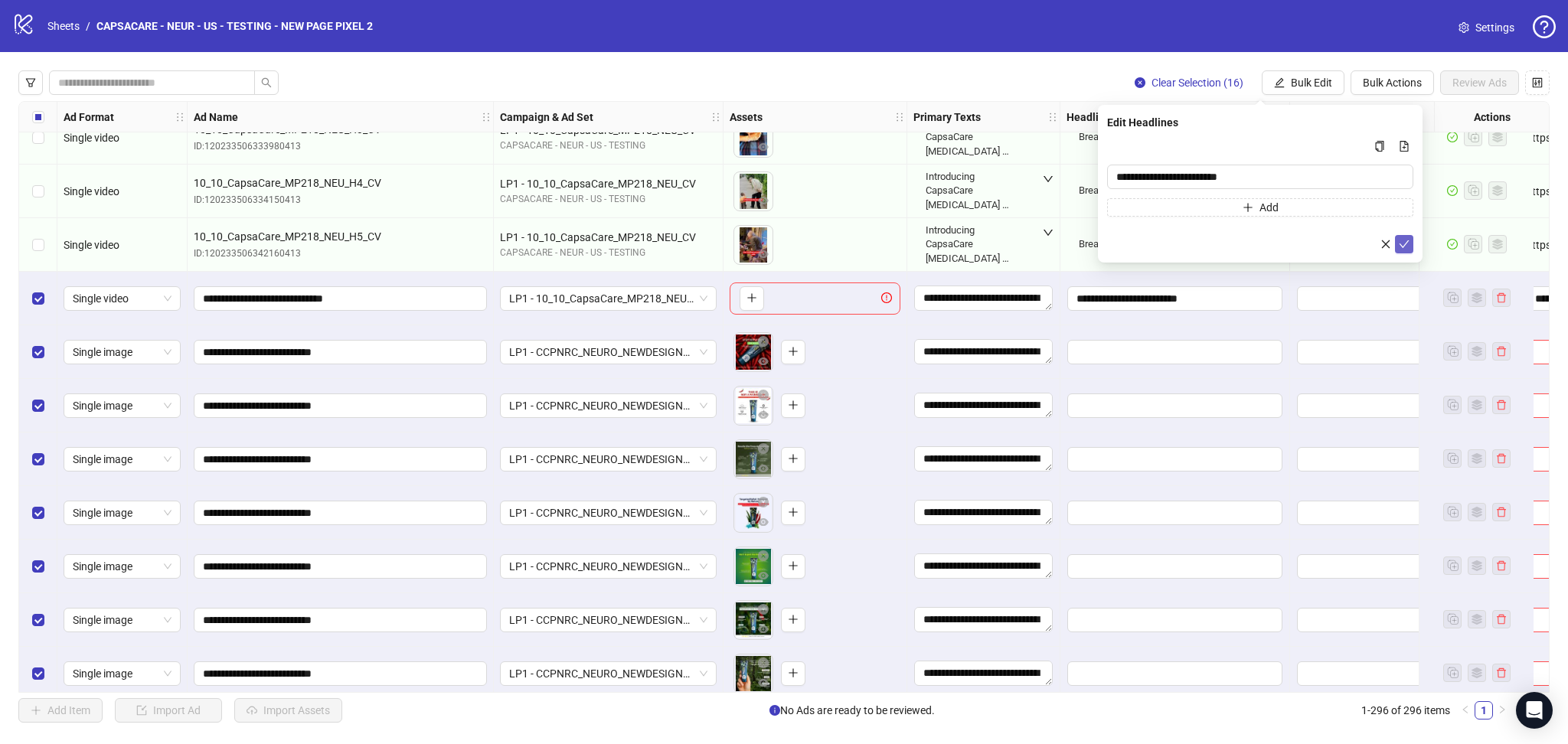
click at [1407, 245] on icon "check" at bounding box center [1404, 245] width 11 height 11
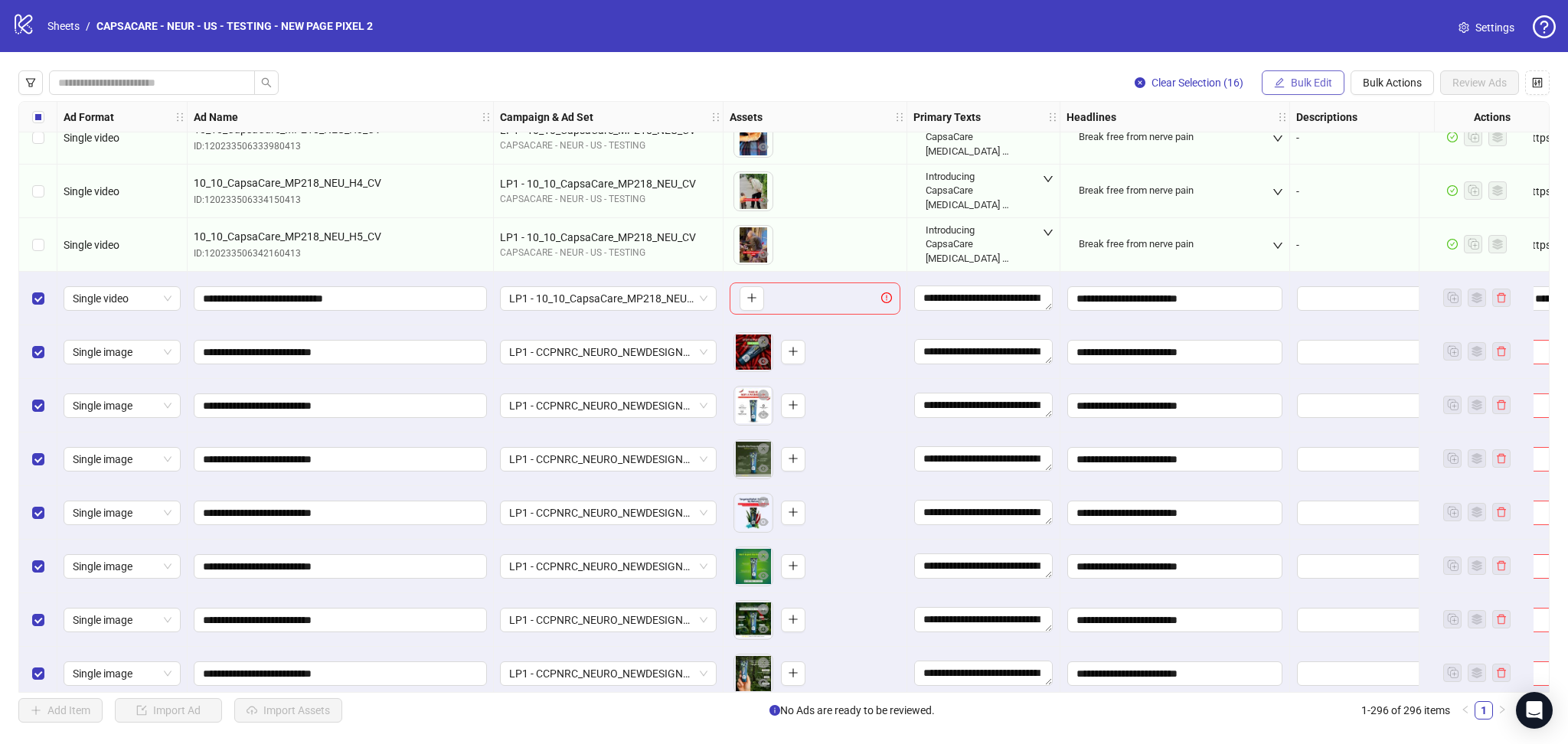
click at [1313, 75] on button "Bulk Edit" at bounding box center [1303, 83] width 82 height 25
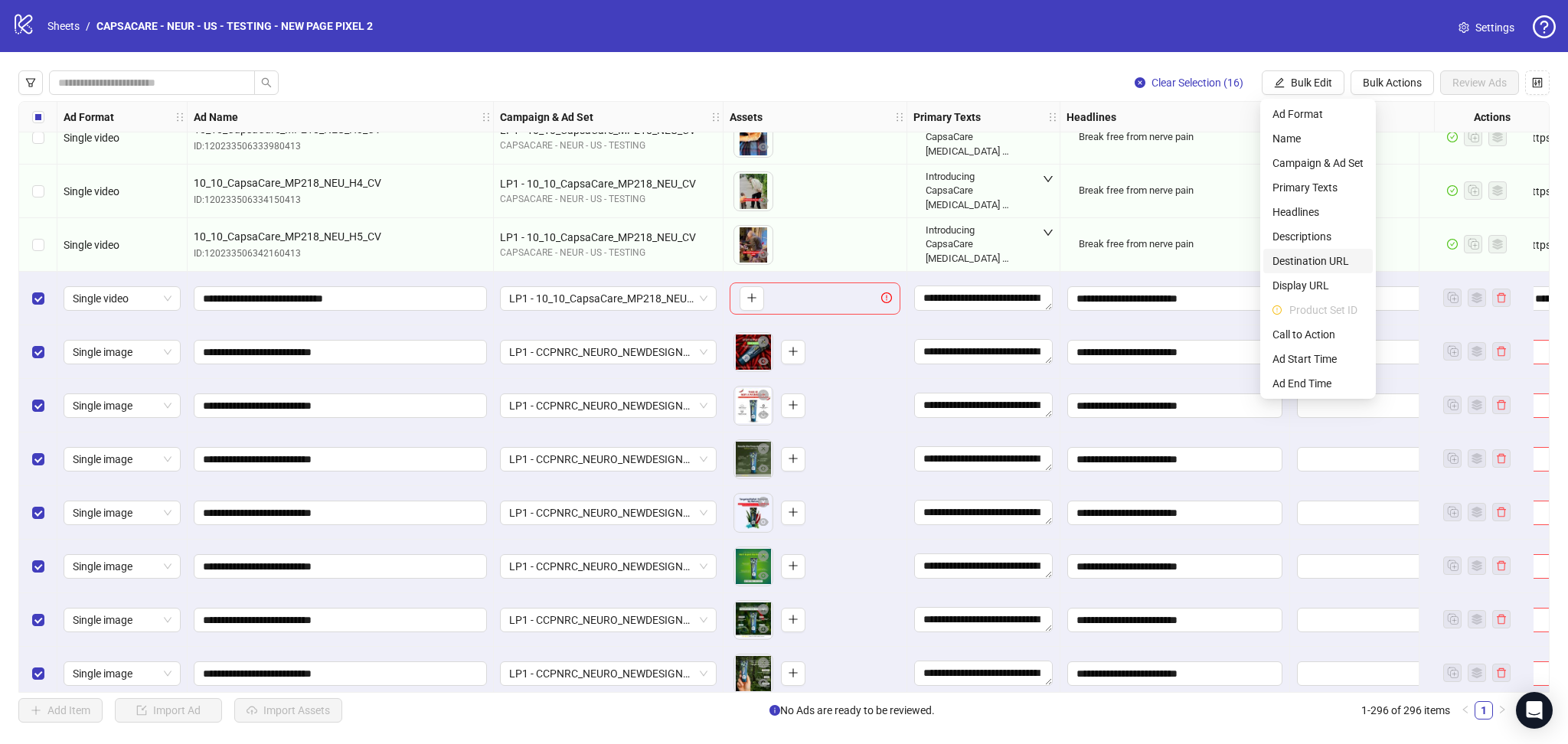
click at [1343, 255] on span "Destination URL" at bounding box center [1318, 261] width 91 height 17
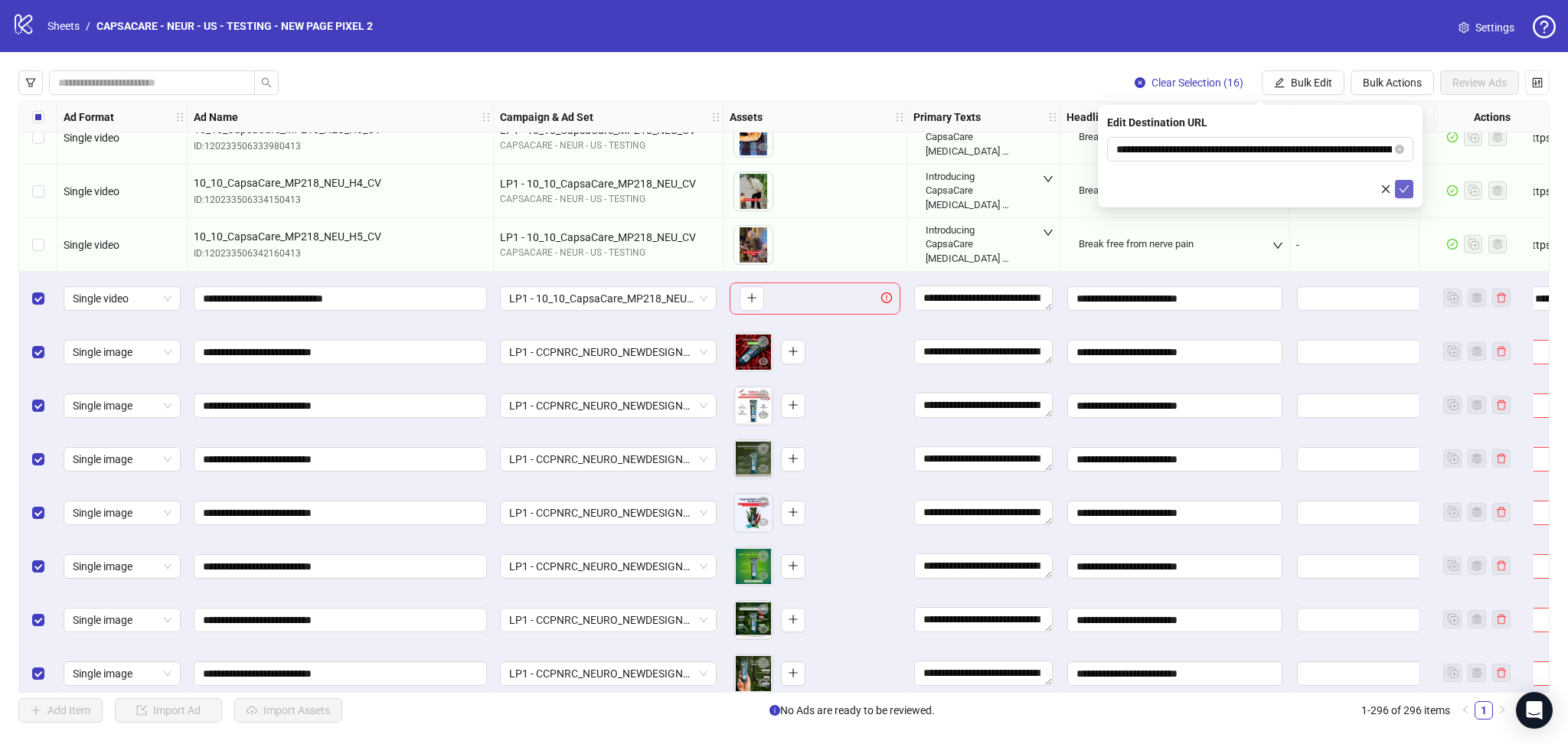
click at [1400, 185] on icon "check" at bounding box center [1404, 189] width 11 height 11
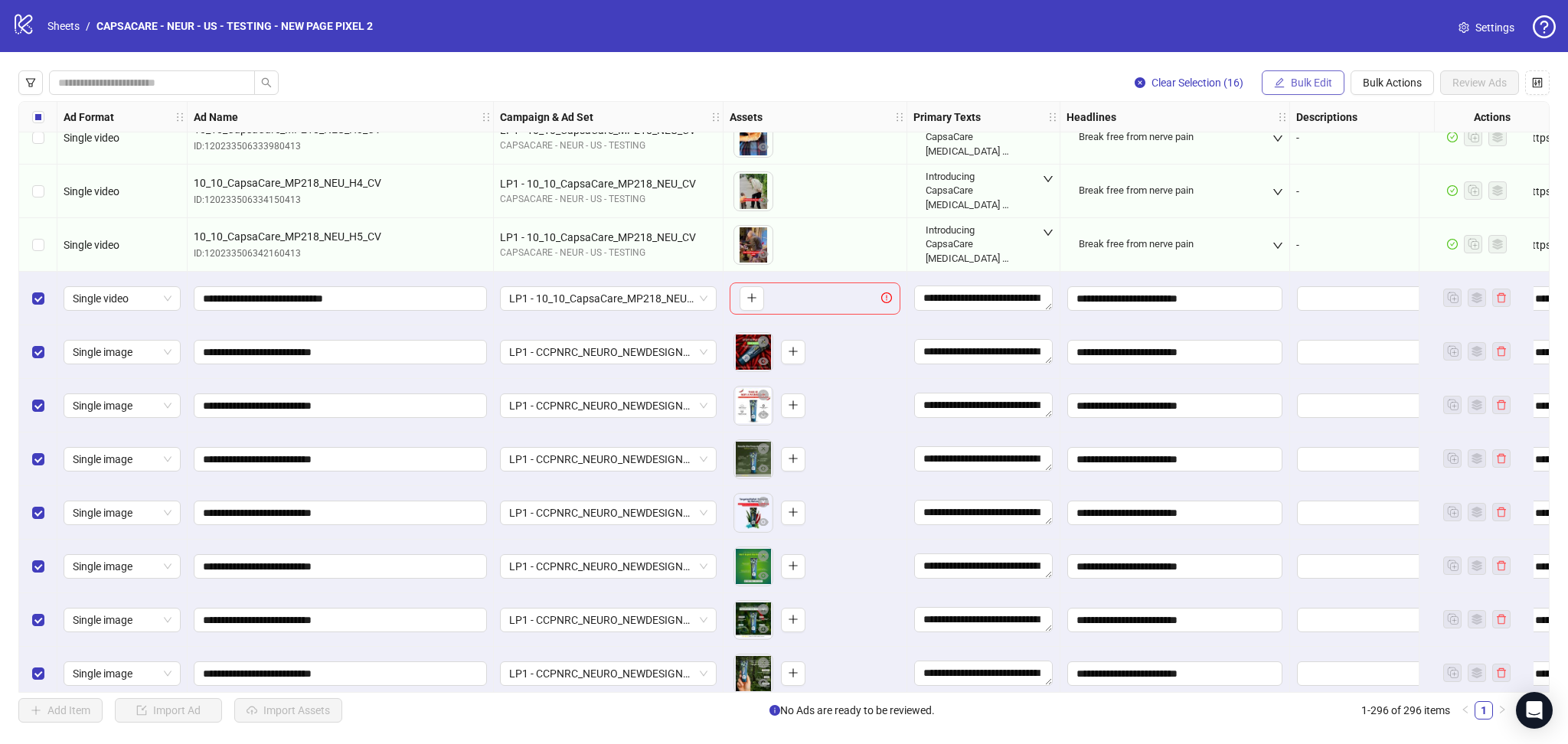
click at [1292, 82] on span "Bulk Edit" at bounding box center [1312, 83] width 42 height 12
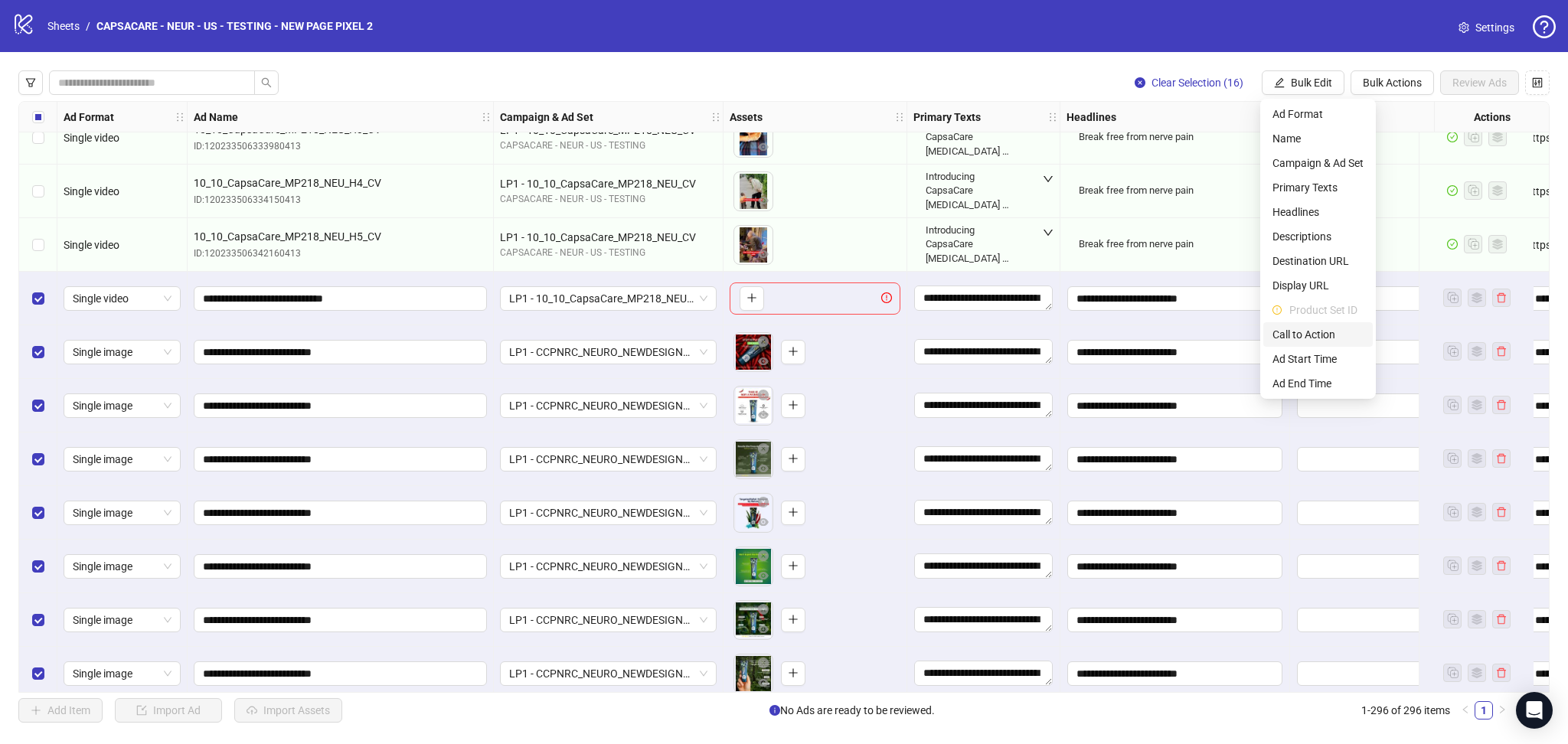
click at [1330, 332] on span "Call to Action" at bounding box center [1318, 335] width 91 height 17
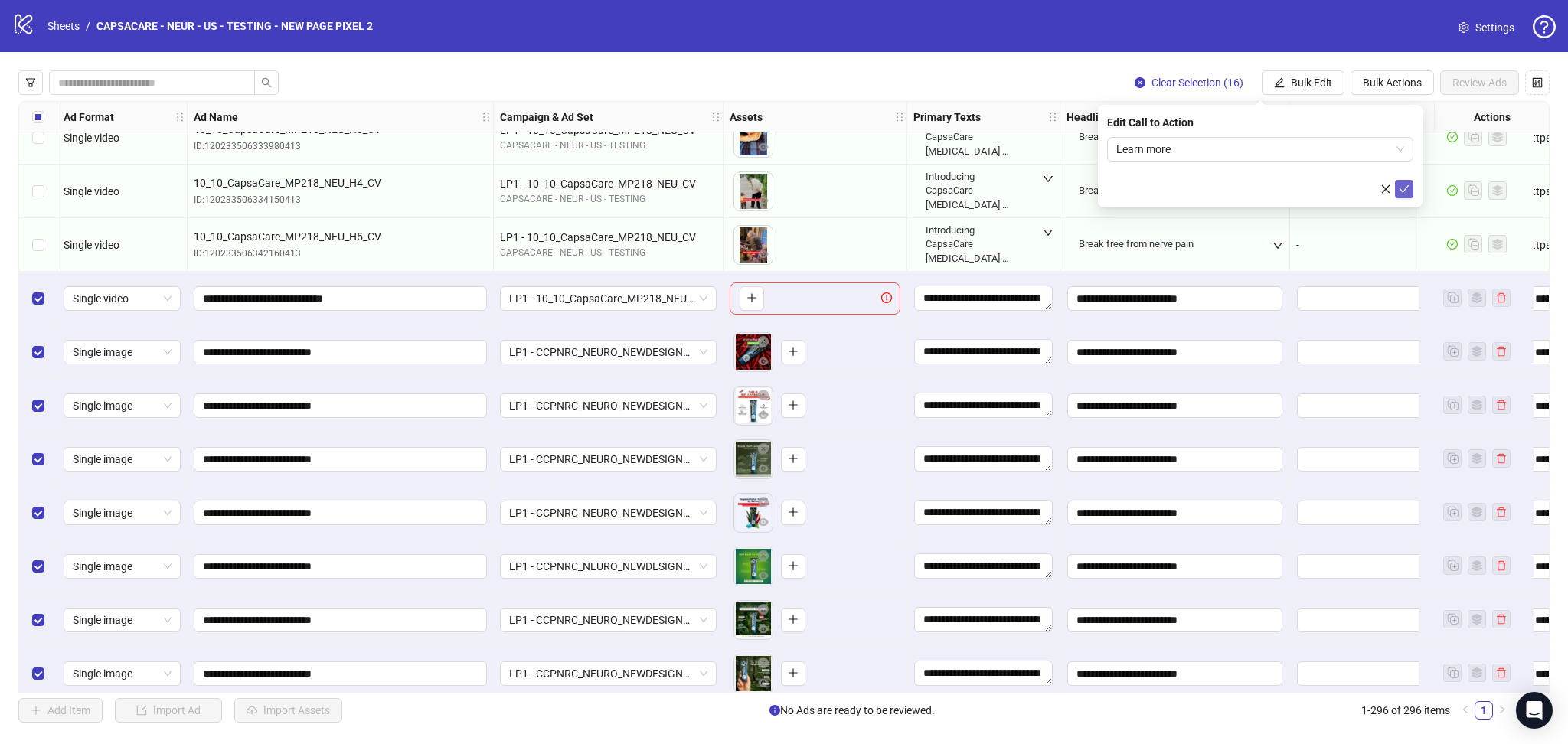
click at [1397, 189] on button "submit" at bounding box center [1404, 189] width 18 height 18
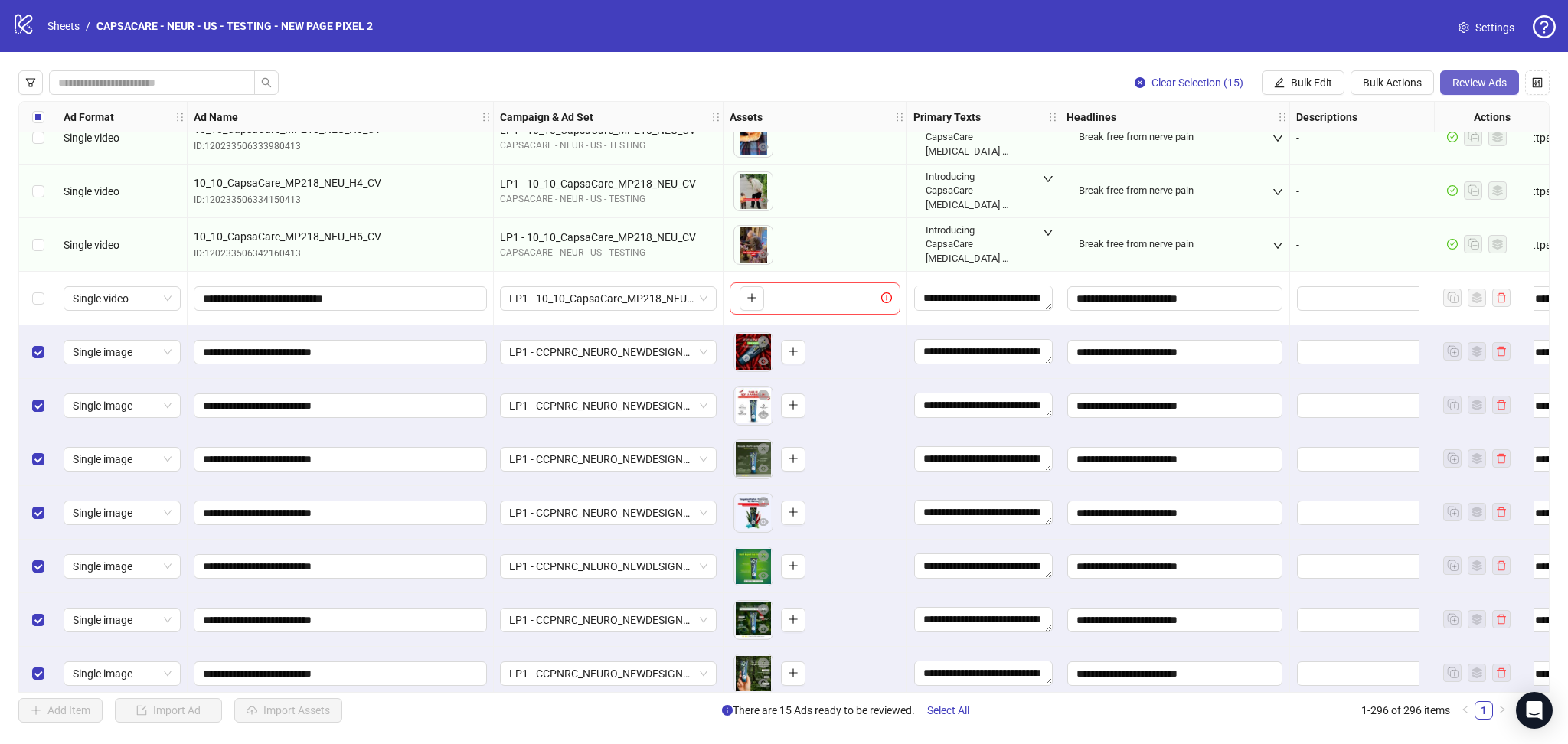
click at [1483, 85] on span "Review Ads" at bounding box center [1480, 83] width 55 height 12
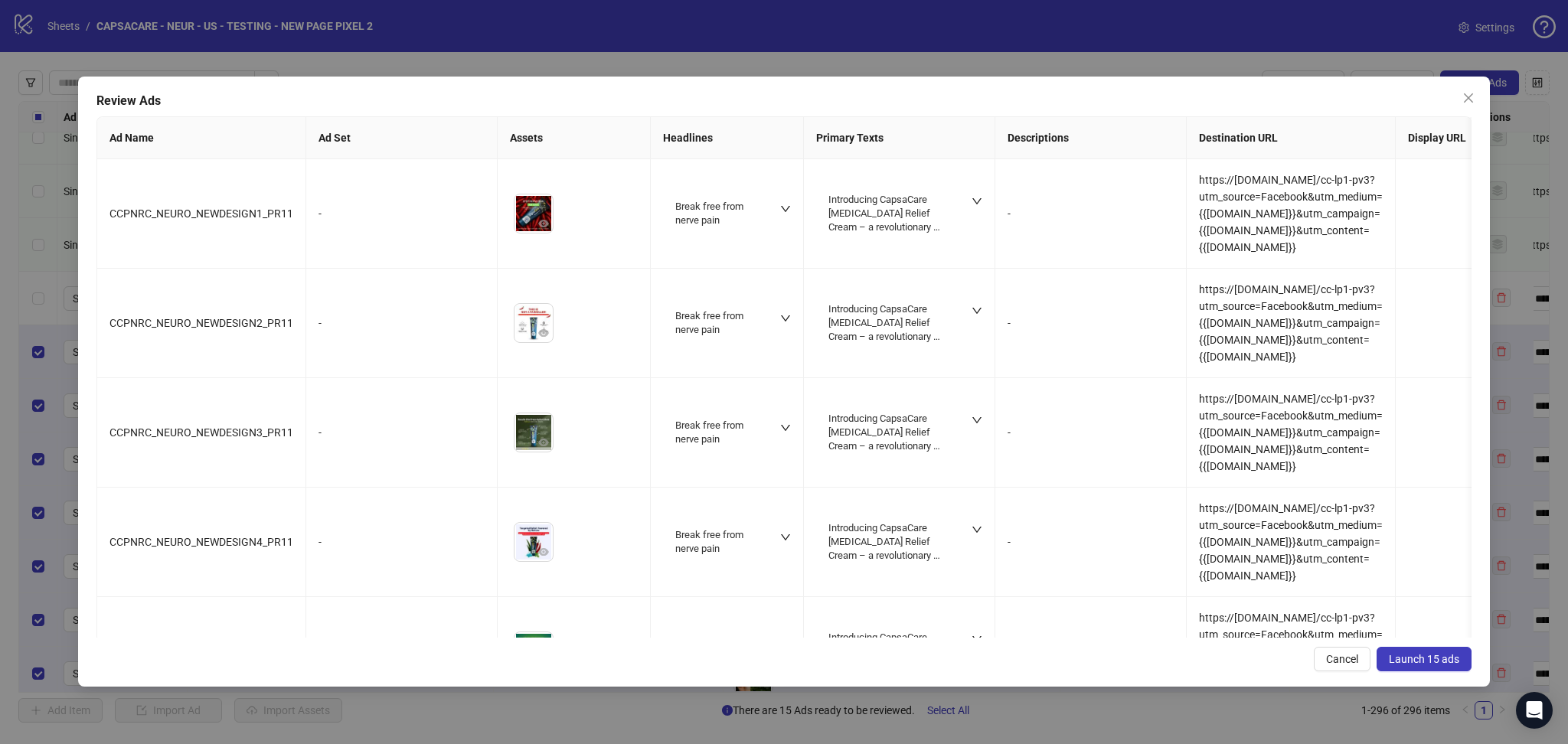
click at [1427, 659] on span "Launch 15 ads" at bounding box center [1424, 659] width 71 height 12
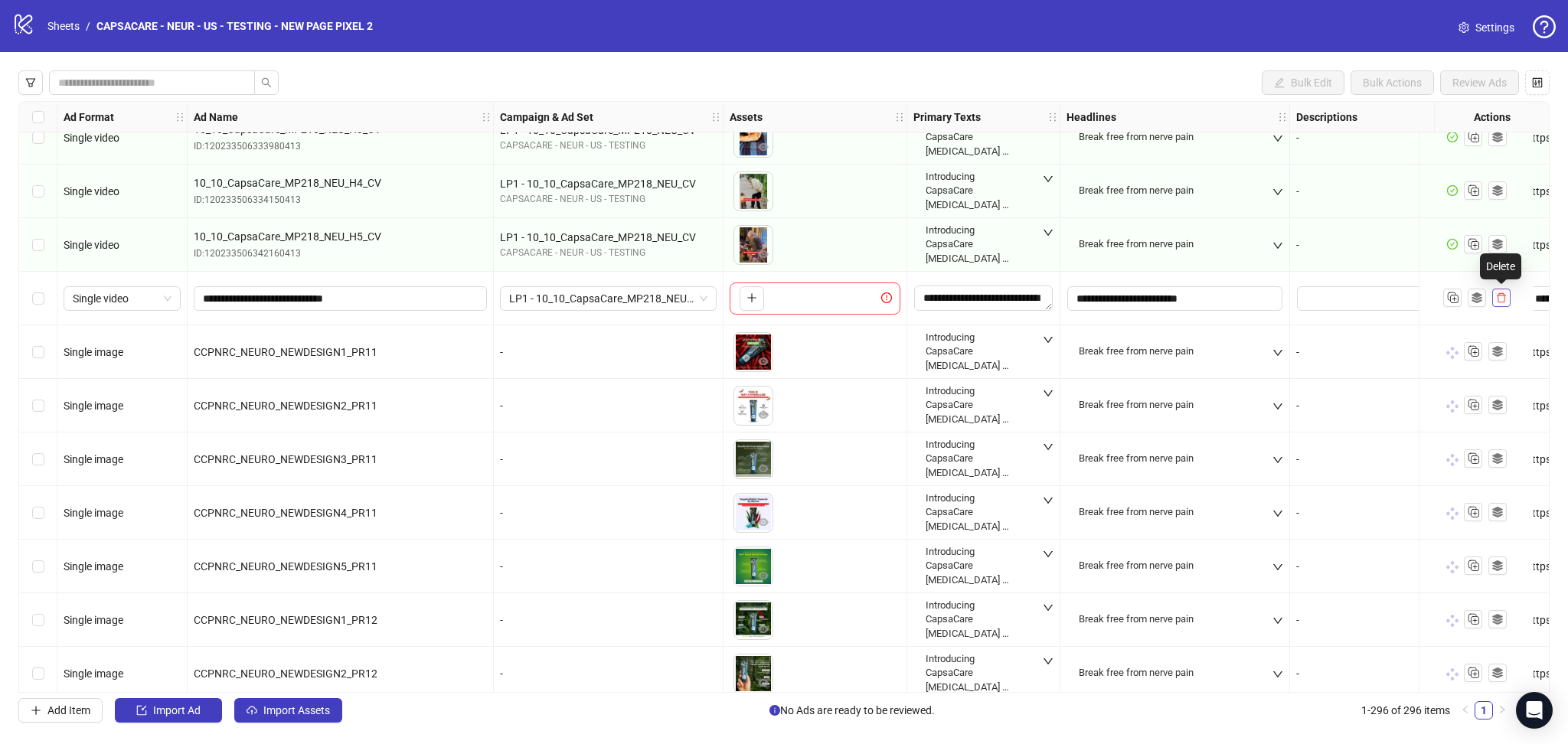
click at [1504, 295] on icon "delete" at bounding box center [1502, 298] width 11 height 11
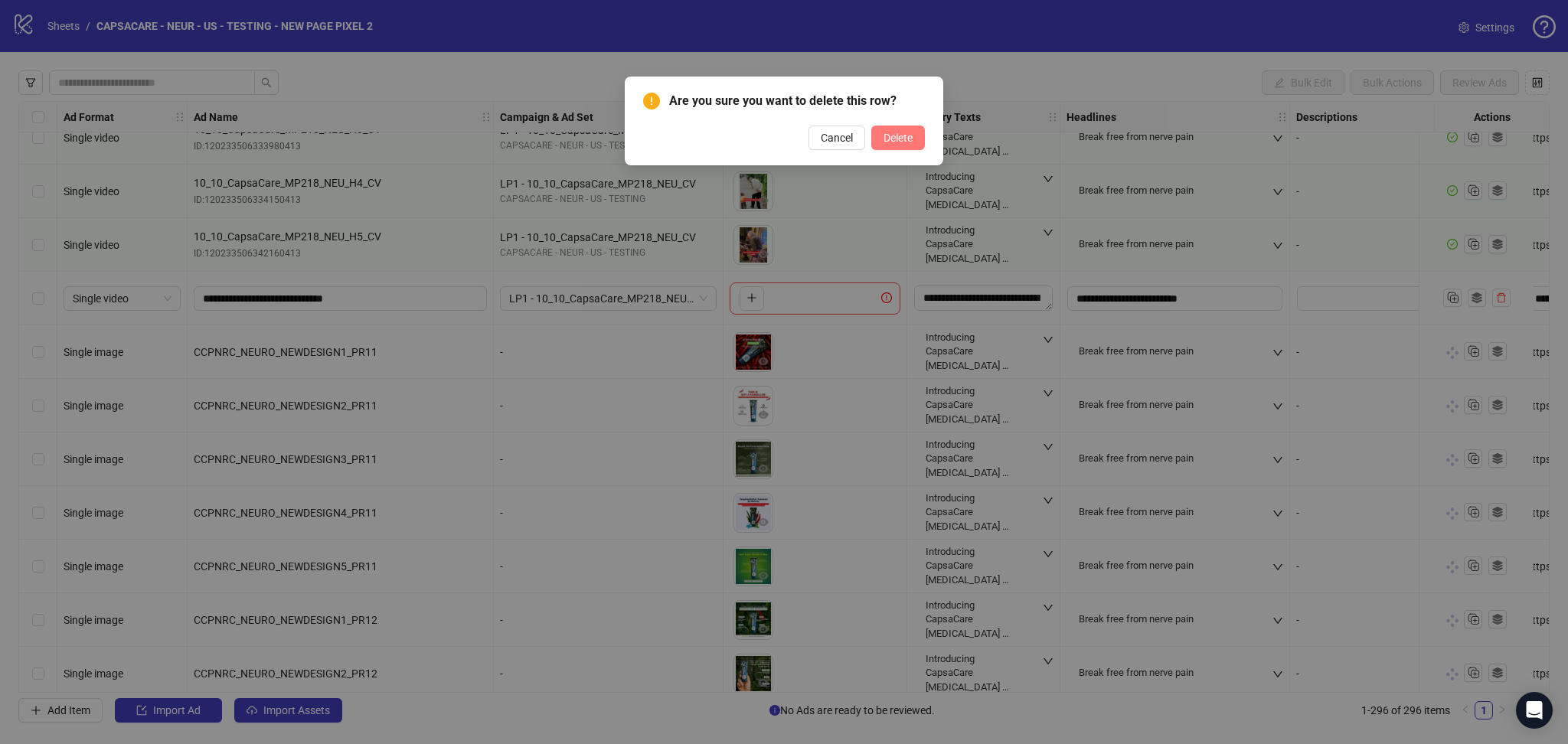
click at [896, 135] on span "Delete" at bounding box center [899, 138] width 29 height 12
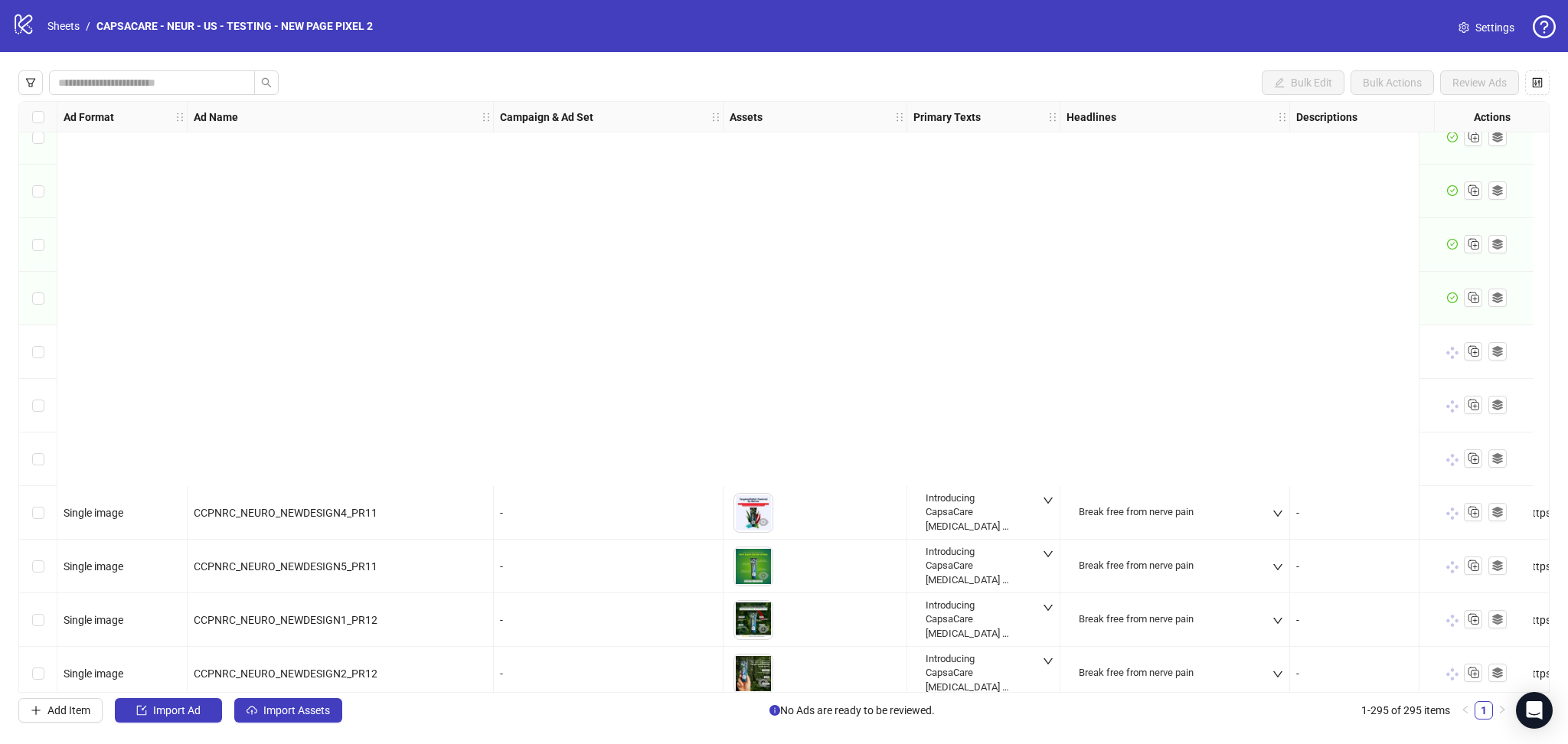
scroll to position [15259, 0]
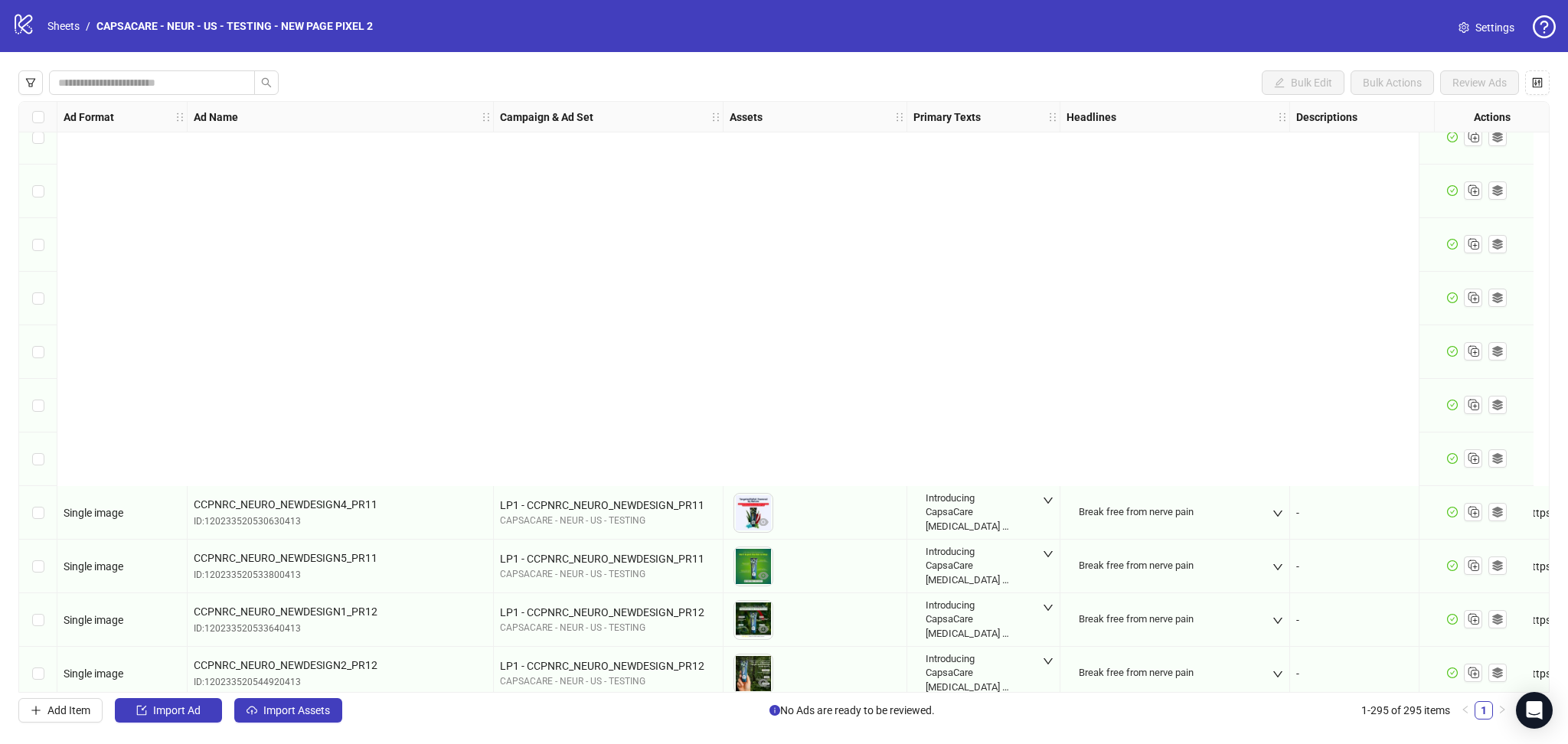
scroll to position [15259, 0]
